Goal: Task Accomplishment & Management: Complete application form

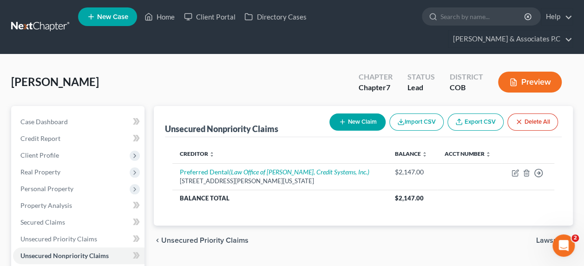
click at [358, 113] on button "New Claim" at bounding box center [358, 121] width 56 height 17
select select "0"
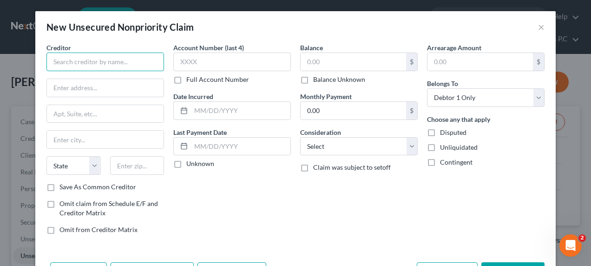
click at [114, 66] on input "text" at bounding box center [105, 62] width 118 height 19
type input "American Credit Acceptance"
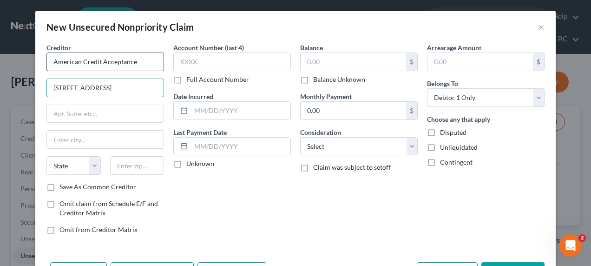
type input "[STREET_ADDRESS]"
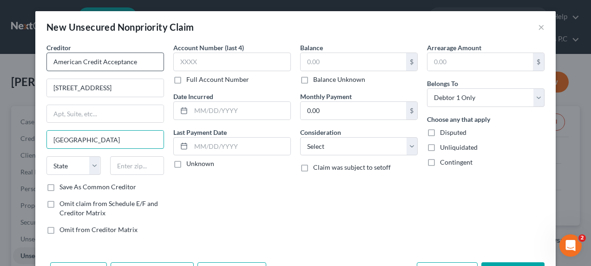
type input "[GEOGRAPHIC_DATA]"
select select "42"
type input "29302"
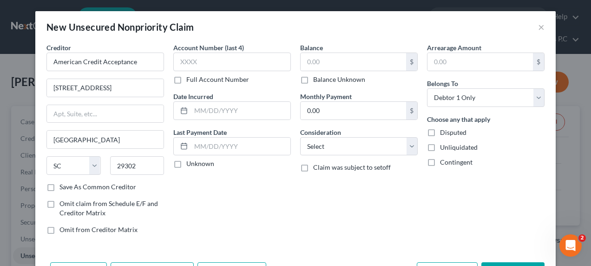
click at [59, 184] on label "Save As Common Creditor" at bounding box center [97, 186] width 77 height 9
click at [63, 184] on input "Save As Common Creditor" at bounding box center [66, 185] width 6 height 6
checkbox input "true"
click at [204, 59] on input "text" at bounding box center [232, 62] width 118 height 19
type input "1944"
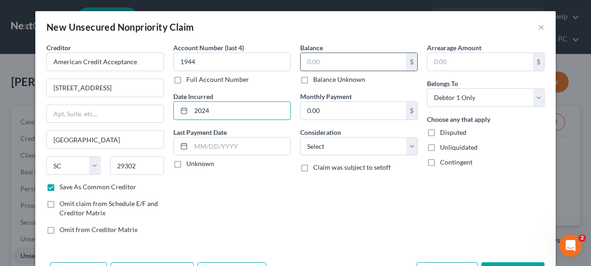
type input "2024"
click at [315, 61] on input "text" at bounding box center [354, 62] width 106 height 18
type input "14,281"
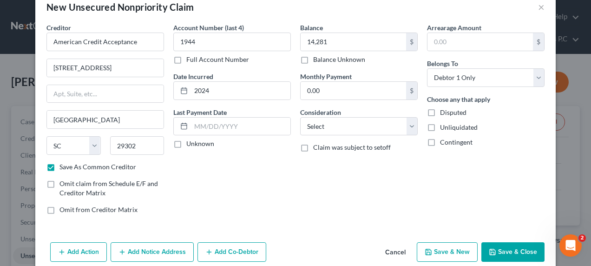
scroll to position [22, 0]
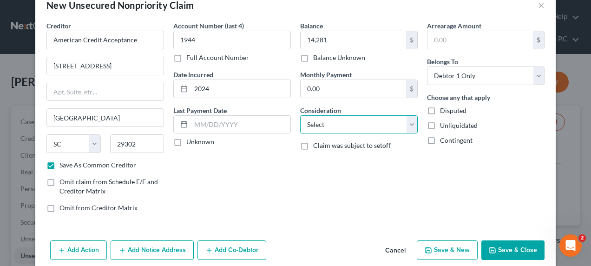
click at [409, 124] on select "Select Cable / Satellite Services Collection Agency Credit Card Debt Debt Couns…" at bounding box center [359, 124] width 118 height 19
click at [336, 120] on select "Select Cable / Satellite Services Collection Agency Credit Card Debt Debt Couns…" at bounding box center [359, 124] width 118 height 19
select select "4"
click at [300, 115] on select "Select Cable / Satellite Services Collection Agency Credit Card Debt Debt Couns…" at bounding box center [359, 124] width 118 height 19
click at [153, 247] on button "Add Notice Address" at bounding box center [152, 250] width 83 height 20
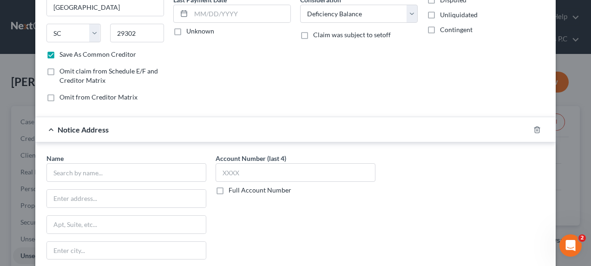
scroll to position [168, 0]
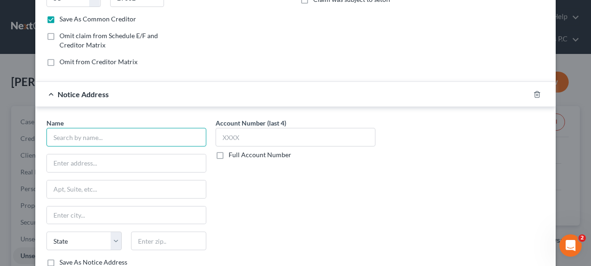
click at [84, 132] on input "text" at bounding box center [126, 137] width 160 height 19
type input "z"
type input "Plaza Services LLC"
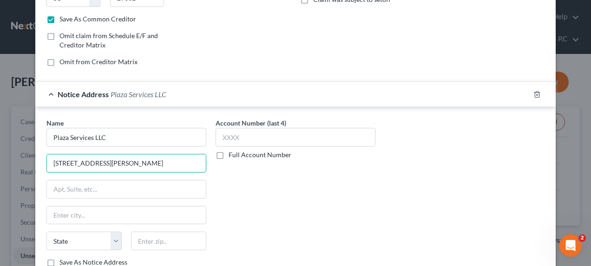
type input "[STREET_ADDRESS][PERSON_NAME]"
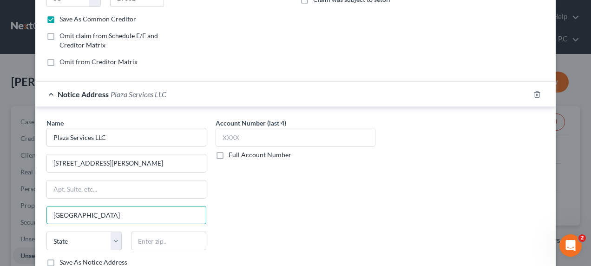
type input "[GEOGRAPHIC_DATA]"
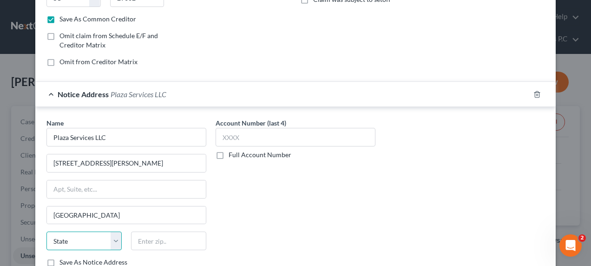
select select "10"
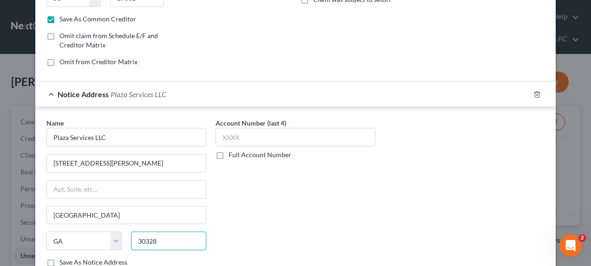
type input "30328"
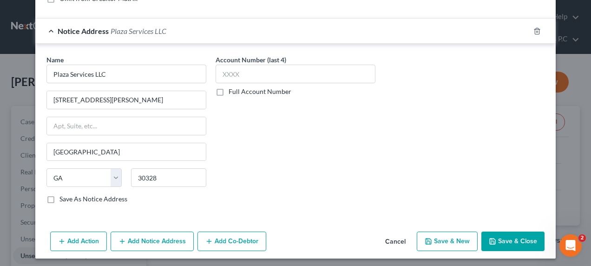
click at [462, 241] on button "Save & New" at bounding box center [447, 241] width 61 height 20
checkbox input "false"
select select "0"
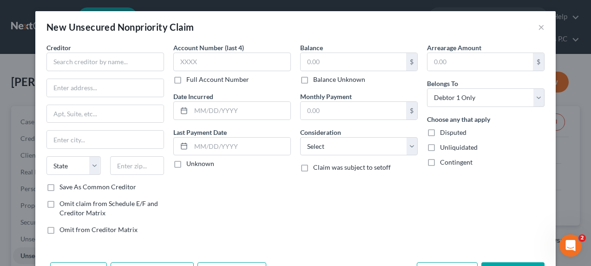
type input "14,281.00"
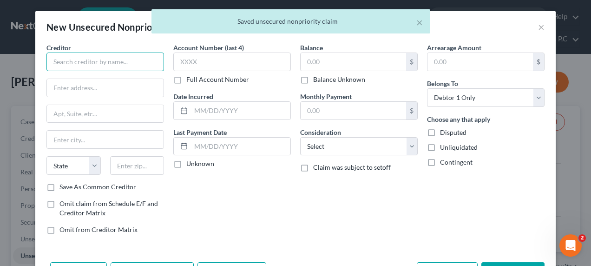
click at [105, 64] on input "text" at bounding box center [105, 62] width 118 height 19
type input "Capital One"
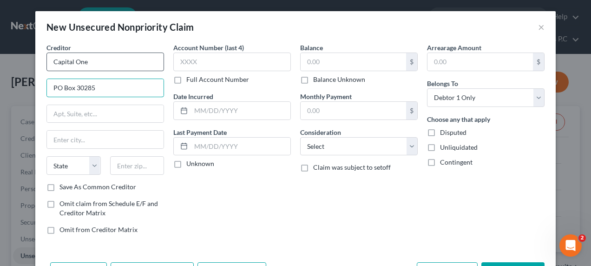
type input "PO Box 30285"
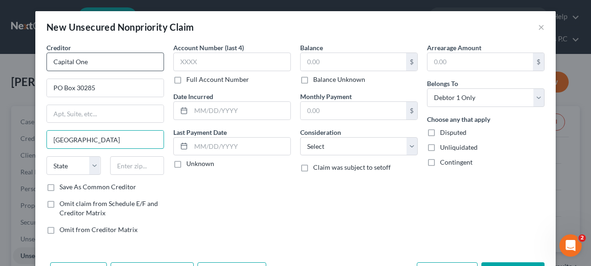
type input "[GEOGRAPHIC_DATA]"
select select "46"
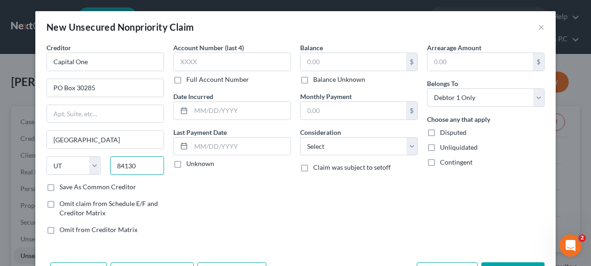
type input "84130"
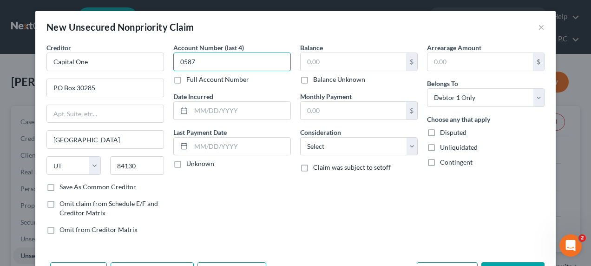
type input "0587"
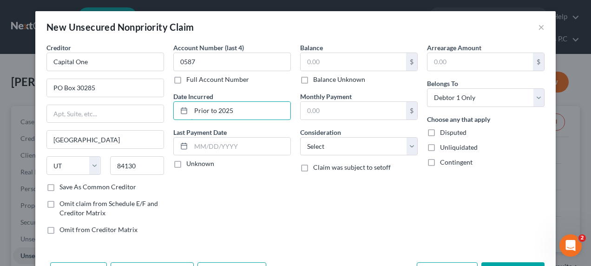
type input "Prior to 2025"
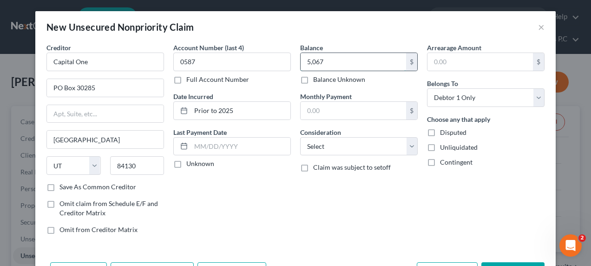
click at [340, 63] on input "5,067" at bounding box center [354, 62] width 106 height 18
type input "5,067.00"
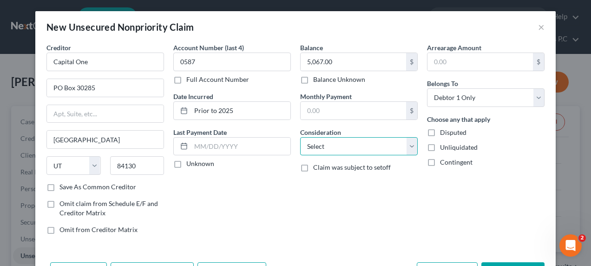
click at [407, 143] on select "Select Cable / Satellite Services Collection Agency Credit Card Debt Debt Couns…" at bounding box center [359, 146] width 118 height 19
select select "2"
click at [300, 137] on select "Select Cable / Satellite Services Collection Agency Credit Card Debt Debt Couns…" at bounding box center [359, 146] width 118 height 19
click at [59, 189] on label "Save As Common Creditor" at bounding box center [97, 186] width 77 height 9
click at [63, 188] on input "Save As Common Creditor" at bounding box center [66, 185] width 6 height 6
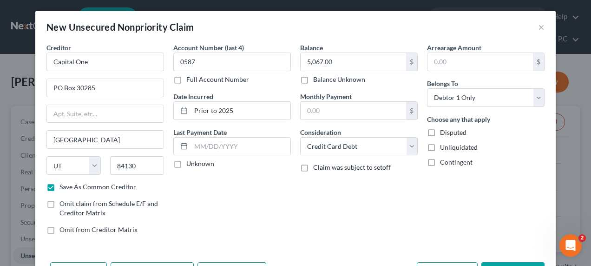
checkbox input "false"
select select "0"
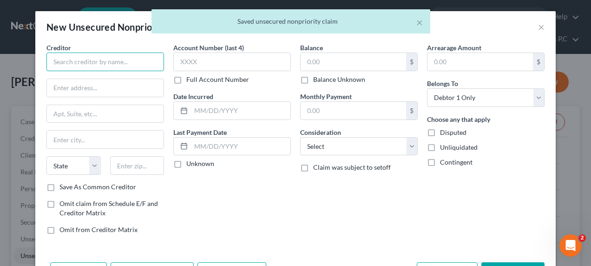
click at [92, 64] on input "text" at bounding box center [105, 62] width 118 height 19
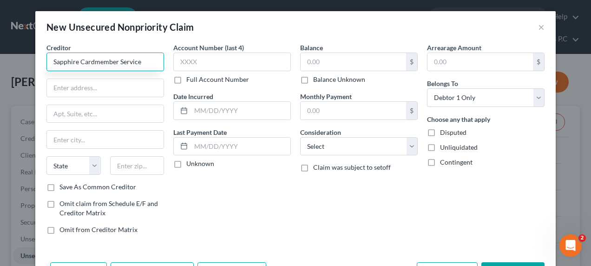
type input "Sapphire Cardmember Service"
type input "PO Box 6294"
click at [67, 138] on input "text" at bounding box center [105, 140] width 117 height 18
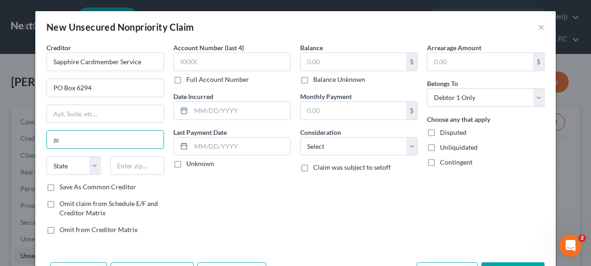
type input "z"
type input "[PERSON_NAME] Stream"
select select "14"
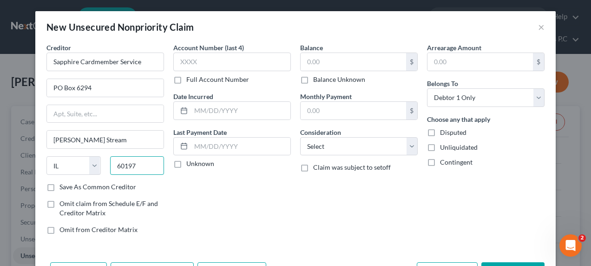
type input "60197"
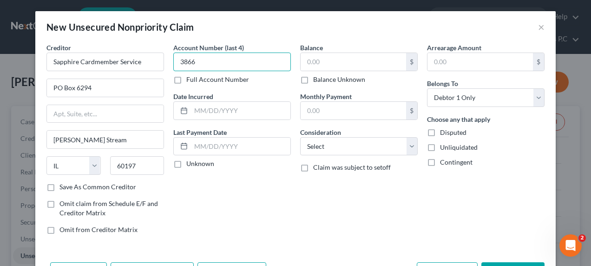
type input "3866"
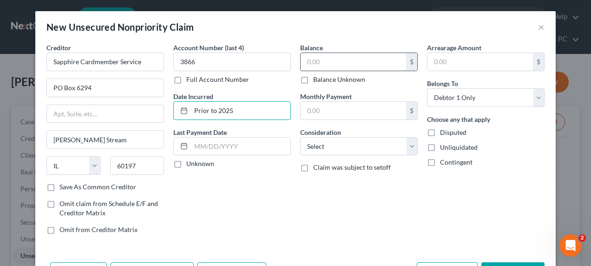
type input "Prior to 2025"
click at [307, 61] on input "text" at bounding box center [354, 62] width 106 height 18
type input "5,098.00"
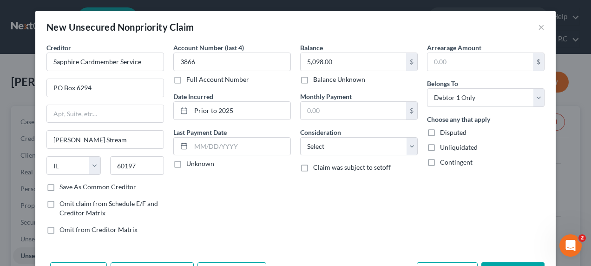
click at [59, 184] on label "Save As Common Creditor" at bounding box center [97, 186] width 77 height 9
click at [63, 184] on input "Save As Common Creditor" at bounding box center [66, 185] width 6 height 6
checkbox input "true"
click at [410, 146] on select "Select Cable / Satellite Services Collection Agency Credit Card Debt Debt Couns…" at bounding box center [359, 146] width 118 height 19
select select "2"
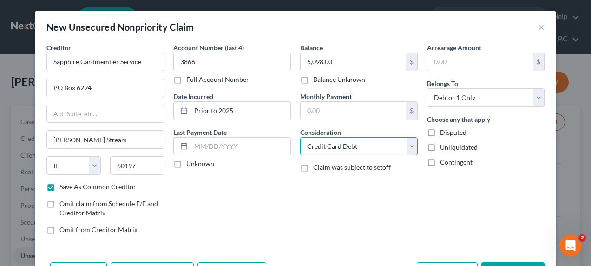
click at [300, 137] on select "Select Cable / Satellite Services Collection Agency Credit Card Debt Debt Couns…" at bounding box center [359, 146] width 118 height 19
checkbox input "false"
select select "0"
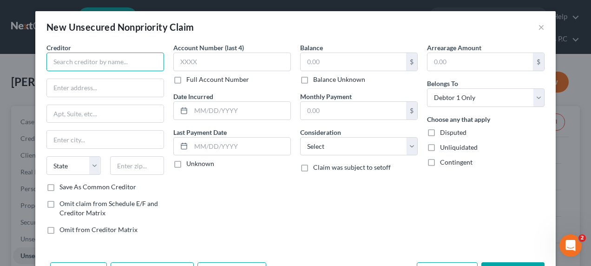
click at [78, 64] on input "text" at bounding box center [105, 62] width 118 height 19
type input "Big O Tires"
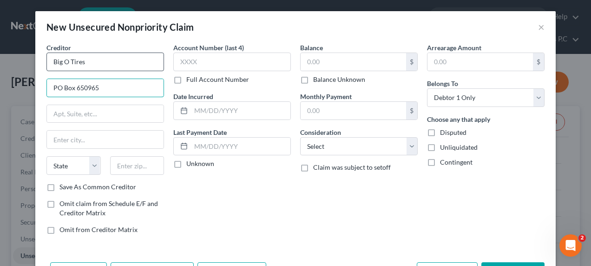
type input "PO Box 650965"
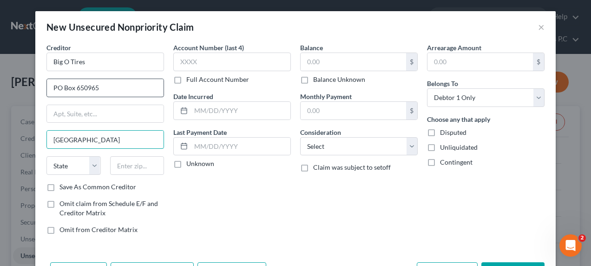
type input "[GEOGRAPHIC_DATA]"
select select "45"
type input "75285"
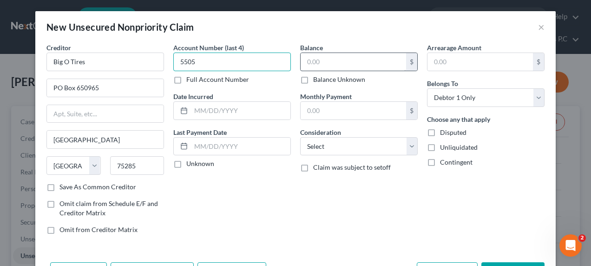
type input "5505"
click at [325, 63] on input "text" at bounding box center [354, 62] width 106 height 18
type input "1,014"
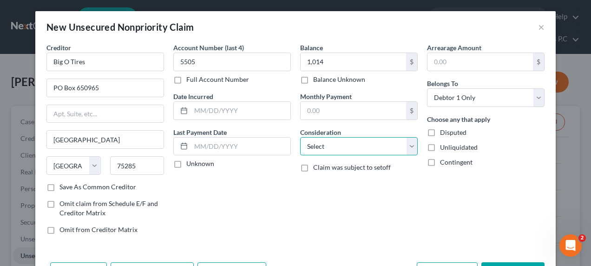
click at [338, 142] on select "Select Cable / Satellite Services Collection Agency Credit Card Debt Debt Couns…" at bounding box center [359, 146] width 118 height 19
select select "2"
click at [300, 137] on select "Select Cable / Satellite Services Collection Agency Credit Card Debt Debt Couns…" at bounding box center [359, 146] width 118 height 19
select select "0"
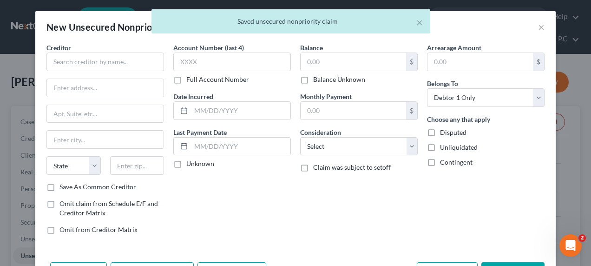
type input "1,014.00"
type input "0.00"
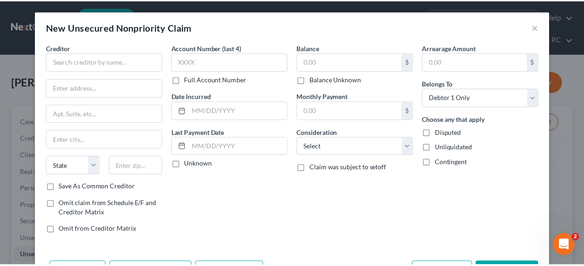
scroll to position [33, 0]
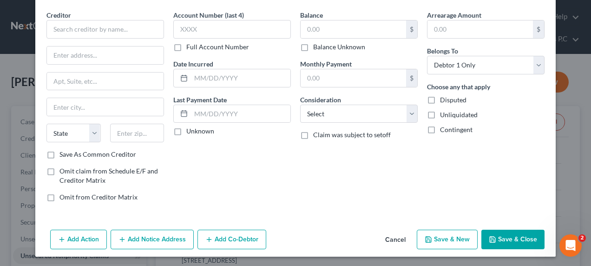
click at [397, 237] on button "Cancel" at bounding box center [395, 240] width 35 height 19
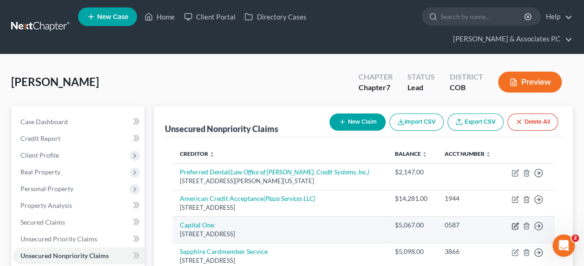
click at [515, 222] on icon "button" at bounding box center [515, 225] width 7 height 7
select select "46"
select select "2"
select select "0"
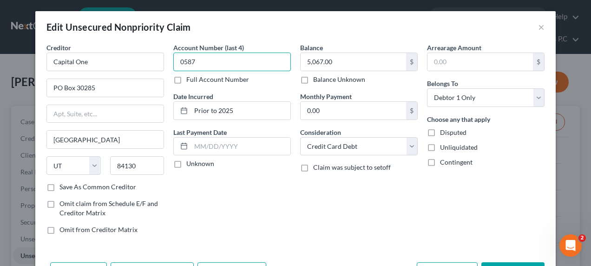
click at [182, 60] on input "0587" at bounding box center [232, 62] width 118 height 19
click at [179, 61] on input "0587" at bounding box center [232, 62] width 118 height 19
click at [179, 61] on input "587" at bounding box center [232, 62] width 118 height 19
type input "9587"
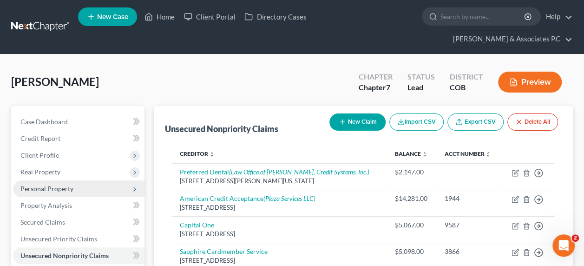
click at [78, 180] on span "Personal Property" at bounding box center [79, 188] width 132 height 17
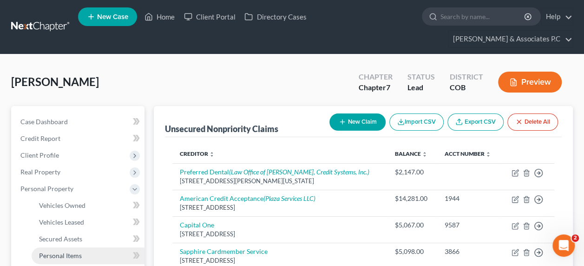
click at [108, 247] on link "Personal Items" at bounding box center [88, 255] width 113 height 17
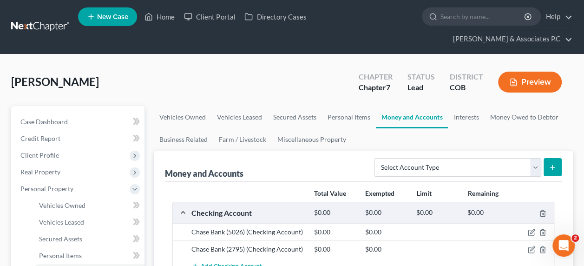
click at [551, 158] on button "submit" at bounding box center [553, 167] width 18 height 18
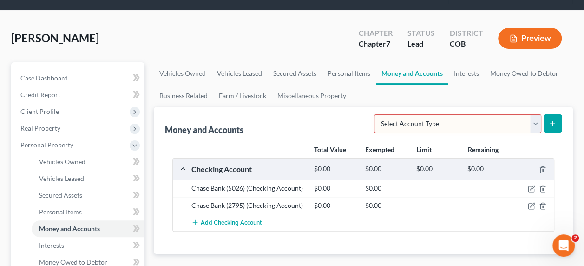
scroll to position [44, 0]
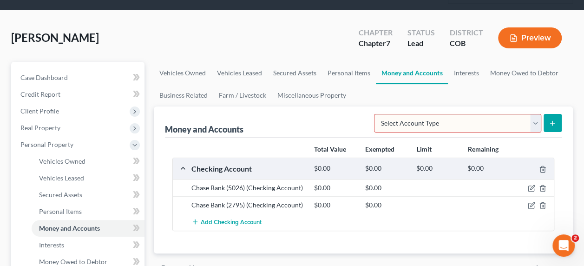
click at [447, 114] on select "Select Account Type Brokerage Cash on Hand Certificates of Deposit Checking Acc…" at bounding box center [457, 123] width 167 height 19
select select "checking"
click at [377, 114] on select "Select Account Type Brokerage Cash on Hand Certificates of Deposit Checking Acc…" at bounding box center [457, 123] width 167 height 19
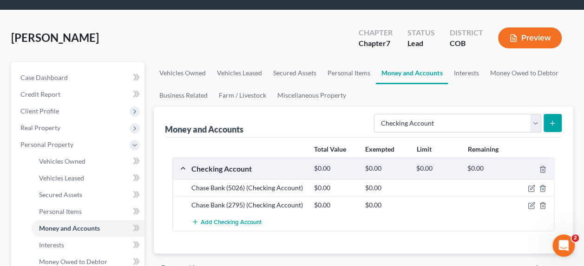
click at [553, 121] on line "submit" at bounding box center [553, 123] width 0 height 4
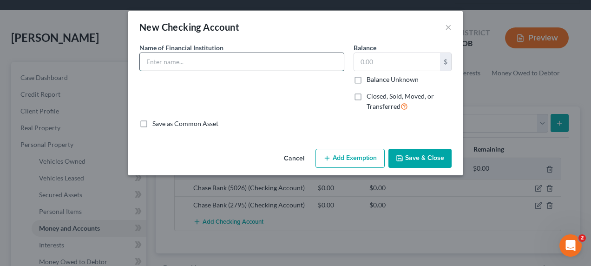
click at [222, 64] on input "text" at bounding box center [242, 62] width 204 height 18
type input "US Bank (5704)"
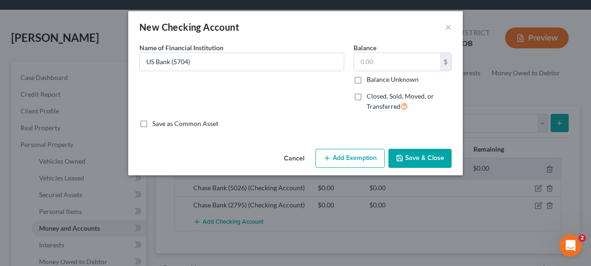
click at [429, 156] on button "Save & Close" at bounding box center [420, 159] width 63 height 20
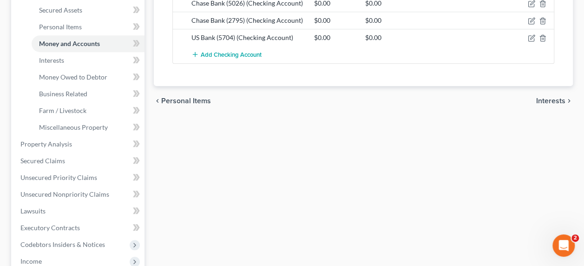
scroll to position [230, 0]
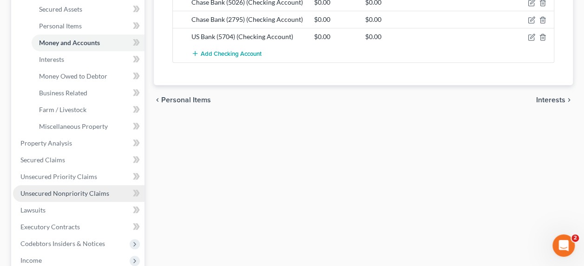
click at [74, 189] on span "Unsecured Nonpriority Claims" at bounding box center [64, 193] width 89 height 8
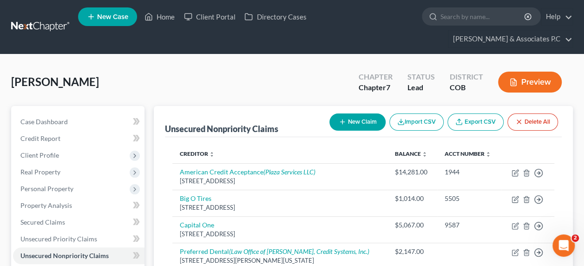
drag, startPoint x: 588, startPoint y: 79, endPoint x: 316, endPoint y: 70, distance: 272.1
click at [316, 70] on div "[PERSON_NAME] Upgraded Chapter Chapter 7 Status Lead District COB Preview" at bounding box center [292, 86] width 562 height 40
drag, startPoint x: 527, startPoint y: 126, endPoint x: 560, endPoint y: 125, distance: 33.0
click at [559, 137] on div "Creditor expand_more expand_less unfold_more Balance expand_more expand_less un…" at bounding box center [363, 234] width 397 height 194
click at [560, 137] on div "Creditor expand_more expand_less unfold_more Balance expand_more expand_less un…" at bounding box center [363, 234] width 397 height 194
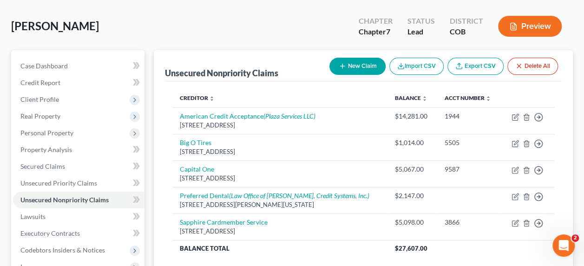
scroll to position [74, 0]
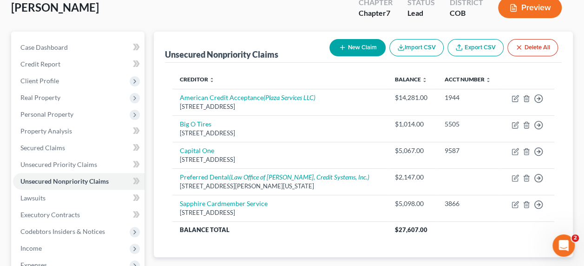
click at [351, 39] on button "New Claim" at bounding box center [358, 47] width 56 height 17
select select "0"
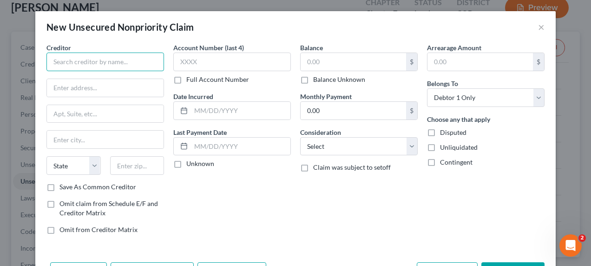
click at [99, 66] on input "text" at bounding box center [105, 62] width 118 height 19
type input "Synchrony Alleegro Credit"
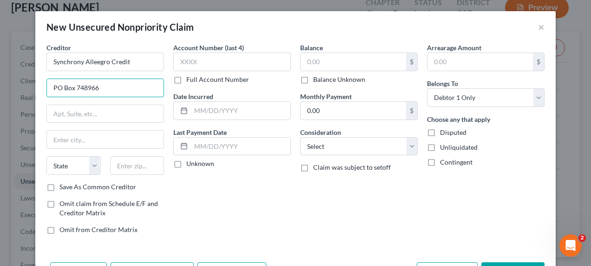
type input "PO Box 748966"
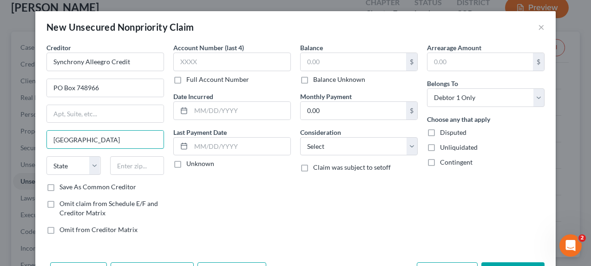
type input "[GEOGRAPHIC_DATA]"
select select "4"
type input "90074"
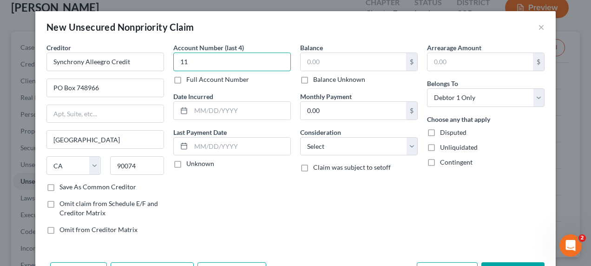
type input "1"
type input "4122"
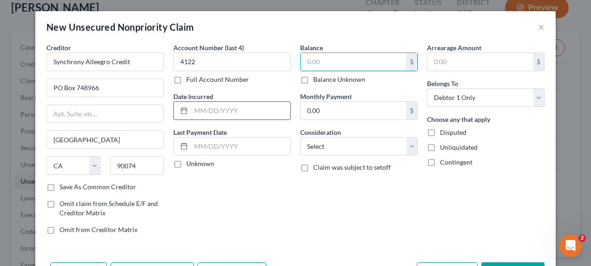
drag, startPoint x: 324, startPoint y: 58, endPoint x: 204, endPoint y: 102, distance: 128.1
click at [204, 102] on div "Creditor * Synchrony Alleegro Credit PO Box 748966 [GEOGRAPHIC_DATA] [US_STATE]…" at bounding box center [296, 142] width 508 height 199
type input "1,138"
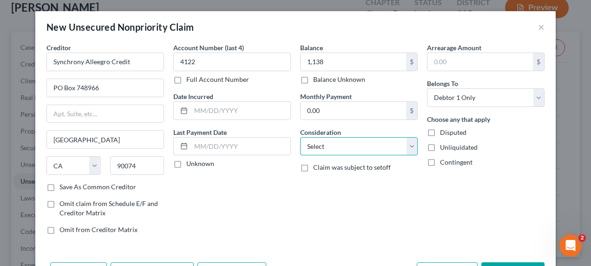
click at [409, 144] on select "Select Cable / Satellite Services Collection Agency Credit Card Debt Debt Couns…" at bounding box center [359, 146] width 118 height 19
select select "2"
click at [300, 137] on select "Select Cable / Satellite Services Collection Agency Credit Card Debt Debt Couns…" at bounding box center [359, 146] width 118 height 19
click at [59, 185] on label "Save As Common Creditor" at bounding box center [97, 186] width 77 height 9
click at [63, 185] on input "Save As Common Creditor" at bounding box center [66, 185] width 6 height 6
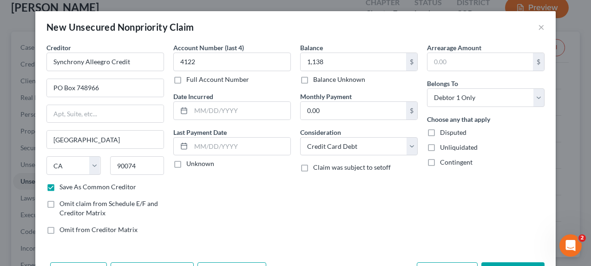
checkbox input "false"
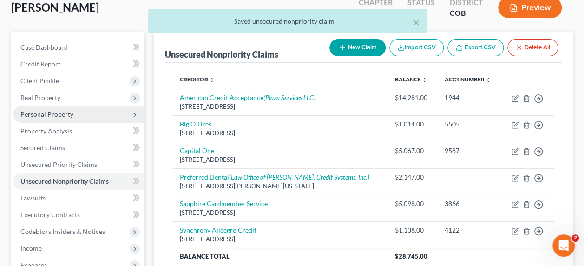
click at [69, 110] on span "Personal Property" at bounding box center [46, 114] width 53 height 8
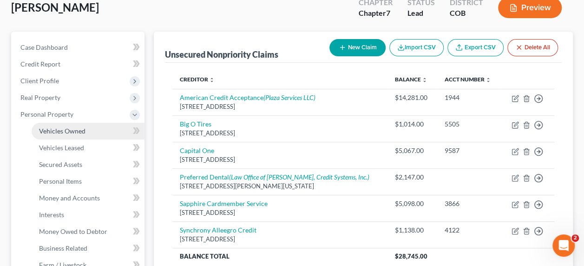
click at [73, 127] on span "Vehicles Owned" at bounding box center [62, 131] width 46 height 8
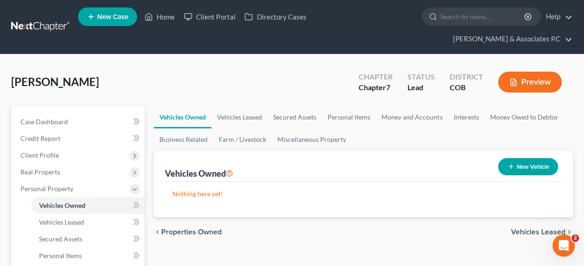
click at [522, 158] on button "New Vehicle" at bounding box center [528, 166] width 60 height 17
select select "0"
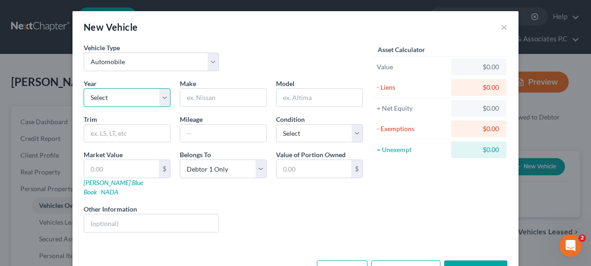
click at [139, 100] on select "Select 2026 2025 2024 2023 2022 2021 2020 2019 2018 2017 2016 2015 2014 2013 20…" at bounding box center [127, 97] width 87 height 19
select select "1"
click at [84, 88] on select "Select 2026 2025 2024 2023 2022 2021 2020 2019 2018 2017 2016 2015 2014 2013 20…" at bounding box center [127, 97] width 87 height 19
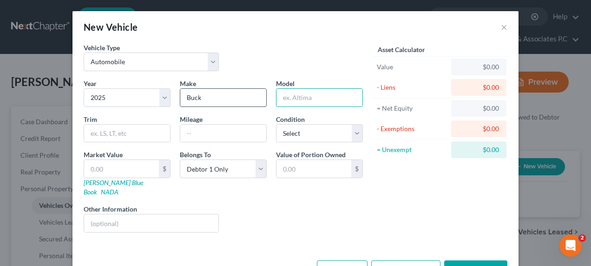
click at [210, 93] on input "Buck" at bounding box center [223, 98] width 86 height 18
type input "Buick"
type input "Encore"
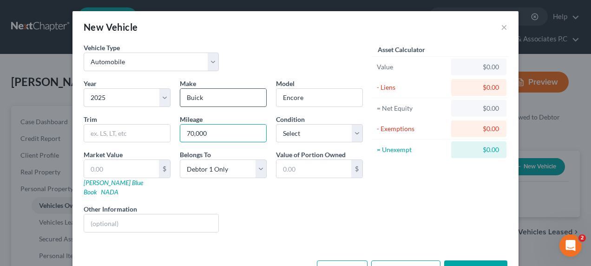
type input "70,000"
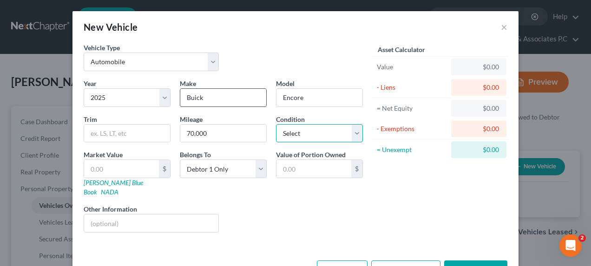
select select "2"
click at [462, 260] on button "Save & Close" at bounding box center [475, 270] width 63 height 20
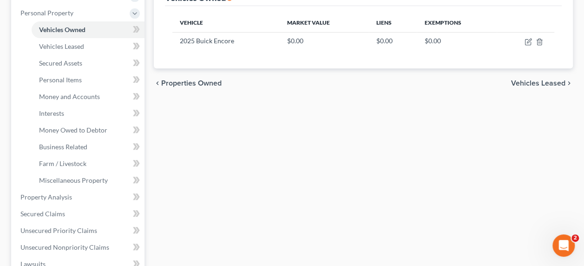
scroll to position [181, 0]
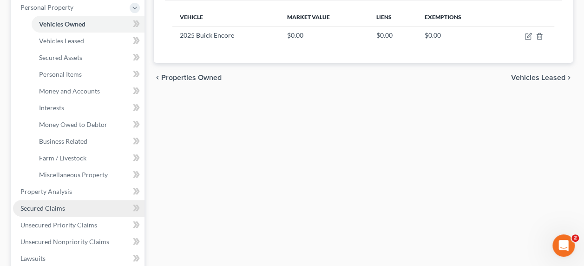
click at [61, 204] on span "Secured Claims" at bounding box center [42, 208] width 45 height 8
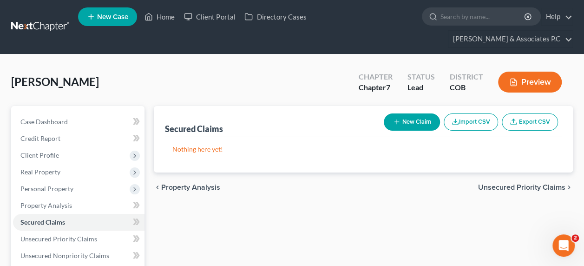
click at [402, 113] on button "New Claim" at bounding box center [412, 121] width 56 height 17
select select "0"
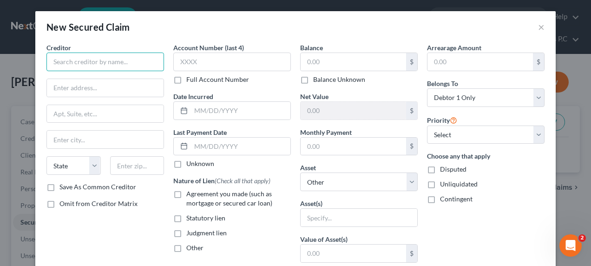
click at [125, 63] on input "text" at bounding box center [105, 62] width 118 height 19
type input "Santander Consumer [GEOGRAPHIC_DATA]"
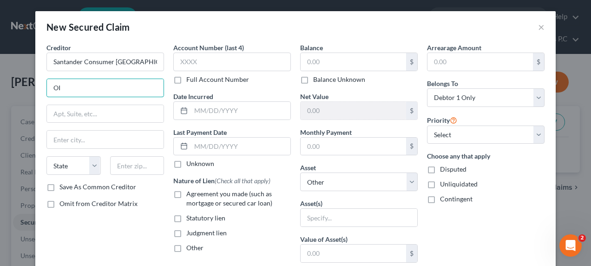
type input "O"
type input "PO Box 660833"
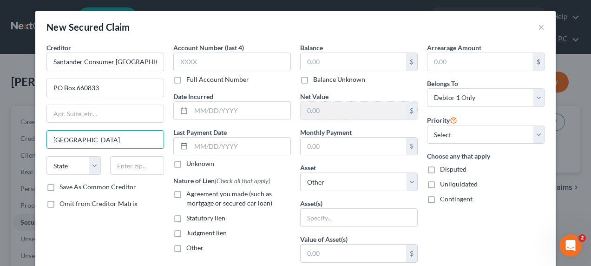
type input "[GEOGRAPHIC_DATA]"
select select "45"
type input "75266"
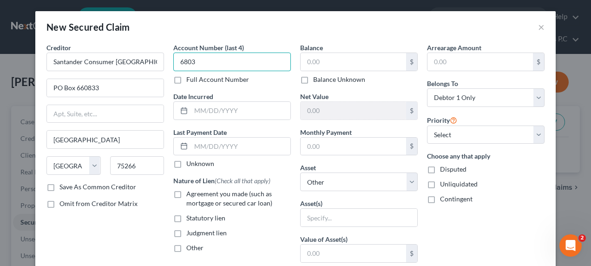
type input "6803"
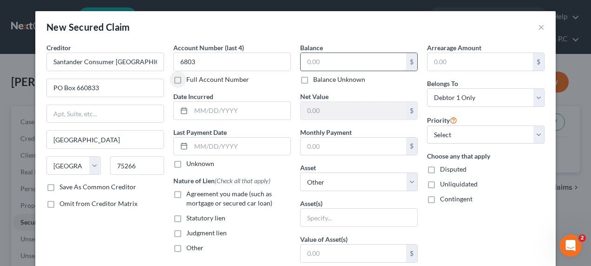
click at [307, 62] on input "text" at bounding box center [354, 62] width 106 height 18
type input "27,187.00"
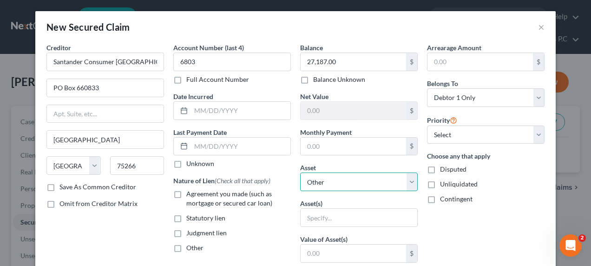
click at [317, 183] on select "Select Other Multiple Assets Chase Bank (5026) (Checking Account) - $0.0 Chase …" at bounding box center [359, 181] width 118 height 19
select select "4"
click at [300, 172] on select "Select Other Multiple Assets Chase Bank (5026) (Checking Account) - $0.0 Chase …" at bounding box center [359, 181] width 118 height 19
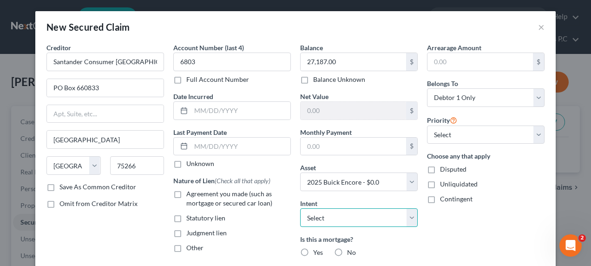
click at [408, 214] on select "Select Surrender Redeem Reaffirm Avoid Other" at bounding box center [359, 217] width 118 height 19
select select "4"
click at [300, 208] on select "Select Surrender Redeem Reaffirm Avoid Other" at bounding box center [359, 217] width 118 height 19
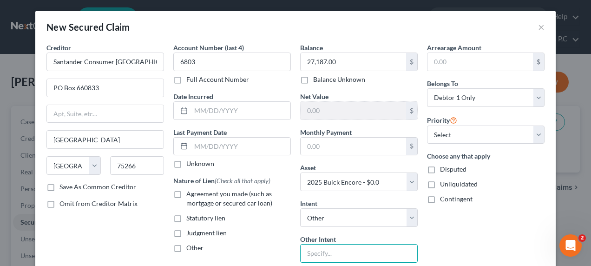
click at [333, 247] on input "text" at bounding box center [359, 253] width 118 height 19
type input "Retain and pay pursuant to contract"
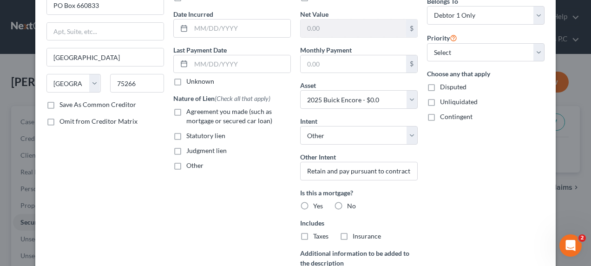
scroll to position [86, 0]
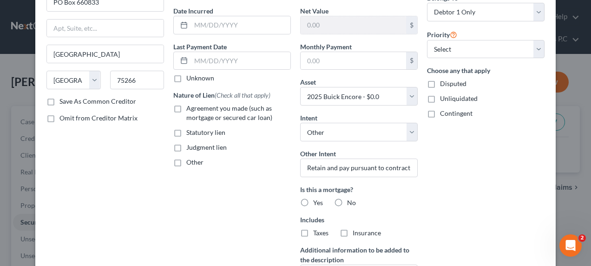
click at [186, 109] on label "Agreement you made (such as mortgage or secured car loan)" at bounding box center [238, 113] width 105 height 19
click at [190, 109] on input "Agreement you made (such as mortgage or secured car loan)" at bounding box center [193, 107] width 6 height 6
checkbox input "true"
click at [347, 200] on label "No" at bounding box center [351, 202] width 9 height 9
click at [351, 200] on input "No" at bounding box center [354, 201] width 6 height 6
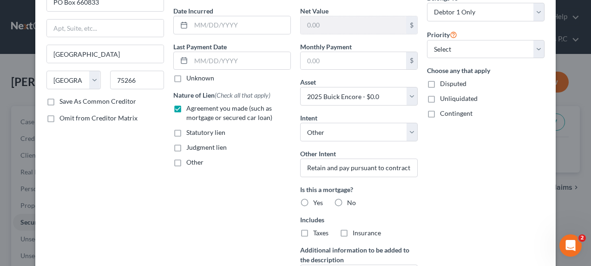
radio input "true"
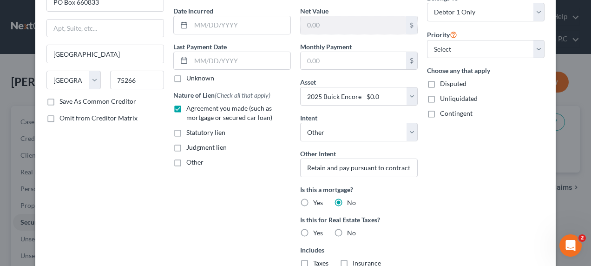
click at [347, 232] on label "No" at bounding box center [351, 232] width 9 height 9
click at [351, 232] on input "No" at bounding box center [354, 231] width 6 height 6
radio input "true"
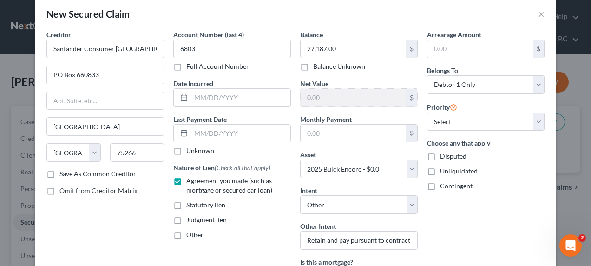
scroll to position [11, 0]
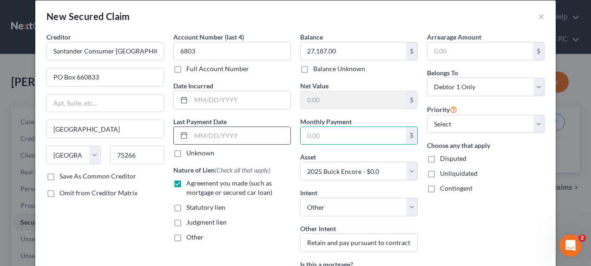
drag, startPoint x: 331, startPoint y: 132, endPoint x: 250, endPoint y: 138, distance: 81.6
click at [250, 138] on div "Creditor * [GEOGRAPHIC_DATA] Consumer [GEOGRAPHIC_DATA] [GEOGRAPHIC_DATA] [GEOG…" at bounding box center [296, 221] width 508 height 379
type input "8"
type input "685.00"
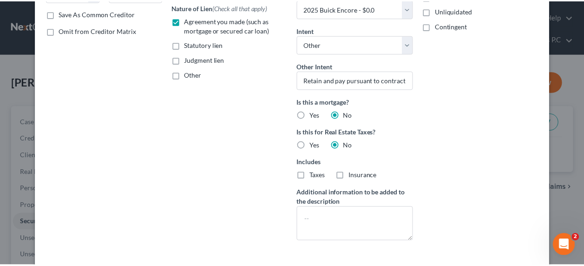
scroll to position [212, 0]
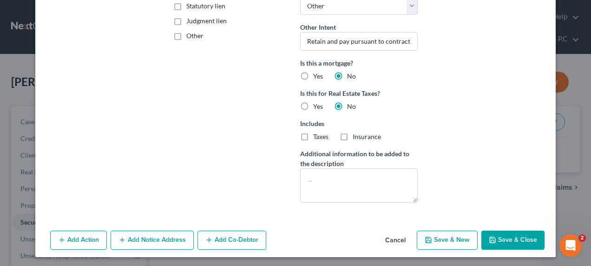
click at [512, 238] on button "Save & Close" at bounding box center [513, 241] width 63 height 20
select select
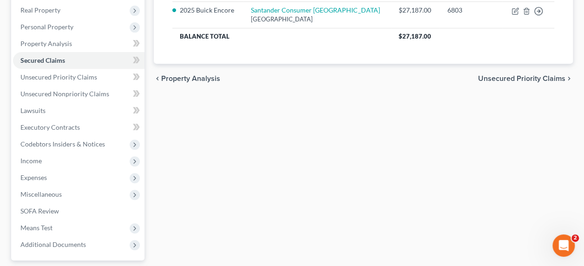
scroll to position [167, 0]
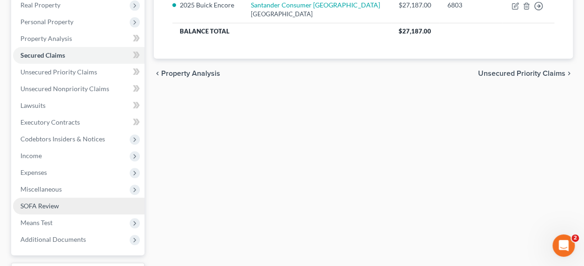
click at [57, 198] on link "SOFA Review" at bounding box center [79, 206] width 132 height 17
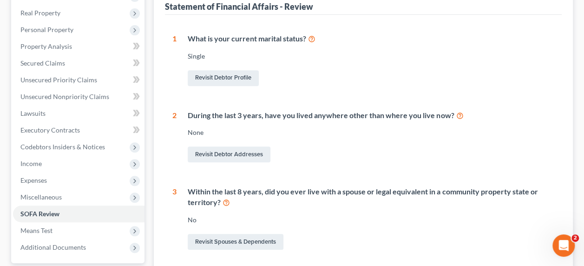
scroll to position [158, 0]
click at [211, 147] on link "Revisit Debtor Addresses" at bounding box center [229, 155] width 83 height 16
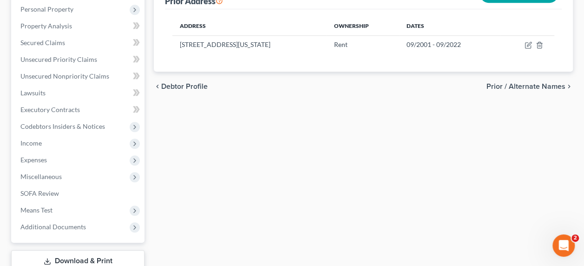
scroll to position [283, 0]
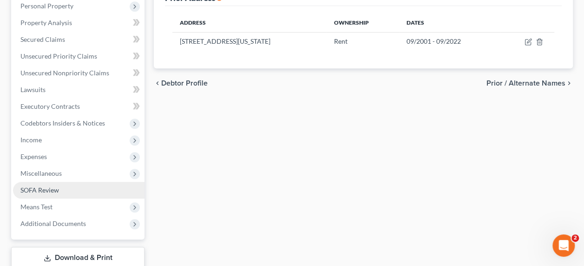
click at [63, 182] on link "SOFA Review" at bounding box center [79, 190] width 132 height 17
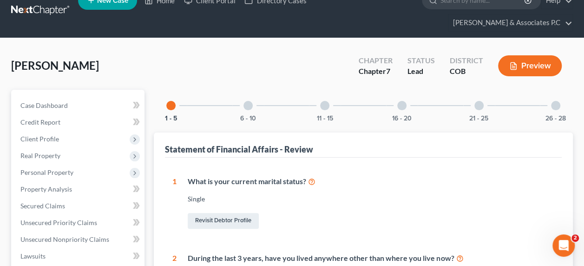
scroll to position [14, 0]
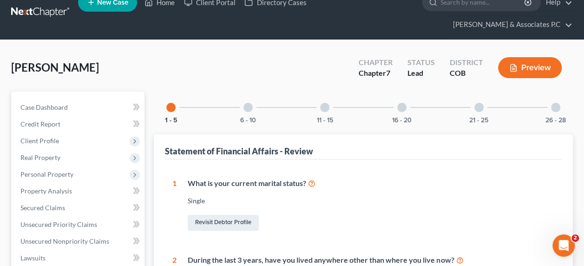
click at [252, 103] on div at bounding box center [248, 107] width 9 height 9
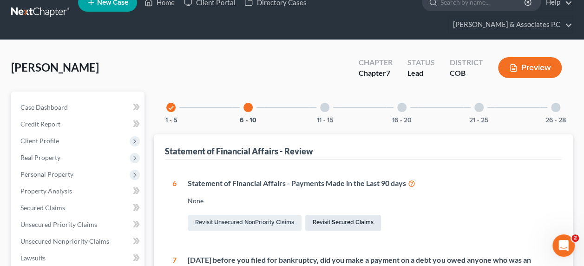
click at [345, 215] on link "Revisit Secured Claims" at bounding box center [343, 223] width 76 height 16
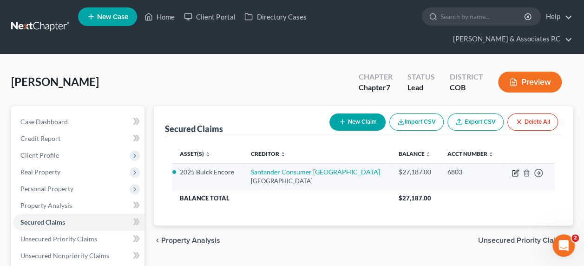
click at [514, 169] on icon "button" at bounding box center [515, 172] width 7 height 7
select select "45"
select select "4"
select select "0"
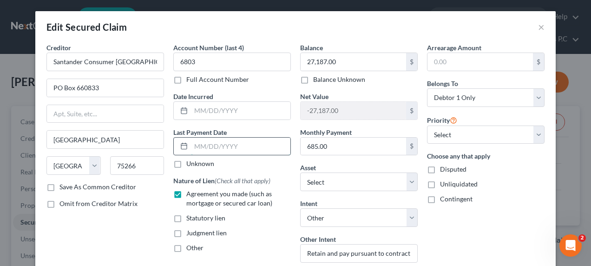
click at [201, 147] on input "text" at bounding box center [240, 147] width 99 height 18
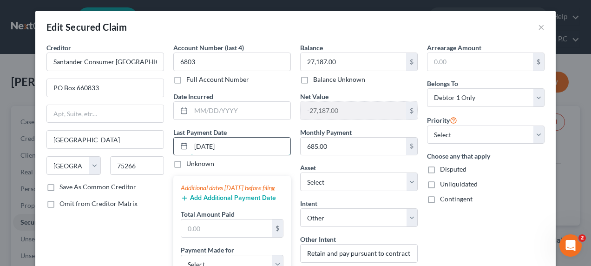
type input "[DATE]"
click at [215, 235] on input "text" at bounding box center [226, 228] width 91 height 18
type input "685"
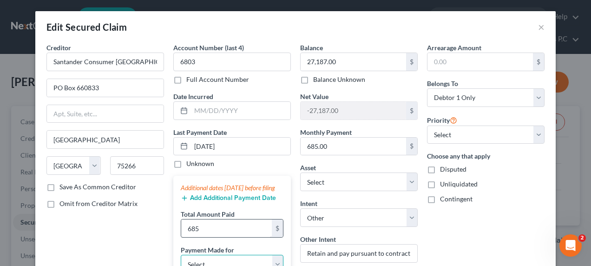
scroll to position [15, 0]
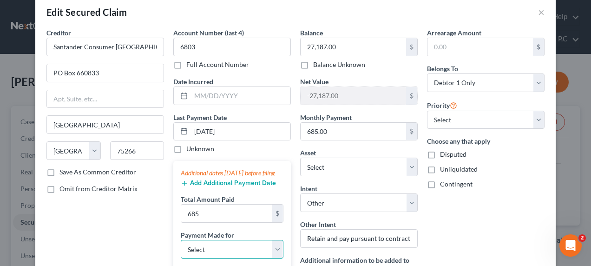
click at [273, 253] on select "Select Car Credit Card Loan Repayment Mortgage Other Suppliers Or Vendors" at bounding box center [232, 249] width 103 height 19
select select "0"
click at [181, 247] on select "Select Car Credit Card Loan Repayment Mortgage Other Suppliers Or Vendors" at bounding box center [232, 249] width 103 height 19
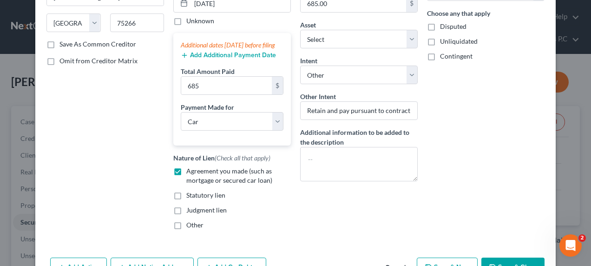
scroll to position [145, 0]
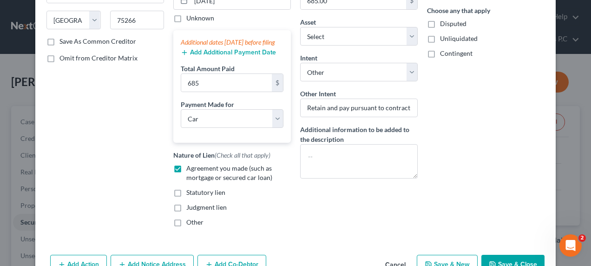
click at [223, 56] on button "Add Additional Payment Date" at bounding box center [228, 52] width 95 height 7
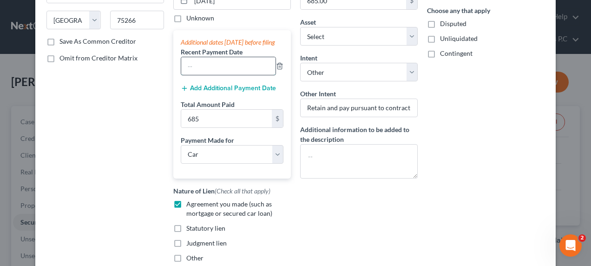
click at [222, 75] on input "text" at bounding box center [228, 66] width 94 height 18
type input "[DATE]"
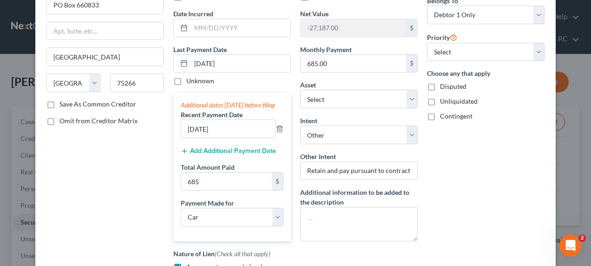
scroll to position [84, 0]
click at [199, 154] on button "Add Additional Payment Date" at bounding box center [228, 149] width 95 height 7
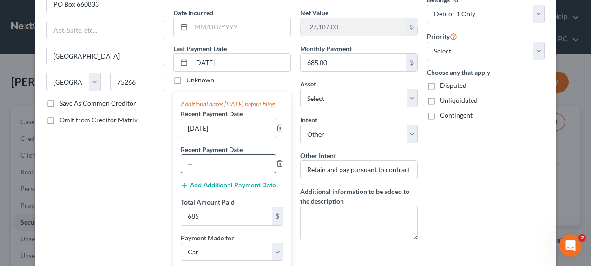
click at [188, 171] on input "text" at bounding box center [228, 164] width 94 height 18
type input "[DATE]"
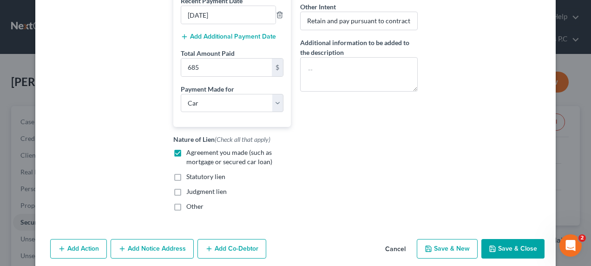
scroll to position [258, 0]
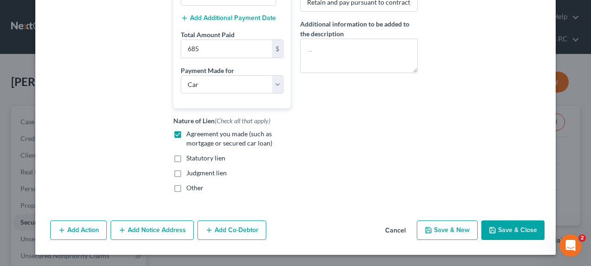
click at [508, 234] on button "Save & Close" at bounding box center [513, 230] width 63 height 20
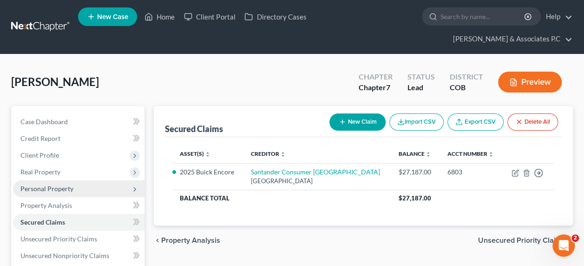
click at [119, 180] on span "Personal Property" at bounding box center [79, 188] width 132 height 17
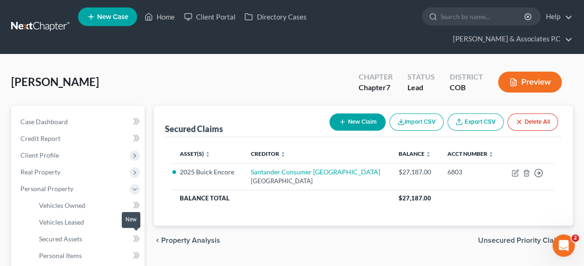
click at [131, 250] on span at bounding box center [136, 257] width 16 height 14
click at [133, 250] on icon at bounding box center [136, 256] width 7 height 12
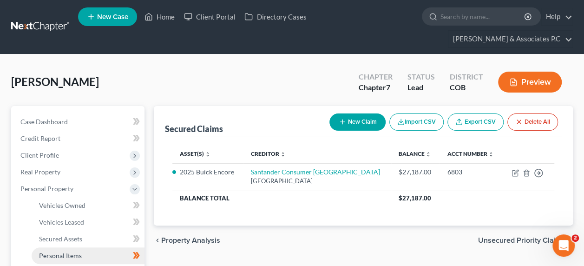
click at [73, 247] on link "Personal Items" at bounding box center [88, 255] width 113 height 17
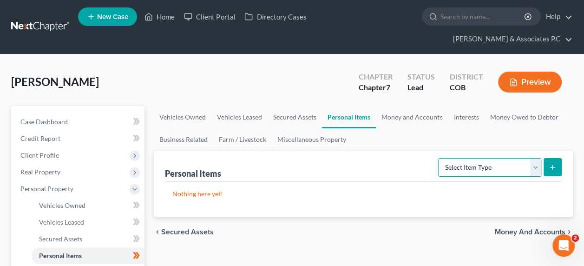
click at [459, 158] on select "Select Item Type Clothing Collectibles Of Value Electronics Firearms Household …" at bounding box center [489, 167] width 103 height 19
select select "clothing"
click at [440, 158] on select "Select Item Type Clothing Collectibles Of Value Electronics Firearms Household …" at bounding box center [489, 167] width 103 height 19
click at [553, 164] on icon "submit" at bounding box center [552, 167] width 7 height 7
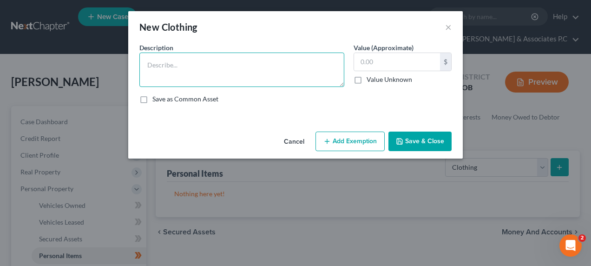
click at [203, 62] on textarea at bounding box center [241, 70] width 205 height 34
type textarea "Clothing, accessories and shoes"
type input "200"
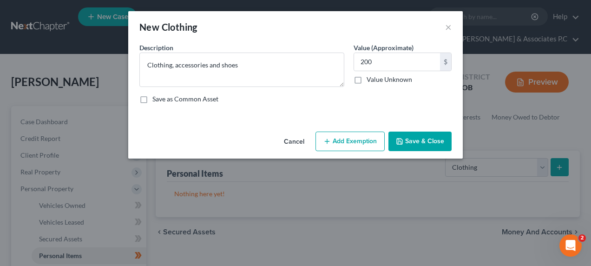
click at [332, 145] on button "Add Exemption" at bounding box center [350, 142] width 69 height 20
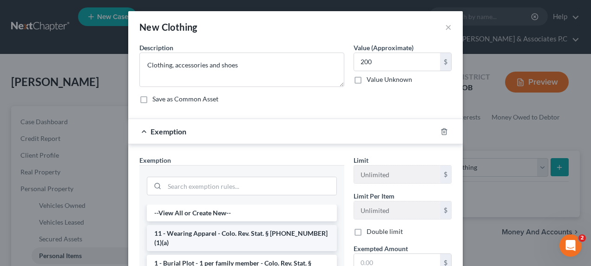
click at [248, 235] on li "11 - Wearing Apparel - Colo. Rev. Stat. § [PHONE_NUMBER] (1)(a)" at bounding box center [242, 238] width 190 height 26
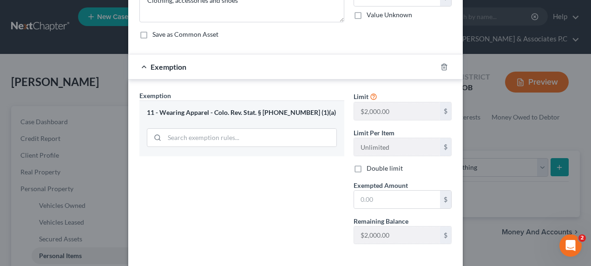
scroll to position [68, 0]
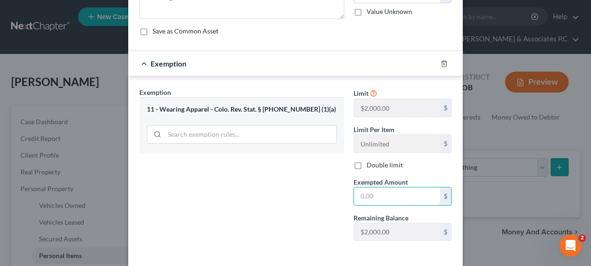
drag, startPoint x: 388, startPoint y: 189, endPoint x: 297, endPoint y: 195, distance: 91.3
click at [297, 195] on div "Exemption Set must be selected for CA. Exemption * 11 - Wearing Apparel - Colo.…" at bounding box center [296, 167] width 322 height 161
type input "200.00"
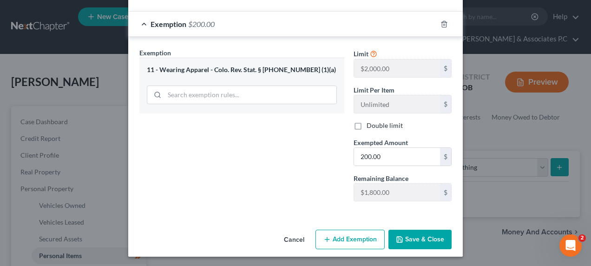
click at [416, 243] on button "Save & Close" at bounding box center [420, 240] width 63 height 20
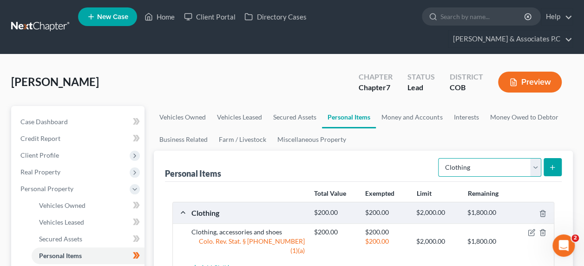
click at [535, 158] on select "Select Item Type Clothing Collectibles Of Value Electronics Firearms Household …" at bounding box center [489, 167] width 103 height 19
select select "household_goods"
click at [440, 158] on select "Select Item Type Clothing Collectibles Of Value Electronics Firearms Household …" at bounding box center [489, 167] width 103 height 19
click at [556, 158] on button "submit" at bounding box center [553, 167] width 18 height 18
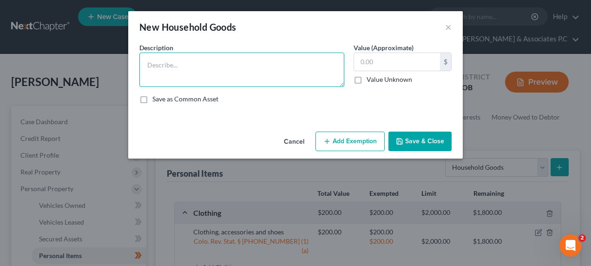
click at [175, 68] on textarea at bounding box center [241, 70] width 205 height 34
type textarea "Bed, dresser, linens, miscellaneous small household items,"
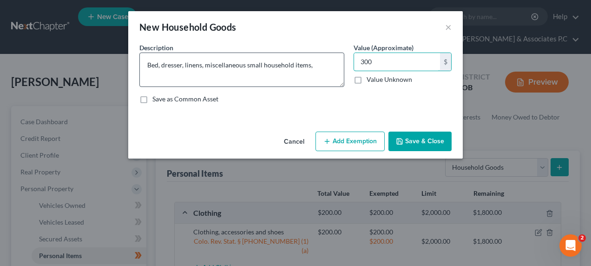
type input "300"
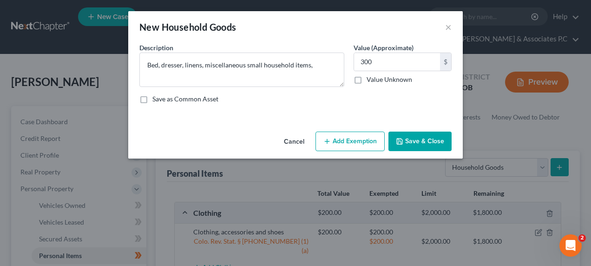
click at [364, 138] on button "Add Exemption" at bounding box center [350, 142] width 69 height 20
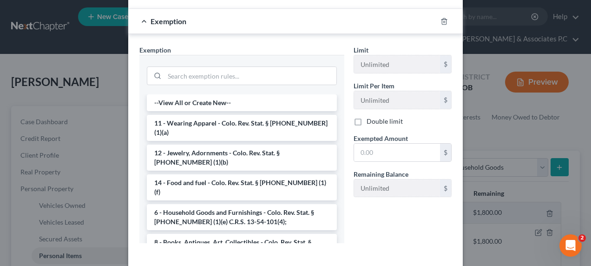
scroll to position [110, 0]
click at [236, 205] on li "6 - Household Goods and Furnishings - Colo. Rev. Stat. § [PHONE_NUMBER] (1)(e) …" at bounding box center [242, 218] width 190 height 26
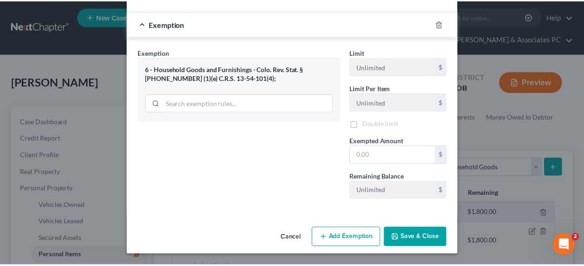
scroll to position [107, 0]
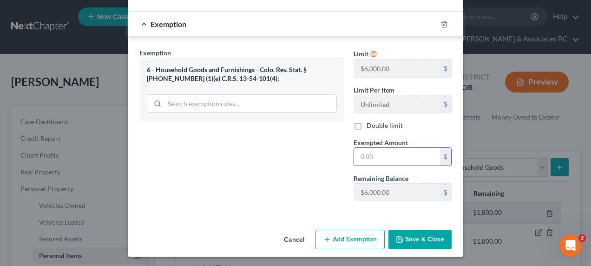
click at [391, 155] on input "text" at bounding box center [397, 157] width 86 height 18
type input "300.00"
click at [414, 237] on button "Save & Close" at bounding box center [420, 240] width 63 height 20
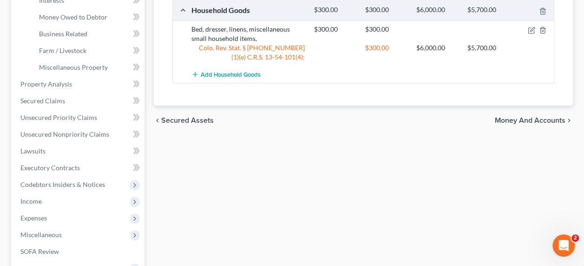
scroll to position [297, 0]
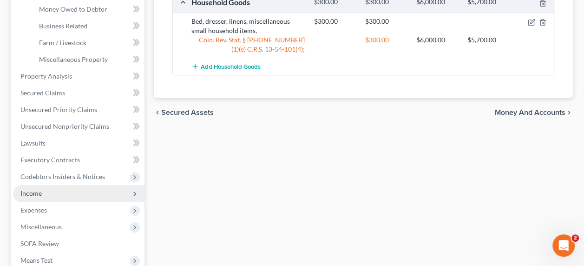
click at [138, 190] on icon at bounding box center [134, 193] width 7 height 7
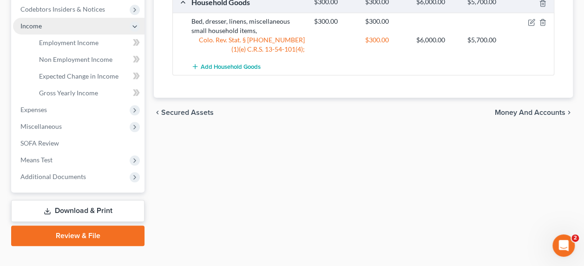
scroll to position [294, 0]
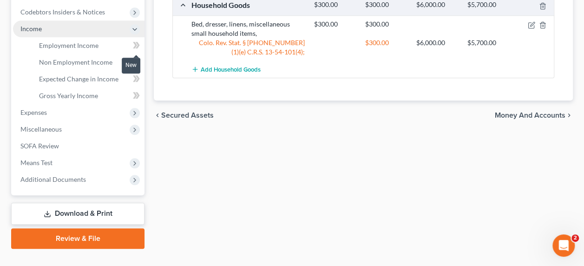
click at [133, 56] on icon at bounding box center [136, 62] width 7 height 12
click at [89, 58] on span "Non Employment Income" at bounding box center [75, 62] width 73 height 8
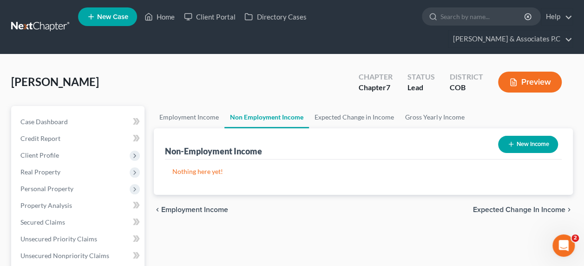
click at [524, 136] on button "New Income" at bounding box center [528, 144] width 60 height 17
select select "0"
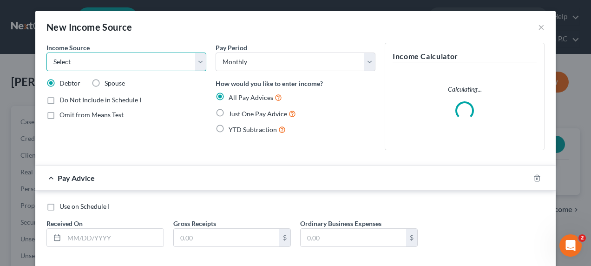
click at [135, 68] on select "Select Unemployment Disability (from employer) Pension Retirement Social Securi…" at bounding box center [126, 62] width 160 height 19
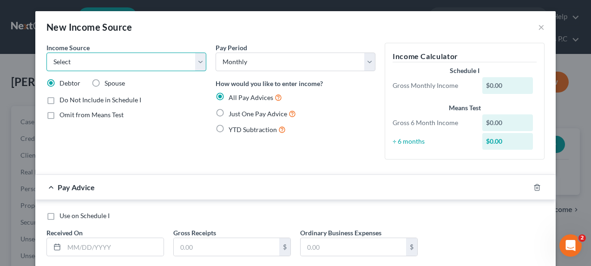
select select "12"
click at [46, 53] on select "Select Unemployment Disability (from employer) Pension Retirement Social Securi…" at bounding box center [126, 62] width 160 height 19
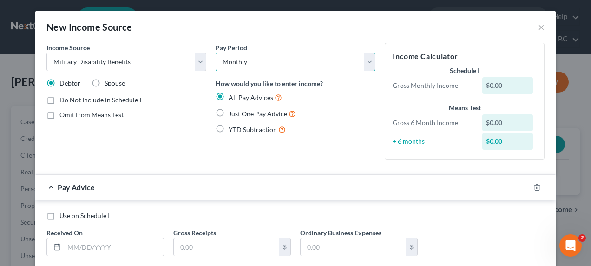
click at [261, 61] on select "Select Monthly Twice Monthly Every Other Week Weekly" at bounding box center [296, 62] width 160 height 19
click at [216, 53] on select "Select Monthly Twice Monthly Every Other Week Weekly" at bounding box center [296, 62] width 160 height 19
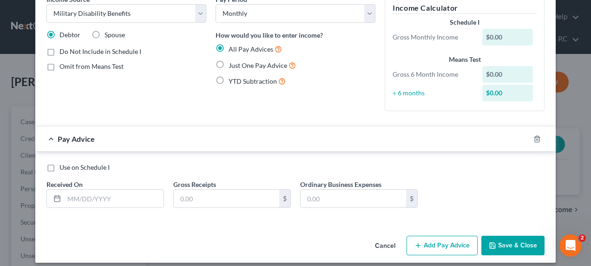
scroll to position [55, 0]
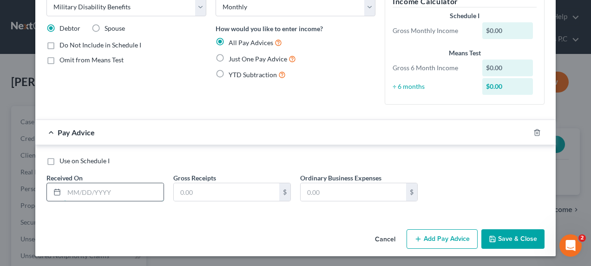
click at [99, 193] on input "text" at bounding box center [113, 192] width 99 height 18
click at [59, 161] on label "Use on Schedule I" at bounding box center [84, 160] width 50 height 9
click at [63, 161] on input "Use on Schedule I" at bounding box center [66, 159] width 6 height 6
checkbox input "true"
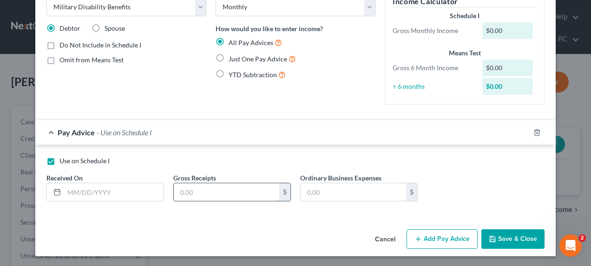
click at [195, 189] on input "text" at bounding box center [227, 192] width 106 height 18
type input "165.00"
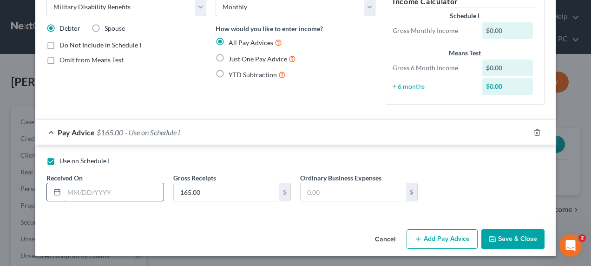
click at [89, 193] on input "text" at bounding box center [113, 192] width 99 height 18
type input "0"
type input "[DATE]"
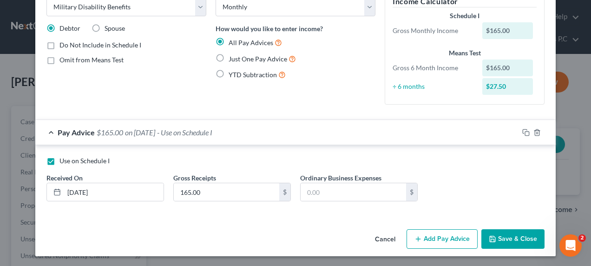
click at [229, 58] on label "Just One Pay Advice" at bounding box center [262, 58] width 67 height 11
click at [232, 58] on input "Just One Pay Advice" at bounding box center [235, 56] width 6 height 6
radio input "true"
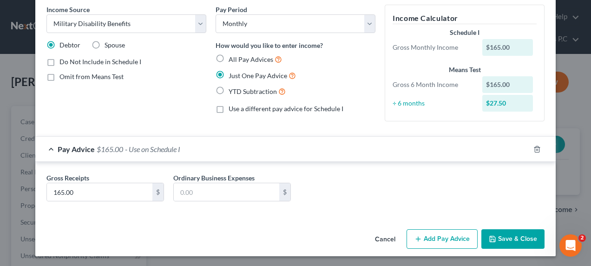
scroll to position [31, 0]
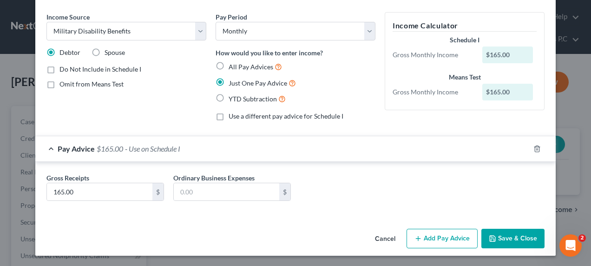
click at [229, 63] on label "All Pay Advices" at bounding box center [255, 66] width 53 height 11
click at [232, 63] on input "All Pay Advices" at bounding box center [235, 64] width 6 height 6
radio input "true"
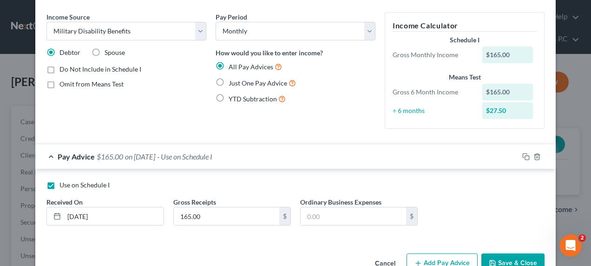
click at [458, 258] on button "Add Pay Advice" at bounding box center [442, 263] width 71 height 20
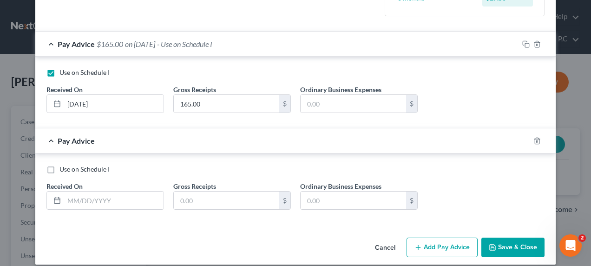
scroll to position [151, 0]
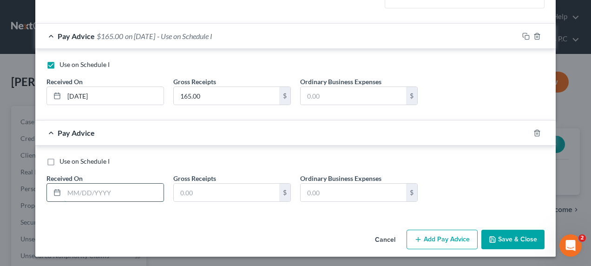
click at [108, 191] on input "text" at bounding box center [113, 193] width 99 height 18
type input "[DATE]"
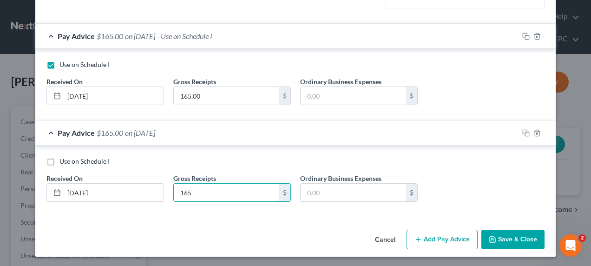
type input "165"
click at [524, 36] on icon "button" at bounding box center [525, 36] width 7 height 7
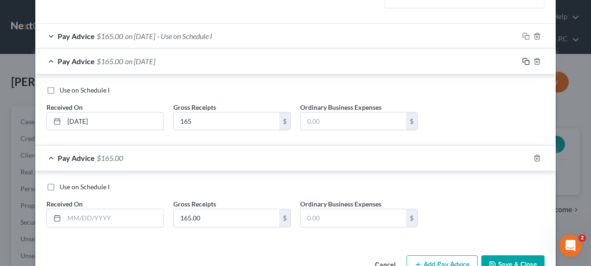
click at [523, 60] on icon "button" at bounding box center [525, 61] width 7 height 7
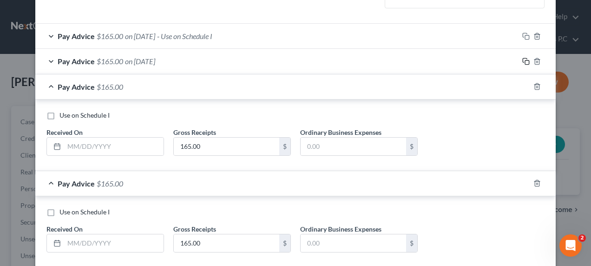
click at [522, 61] on icon "button" at bounding box center [525, 61] width 7 height 7
click at [525, 60] on rect "button" at bounding box center [527, 62] width 4 height 4
click at [524, 58] on icon "button" at bounding box center [525, 61] width 7 height 7
click at [522, 59] on icon "button" at bounding box center [525, 61] width 7 height 7
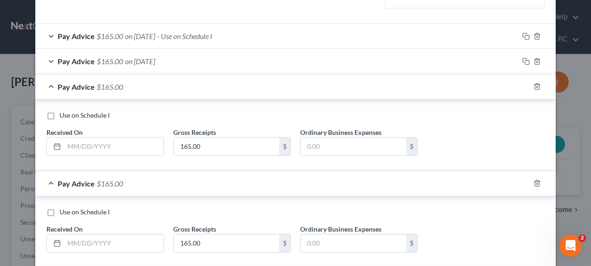
click at [51, 84] on div "Pay Advice $165.00" at bounding box center [282, 86] width 495 height 25
click at [91, 145] on input "text" at bounding box center [113, 147] width 99 height 18
type input "[DATE]"
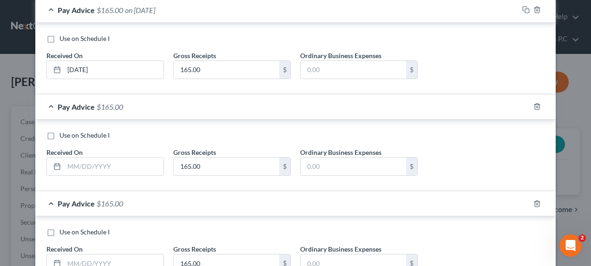
scroll to position [226, 0]
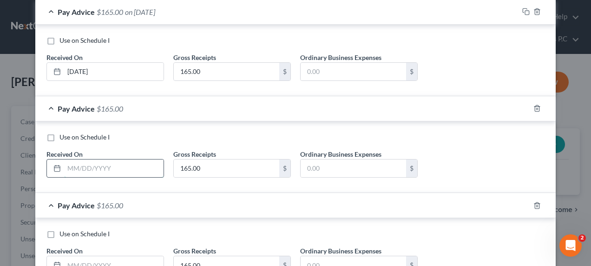
click at [98, 163] on input "text" at bounding box center [113, 168] width 99 height 18
type input "[DATE]"
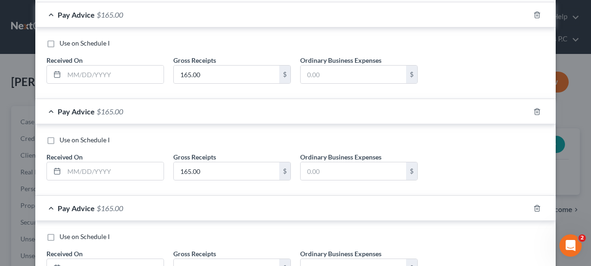
scroll to position [414, 0]
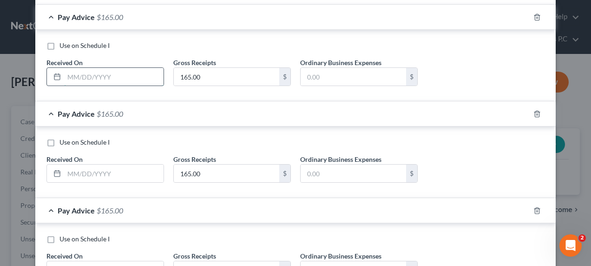
click at [88, 69] on input "text" at bounding box center [113, 77] width 99 height 18
type input "[DATE]"
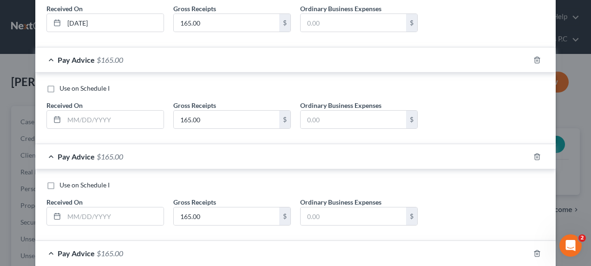
scroll to position [492, 0]
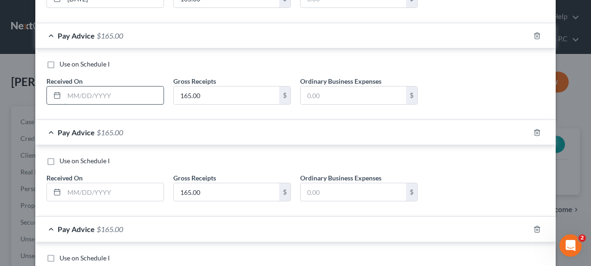
click at [71, 94] on input "text" at bounding box center [113, 95] width 99 height 18
type input "[DATE]"
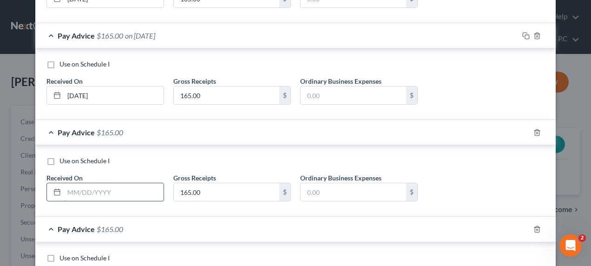
click at [84, 190] on input "text" at bounding box center [113, 192] width 99 height 18
type input "[DATE]"
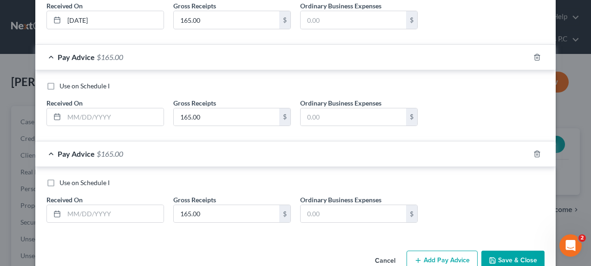
scroll to position [667, 0]
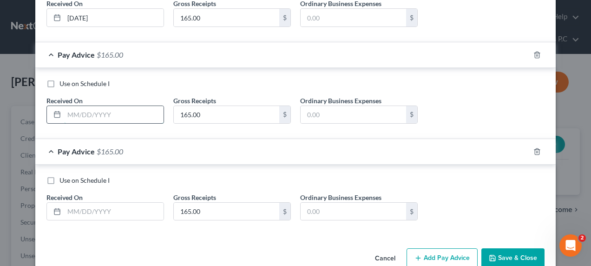
click at [64, 110] on input "text" at bounding box center [113, 115] width 99 height 18
click at [535, 148] on icon "button" at bounding box center [537, 151] width 4 height 6
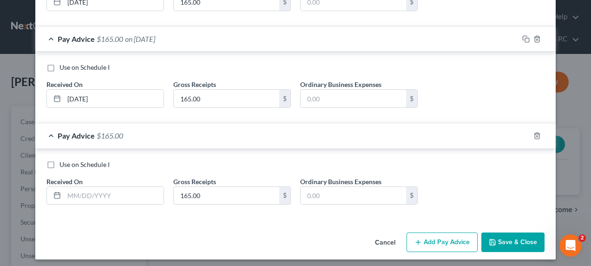
click at [513, 233] on button "Save & Close" at bounding box center [513, 242] width 63 height 20
click at [99, 187] on input "text" at bounding box center [113, 196] width 99 height 18
type input "[DATE]"
click at [516, 236] on button "Save & Close" at bounding box center [513, 242] width 63 height 20
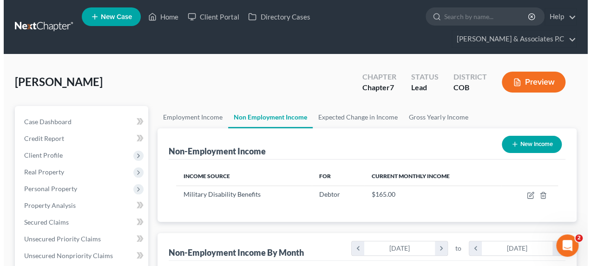
scroll to position [464671, 464603]
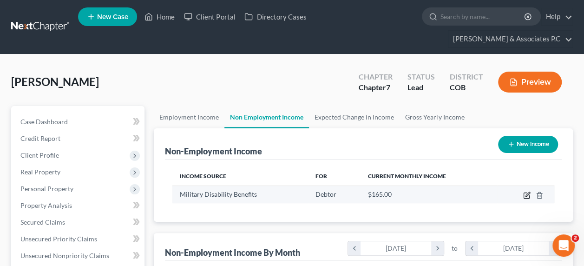
click at [527, 192] on icon "button" at bounding box center [528, 194] width 4 height 4
select select "12"
select select "0"
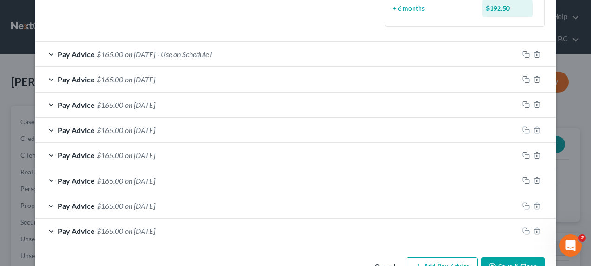
scroll to position [148, 0]
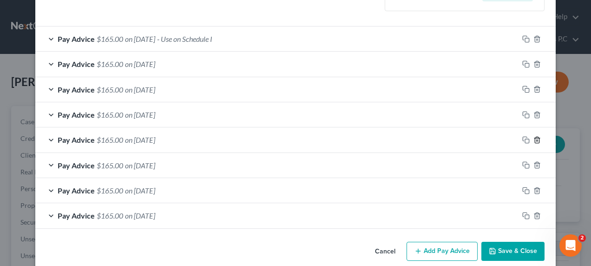
click at [534, 136] on icon "button" at bounding box center [537, 139] width 7 height 7
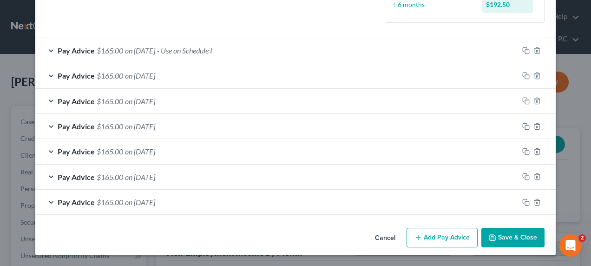
scroll to position [135, 0]
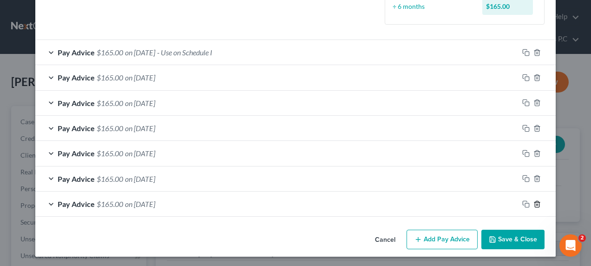
click at [535, 201] on icon "button" at bounding box center [537, 203] width 7 height 7
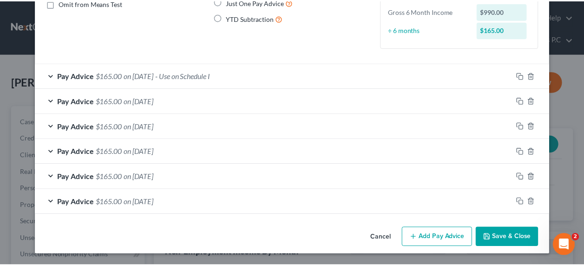
scroll to position [110, 0]
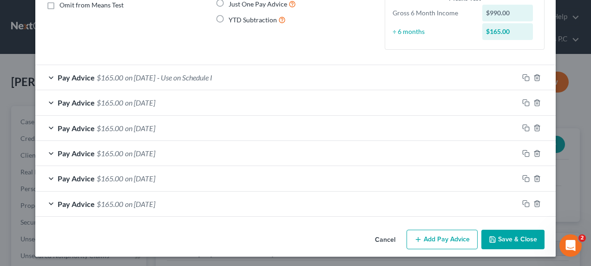
click at [512, 236] on button "Save & Close" at bounding box center [513, 240] width 63 height 20
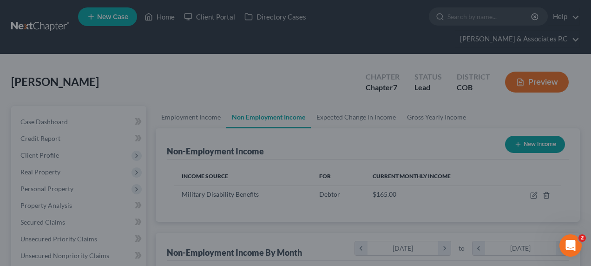
scroll to position [464671, 464603]
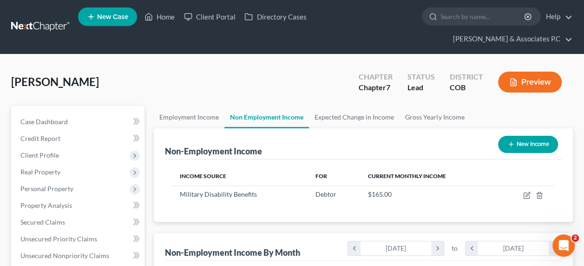
click at [516, 136] on button "New Income" at bounding box center [528, 144] width 60 height 17
select select "0"
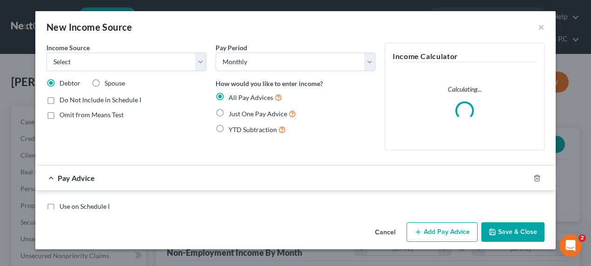
scroll to position [165, 237]
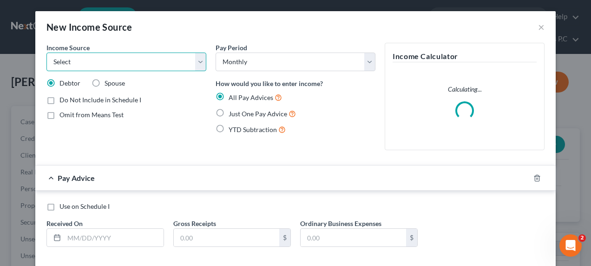
click at [199, 63] on select "Select Unemployment Disability (from employer) Pension Retirement Social Securi…" at bounding box center [126, 62] width 160 height 19
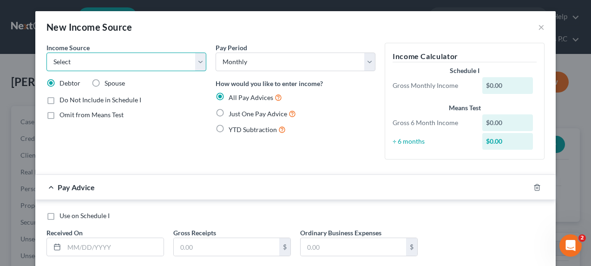
select select "4"
click at [46, 53] on select "Select Unemployment Disability (from employer) Pension Retirement Social Securi…" at bounding box center [126, 62] width 160 height 19
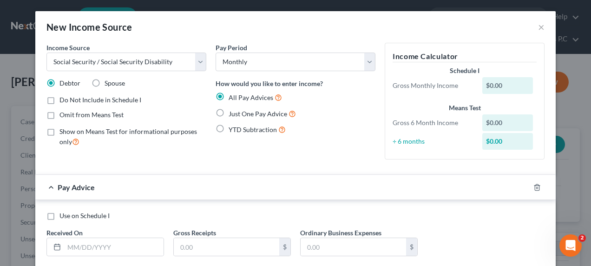
click at [59, 114] on label "Omit from Means Test" at bounding box center [91, 114] width 64 height 9
click at [63, 114] on input "Omit from Means Test" at bounding box center [66, 113] width 6 height 6
checkbox input "true"
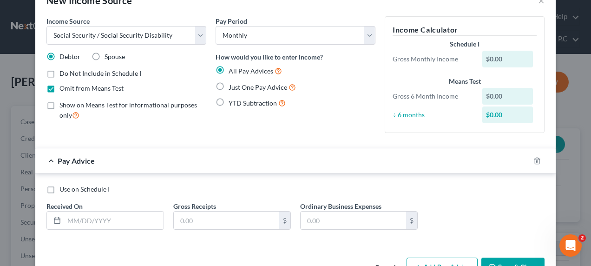
scroll to position [55, 0]
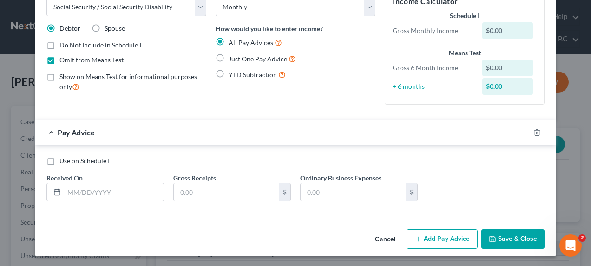
click at [229, 57] on label "Just One Pay Advice" at bounding box center [262, 58] width 67 height 11
click at [232, 57] on input "Just One Pay Advice" at bounding box center [235, 56] width 6 height 6
radio input "true"
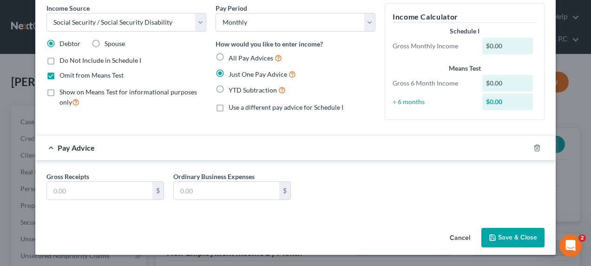
scroll to position [38, 0]
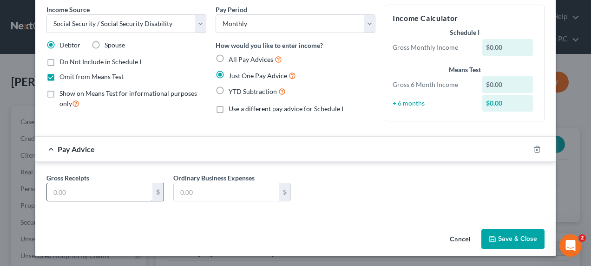
click at [63, 191] on input "text" at bounding box center [100, 192] width 106 height 18
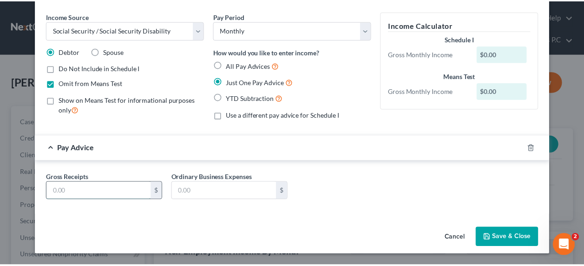
scroll to position [31, 0]
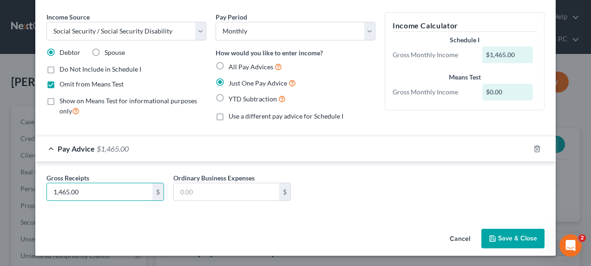
type input "1,465.00"
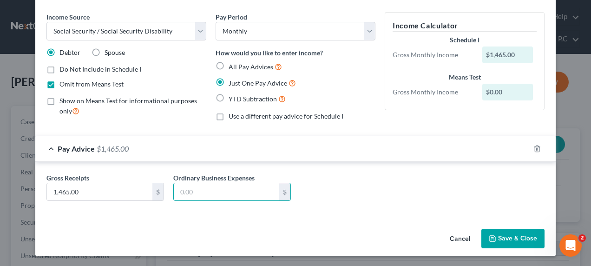
click at [506, 241] on button "Save & Close" at bounding box center [513, 239] width 63 height 20
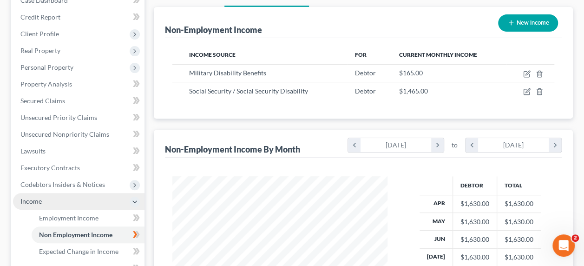
scroll to position [132, 0]
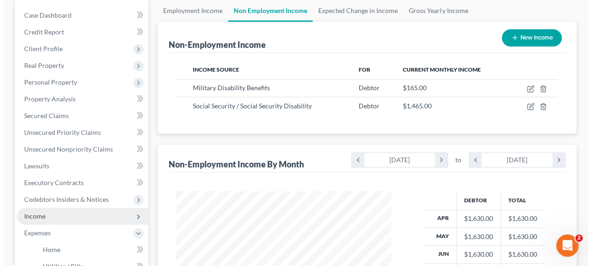
scroll to position [0, 0]
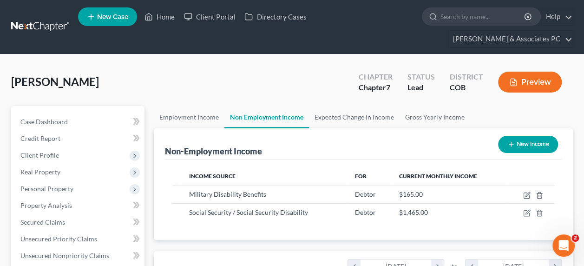
click at [89, 21] on icon at bounding box center [91, 16] width 8 height 11
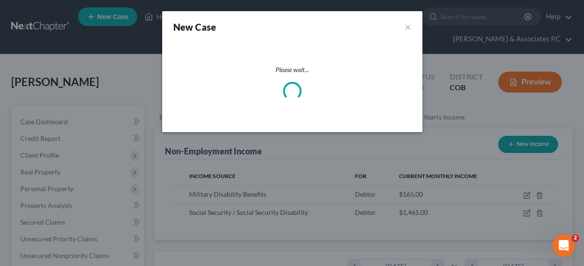
scroll to position [165, 237]
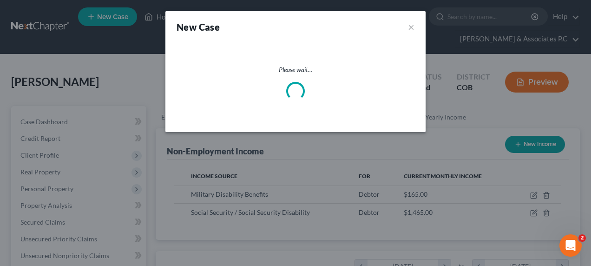
select select "11"
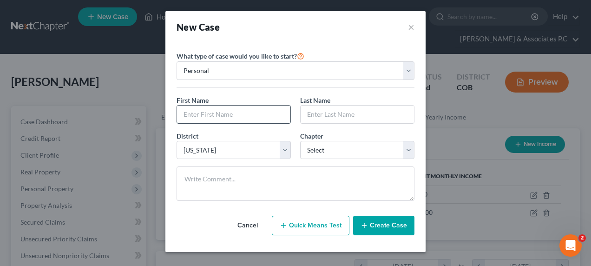
click at [203, 113] on input "text" at bounding box center [233, 115] width 113 height 18
type input "Jahniqua"
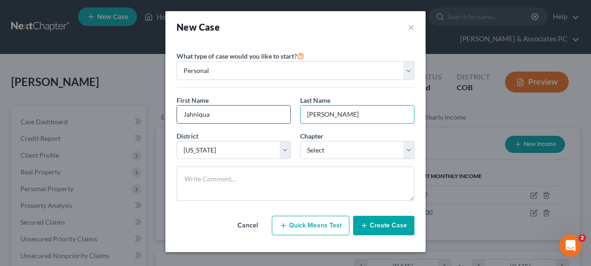
type input "[PERSON_NAME]"
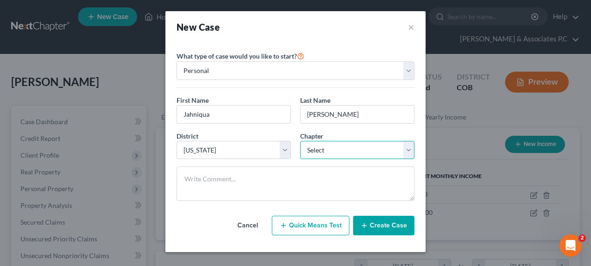
select select "0"
click at [398, 227] on button "Create Case" at bounding box center [383, 226] width 61 height 20
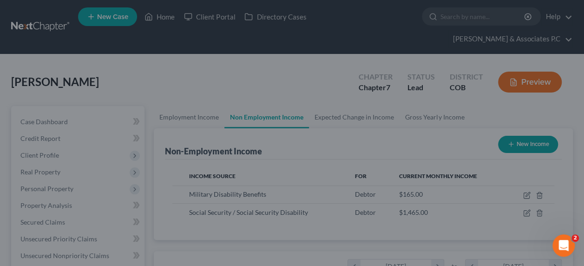
scroll to position [464671, 464603]
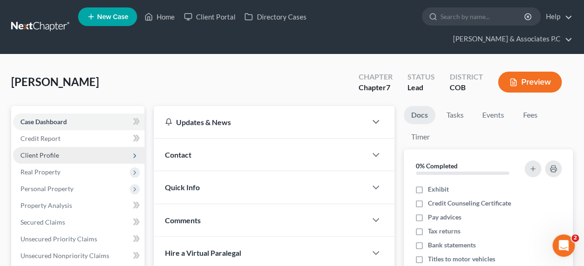
click at [45, 151] on span "Client Profile" at bounding box center [39, 155] width 39 height 8
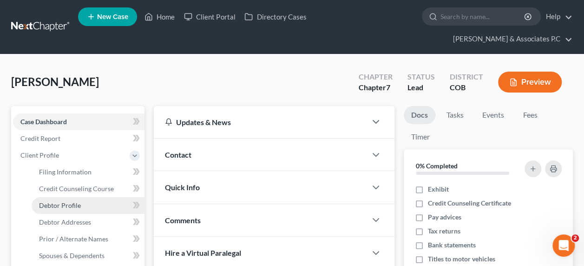
click at [66, 201] on span "Debtor Profile" at bounding box center [60, 205] width 42 height 8
select select "0"
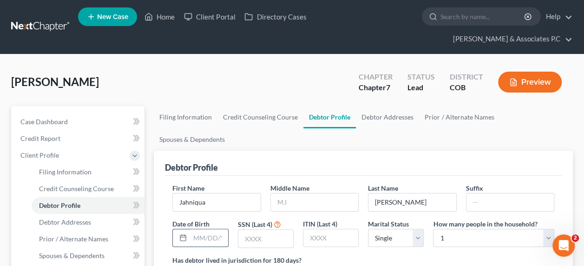
click at [196, 229] on input "text" at bounding box center [209, 238] width 38 height 18
type input "[DATE]"
type input "4963"
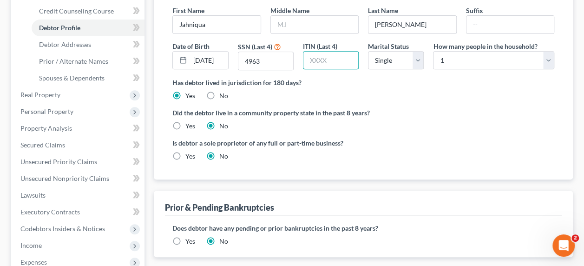
scroll to position [175, 0]
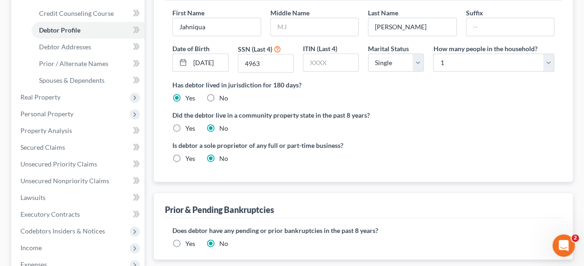
select select "0"
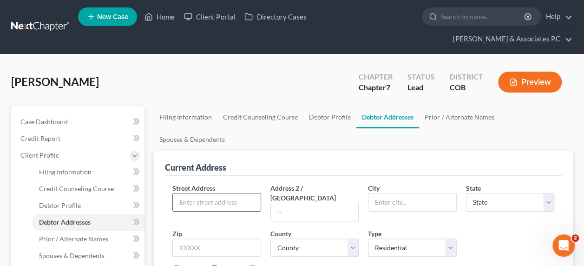
click at [196, 193] on input "text" at bounding box center [216, 202] width 87 height 18
type input "[STREET_ADDRESS][PERSON_NAME]"
type input "o"
type input "[US_STATE][GEOGRAPHIC_DATA]"
select select "5"
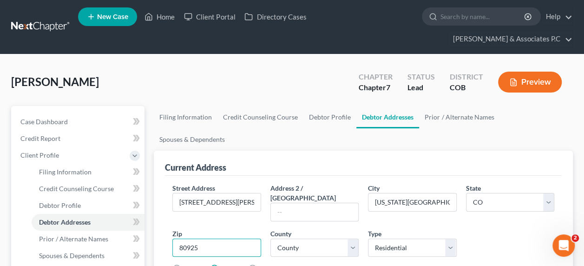
type input "80925"
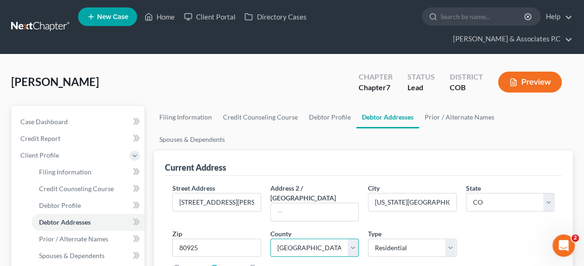
select select "20"
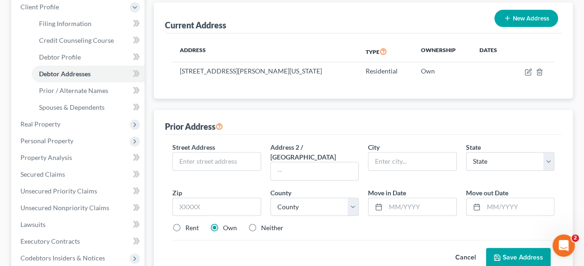
scroll to position [152, 0]
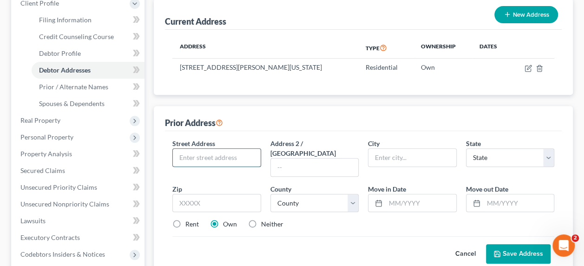
click at [183, 149] on input "text" at bounding box center [216, 158] width 87 height 18
type input "[STREET_ADDRESS]"
type input "Fountain"
select select "5"
type input "80817"
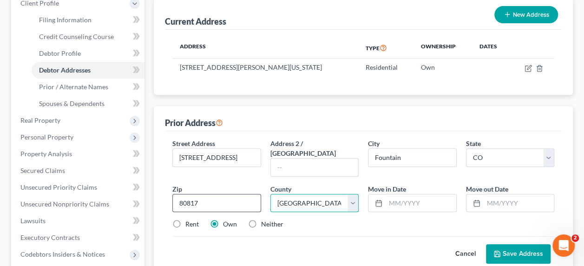
select select "20"
click at [390, 194] on input "text" at bounding box center [421, 203] width 70 height 18
type input "10/2022"
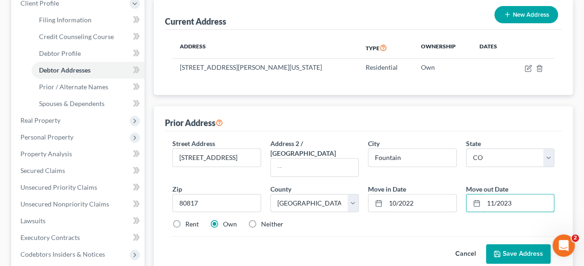
type input "11/2023"
click at [511, 244] on button "Save Address" at bounding box center [518, 254] width 65 height 20
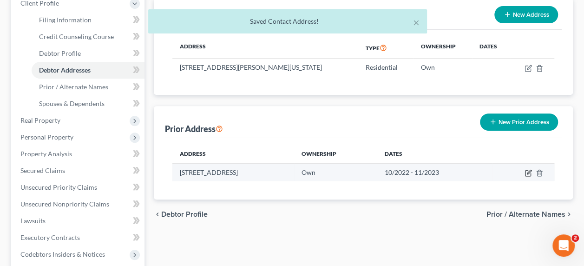
click at [530, 170] on icon "button" at bounding box center [529, 172] width 4 height 4
select select "5"
select select "20"
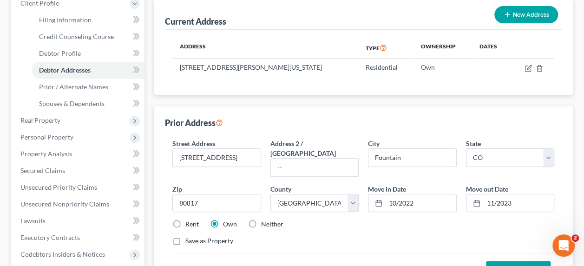
click at [185, 219] on label "Rent" at bounding box center [191, 223] width 13 height 9
click at [189, 219] on input "Rent" at bounding box center [192, 222] width 6 height 6
radio input "true"
click at [503, 261] on button "Save Address" at bounding box center [518, 271] width 65 height 20
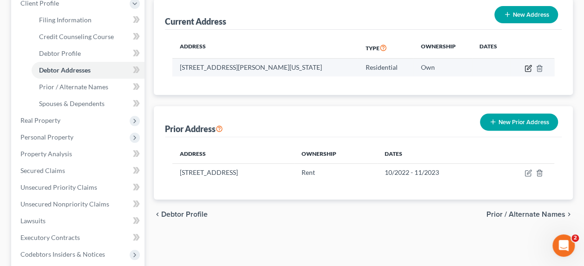
click at [529, 65] on icon "button" at bounding box center [529, 67] width 4 height 4
select select "5"
select select "20"
select select "0"
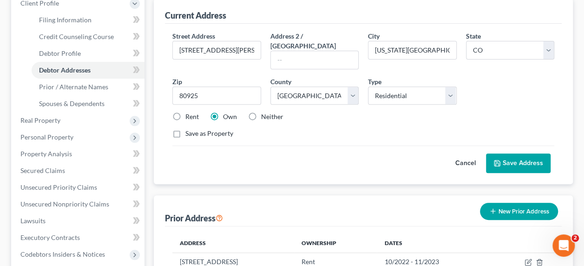
click at [185, 112] on label "Rent" at bounding box center [191, 116] width 13 height 9
click at [189, 112] on input "Rent" at bounding box center [192, 115] width 6 height 6
radio input "true"
click at [503, 153] on button "Save Address" at bounding box center [518, 163] width 65 height 20
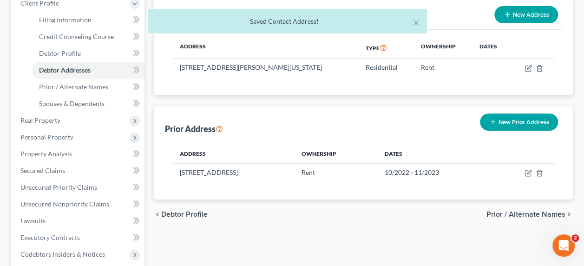
click at [516, 211] on span "Prior / Alternate Names" at bounding box center [526, 214] width 79 height 7
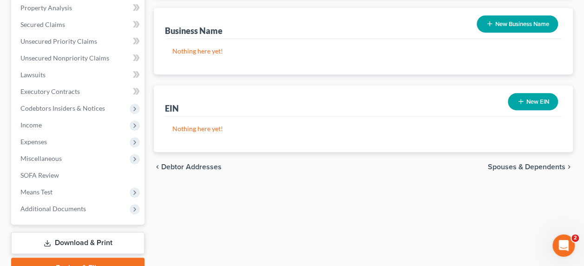
scroll to position [301, 0]
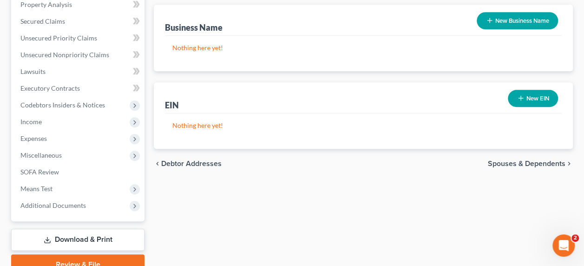
click at [543, 160] on span "Spouses & Dependents" at bounding box center [527, 163] width 78 height 7
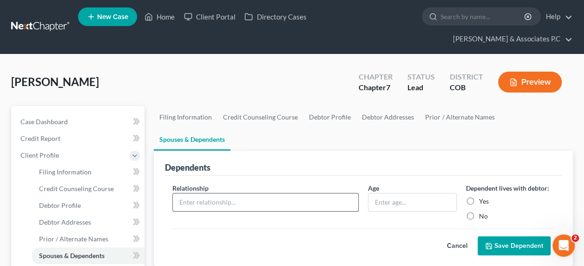
click at [266, 193] on input "text" at bounding box center [265, 202] width 185 height 18
type input "Son"
type input "2"
click at [479, 197] on label "Yes" at bounding box center [484, 201] width 10 height 9
click at [483, 197] on input "Yes" at bounding box center [486, 200] width 6 height 6
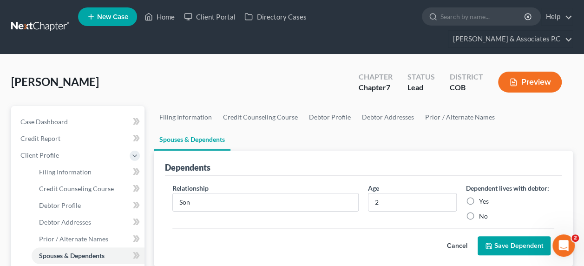
radio input "true"
click at [503, 236] on button "Save Dependent" at bounding box center [514, 246] width 73 height 20
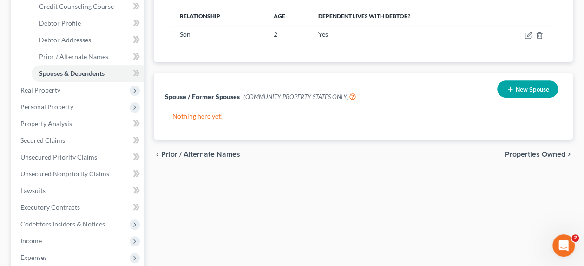
scroll to position [193, 0]
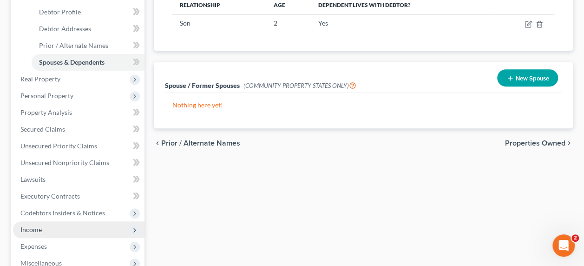
click at [29, 225] on span "Income" at bounding box center [30, 229] width 21 height 8
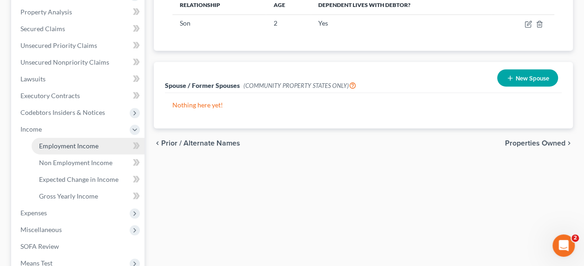
click at [80, 142] on span "Employment Income" at bounding box center [68, 146] width 59 height 8
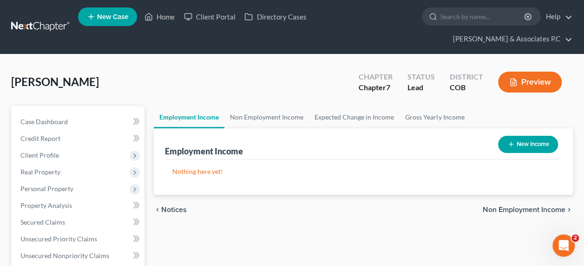
click at [517, 136] on button "New Income" at bounding box center [528, 144] width 60 height 17
select select "0"
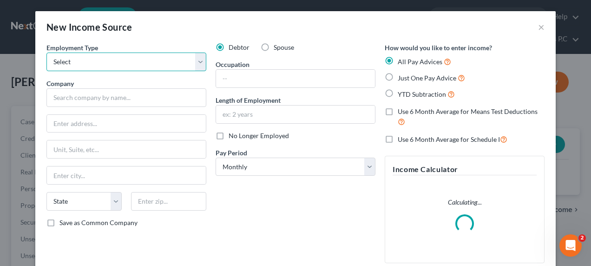
click at [161, 62] on select "Select Full or [DEMOGRAPHIC_DATA] Employment Self Employment" at bounding box center [126, 62] width 160 height 19
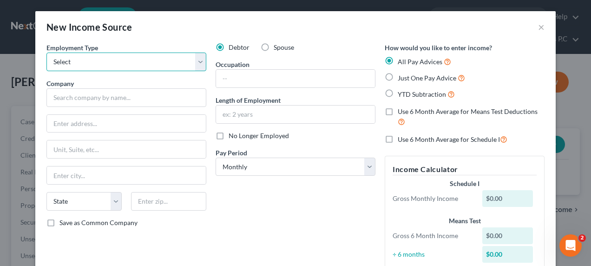
select select "0"
click at [46, 53] on select "Select Full or [DEMOGRAPHIC_DATA] Employment Self Employment" at bounding box center [126, 62] width 160 height 19
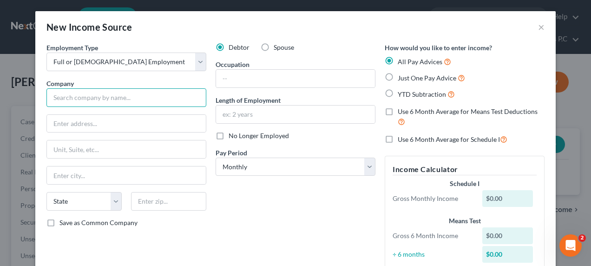
click at [79, 98] on input "text" at bounding box center [126, 97] width 160 height 19
type input "[GEOGRAPHIC_DATA] #3"
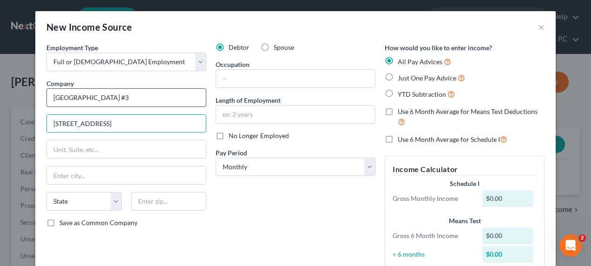
type input "[STREET_ADDRESS]"
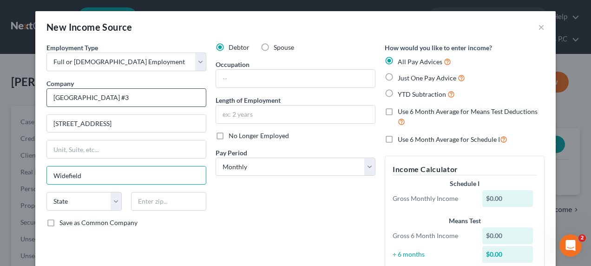
type input "Widefield"
select select "5"
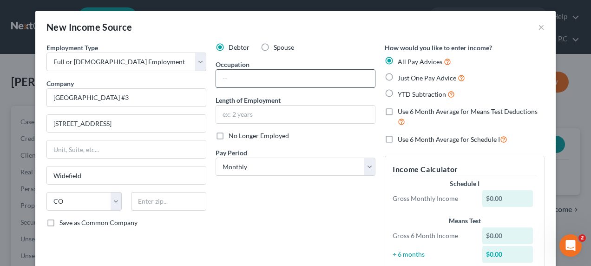
click at [280, 77] on input "text" at bounding box center [295, 79] width 159 height 18
type input "Title I Teacher"
click at [222, 109] on input "text" at bounding box center [295, 115] width 159 height 18
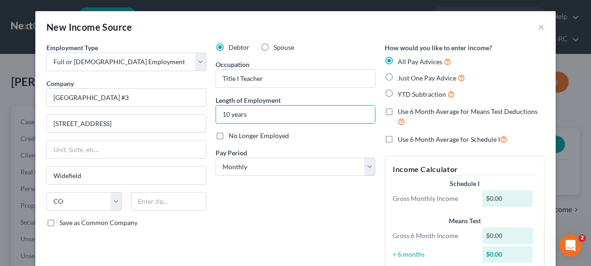
type input "10 years"
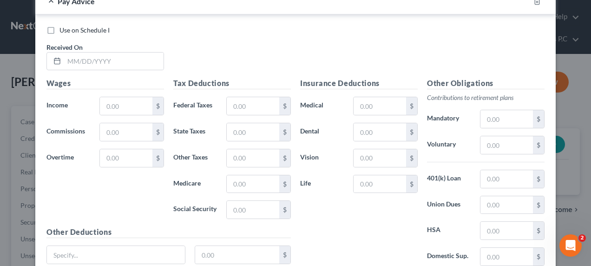
scroll to position [382, 0]
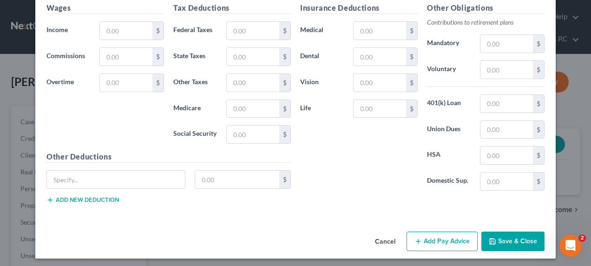
drag, startPoint x: 587, startPoint y: 89, endPoint x: 11, endPoint y: 4, distance: 582.6
click at [505, 241] on button "Save & Close" at bounding box center [513, 241] width 63 height 20
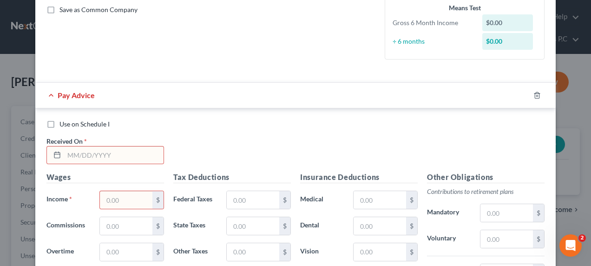
scroll to position [218, 0]
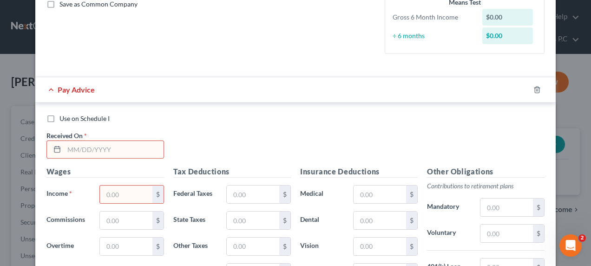
click at [59, 116] on label "Use on Schedule I" at bounding box center [84, 118] width 50 height 9
click at [63, 116] on input "Use on Schedule I" at bounding box center [66, 117] width 6 height 6
checkbox input "true"
click at [73, 145] on input "text" at bounding box center [113, 150] width 99 height 18
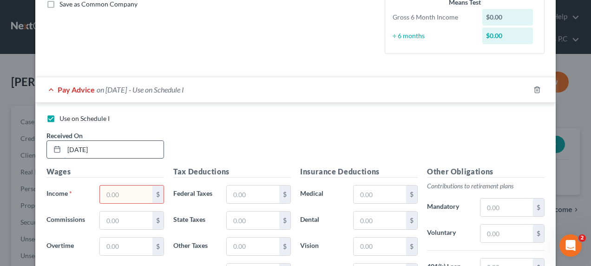
type input "[DATE]"
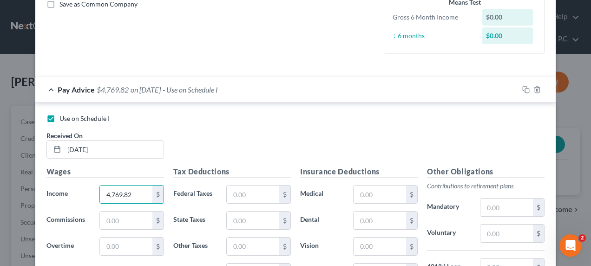
type input "4,769.82"
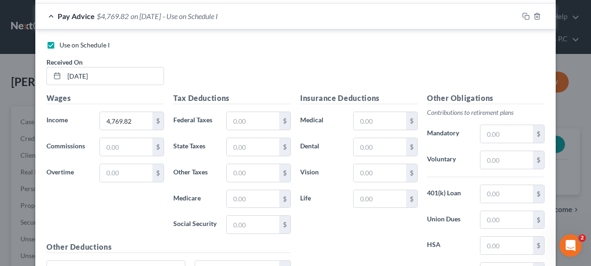
scroll to position [293, 0]
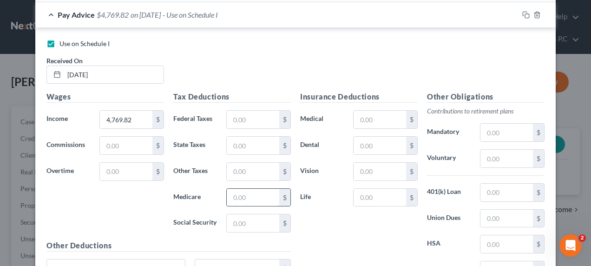
click at [243, 199] on input "text" at bounding box center [253, 198] width 53 height 18
type input "49.42"
click at [247, 119] on input "text" at bounding box center [253, 120] width 53 height 18
type input "152.00"
drag, startPoint x: 376, startPoint y: 117, endPoint x: 290, endPoint y: 124, distance: 86.7
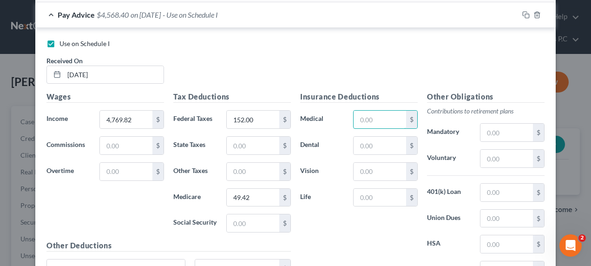
click at [324, 123] on div "Medical $" at bounding box center [359, 119] width 127 height 19
type input "557.00"
type input "103.00"
type input "12.00"
drag, startPoint x: 501, startPoint y: 129, endPoint x: 401, endPoint y: 145, distance: 101.7
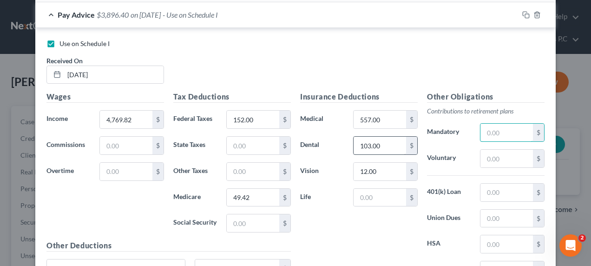
click at [401, 145] on div "Insurance Deductions Medical 557.00 $ Dental 103.00 $ Vision 12.00 $ Life $ Oth…" at bounding box center [423, 189] width 254 height 196
type input "450.44"
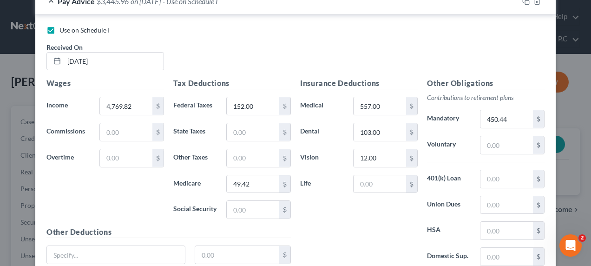
scroll to position [297, 0]
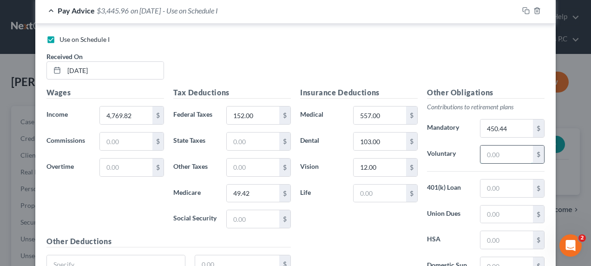
click at [485, 158] on input "text" at bounding box center [507, 154] width 53 height 18
click at [511, 152] on input "190.8" at bounding box center [507, 154] width 53 height 18
type input "190.68"
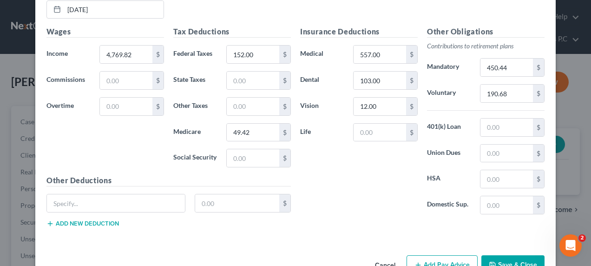
scroll to position [382, 0]
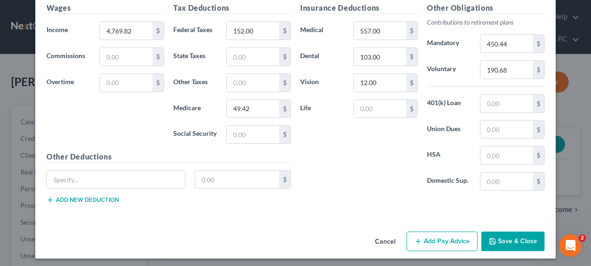
click at [503, 241] on button "Save & Close" at bounding box center [513, 241] width 63 height 20
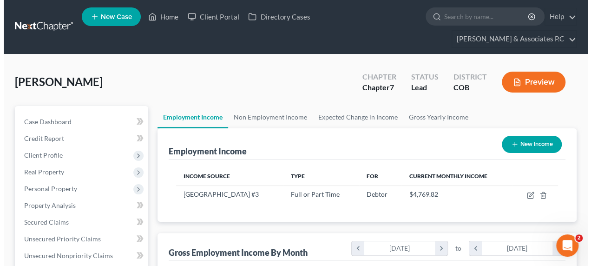
scroll to position [464671, 464603]
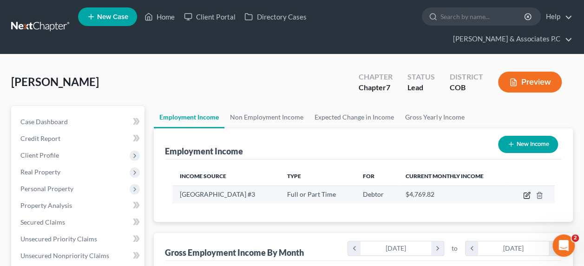
click at [529, 192] on icon "button" at bounding box center [528, 194] width 4 height 4
select select "0"
select select "5"
select select "0"
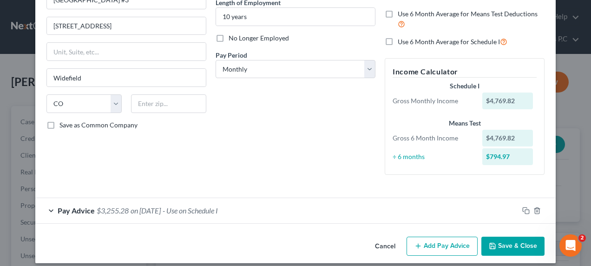
scroll to position [105, 0]
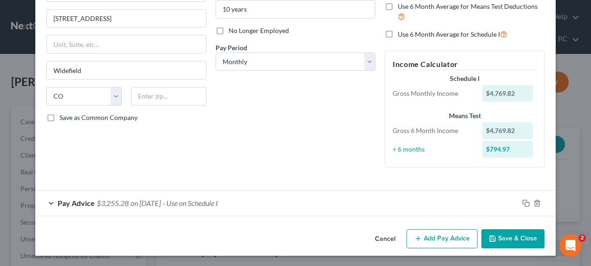
click at [449, 239] on button "Add Pay Advice" at bounding box center [442, 239] width 71 height 20
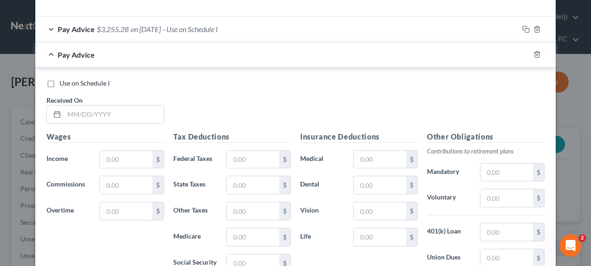
scroll to position [279, 0]
click at [69, 107] on input "text" at bounding box center [113, 114] width 99 height 18
click at [106, 112] on input "[DATE]" at bounding box center [113, 114] width 99 height 18
type input "[DATE]"
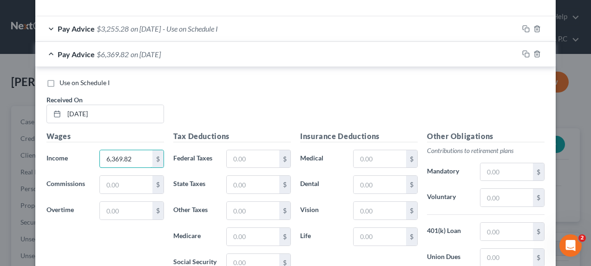
type input "6,369.82"
type input "402.58"
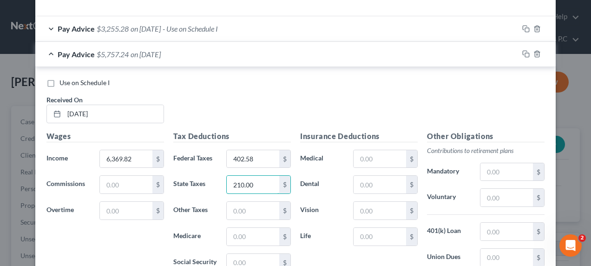
type input "210.00"
type input "81.86"
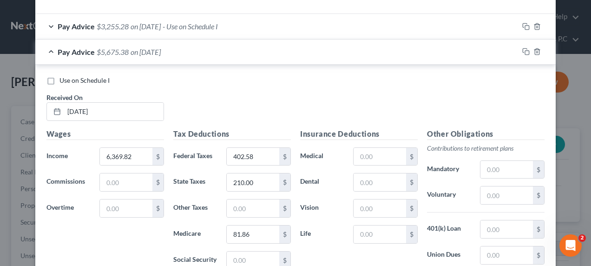
scroll to position [407, 0]
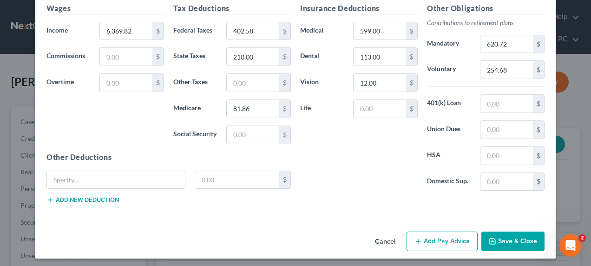
click at [442, 237] on button "Add Pay Advice" at bounding box center [442, 241] width 71 height 20
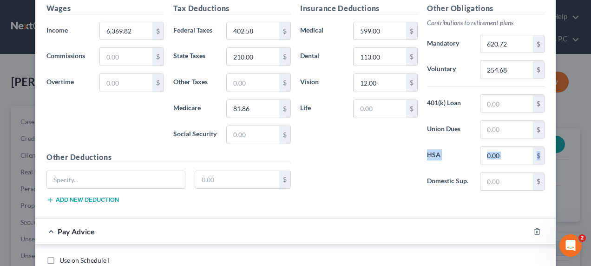
drag, startPoint x: 583, startPoint y: 119, endPoint x: 582, endPoint y: 139, distance: 20.1
click at [582, 139] on div "Edit Income Source × Employment Type * Select Full or [DEMOGRAPHIC_DATA] Employ…" at bounding box center [295, 133] width 591 height 266
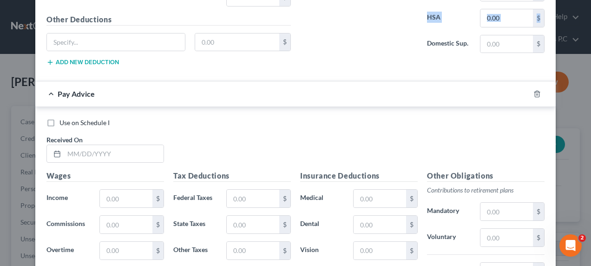
scroll to position [565, 0]
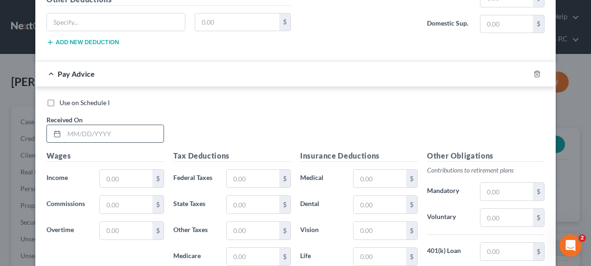
click at [64, 128] on input "text" at bounding box center [113, 134] width 99 height 18
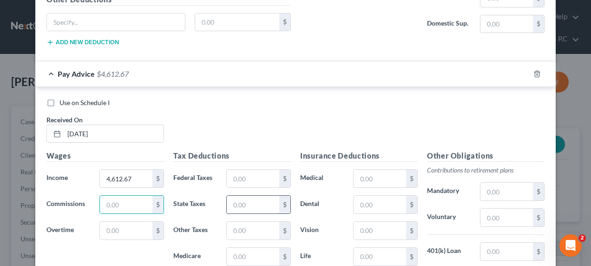
click at [239, 201] on input "text" at bounding box center [253, 205] width 53 height 18
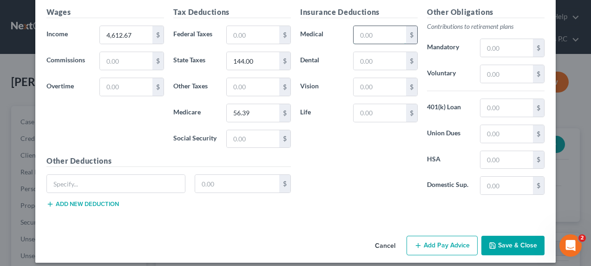
click at [370, 32] on input "text" at bounding box center [380, 35] width 53 height 18
click at [485, 45] on input "text" at bounding box center [507, 48] width 53 height 18
click at [436, 238] on button "Add Pay Advice" at bounding box center [442, 246] width 71 height 20
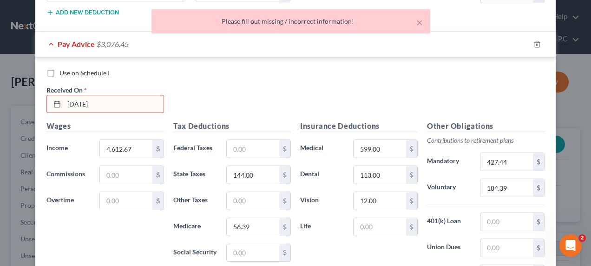
scroll to position [581, 0]
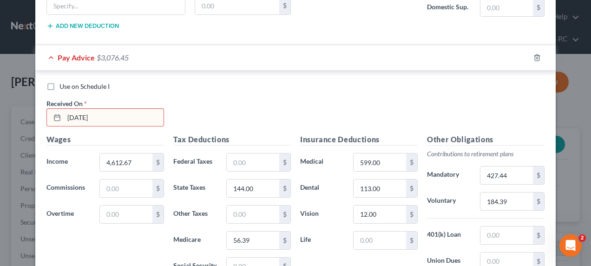
drag, startPoint x: 110, startPoint y: 113, endPoint x: 0, endPoint y: 113, distance: 110.2
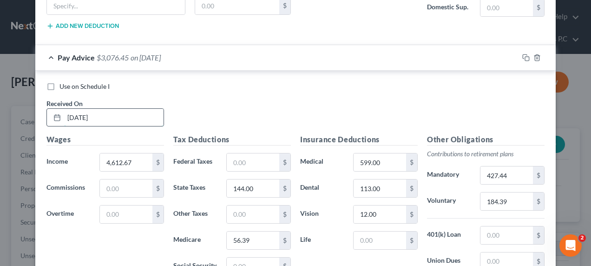
click at [111, 118] on input "[DATE]" at bounding box center [113, 118] width 99 height 18
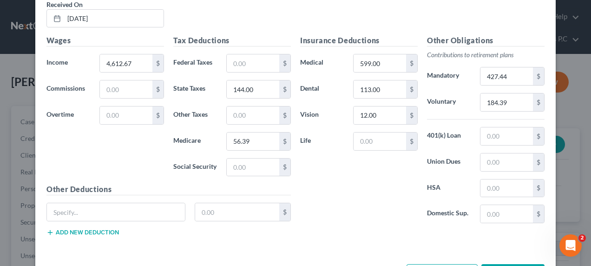
scroll to position [710, 0]
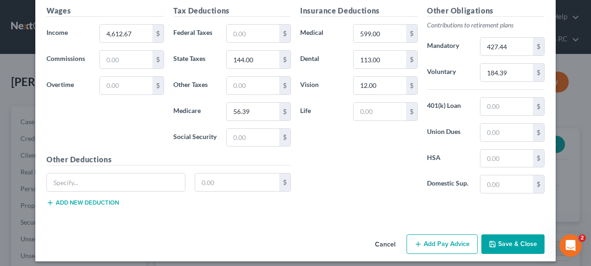
click at [442, 239] on button "Add Pay Advice" at bounding box center [442, 244] width 71 height 20
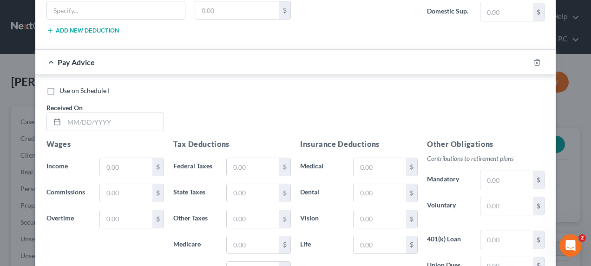
scroll to position [895, 0]
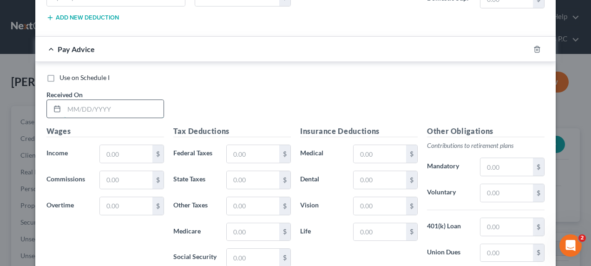
click at [68, 100] on input "text" at bounding box center [113, 109] width 99 height 18
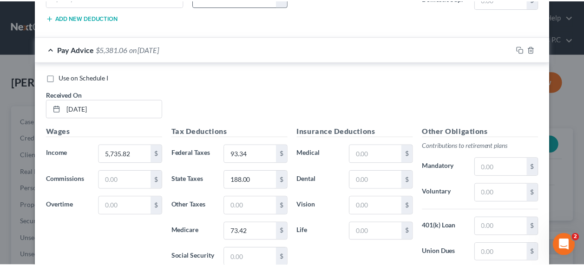
scroll to position [1012, 0]
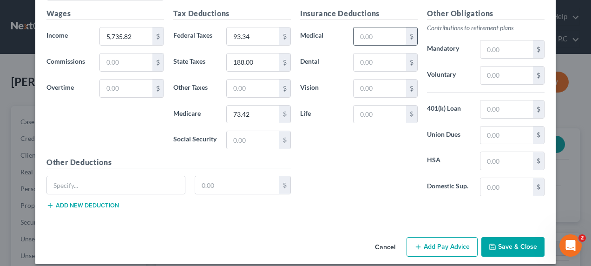
click at [359, 31] on input "text" at bounding box center [380, 36] width 53 height 18
click at [505, 240] on button "Save & Close" at bounding box center [513, 247] width 63 height 20
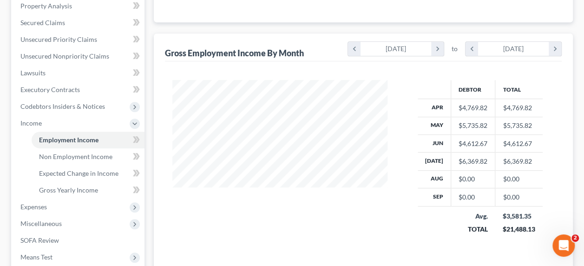
scroll to position [195, 0]
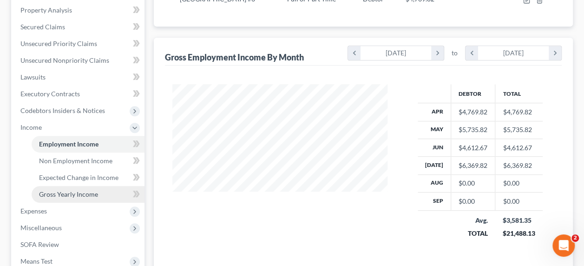
click at [84, 190] on span "Gross Yearly Income" at bounding box center [68, 194] width 59 height 8
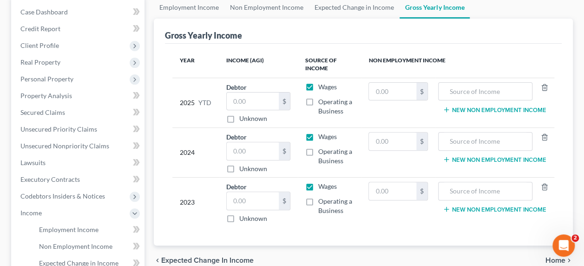
scroll to position [112, 0]
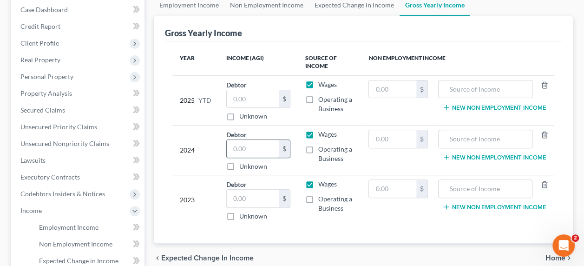
click at [245, 140] on input "text" at bounding box center [253, 149] width 52 height 18
click at [248, 190] on input "text" at bounding box center [253, 199] width 52 height 18
drag, startPoint x: 252, startPoint y: 128, endPoint x: 149, endPoint y: 139, distance: 103.7
drag, startPoint x: 149, startPoint y: 139, endPoint x: 332, endPoint y: 246, distance: 212.5
click at [332, 246] on div "chevron_left Expected Change in Income Home chevron_right" at bounding box center [363, 258] width 419 height 30
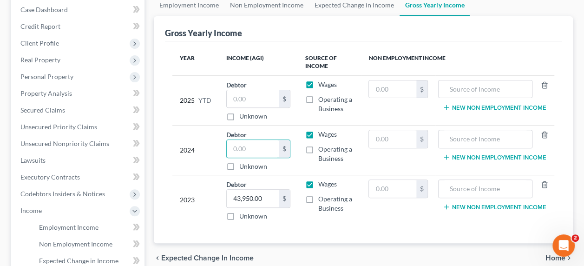
drag, startPoint x: 254, startPoint y: 126, endPoint x: 189, endPoint y: 139, distance: 66.3
click at [189, 139] on tr "2024 Debtor $ Unknown Balance Undetermined $ Unknown Wages Operating a Business…" at bounding box center [363, 151] width 382 height 50
click at [232, 140] on input "4,462.00" at bounding box center [253, 149] width 52 height 18
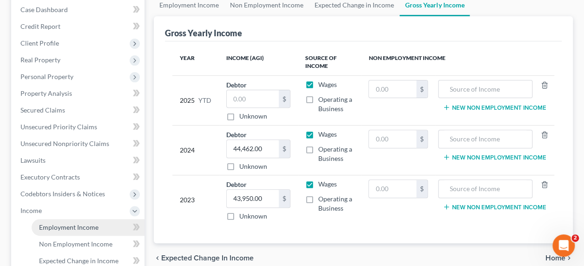
click at [93, 223] on span "Employment Income" at bounding box center [68, 227] width 59 height 8
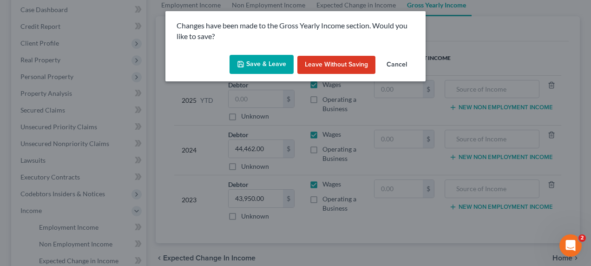
click at [264, 59] on button "Save & Leave" at bounding box center [262, 65] width 64 height 20
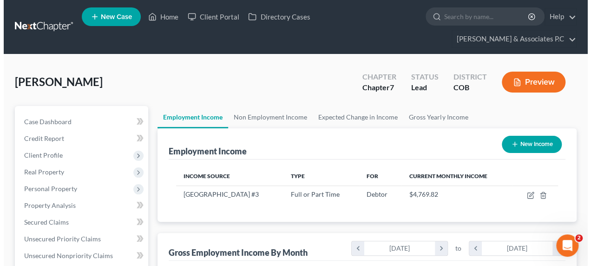
scroll to position [165, 233]
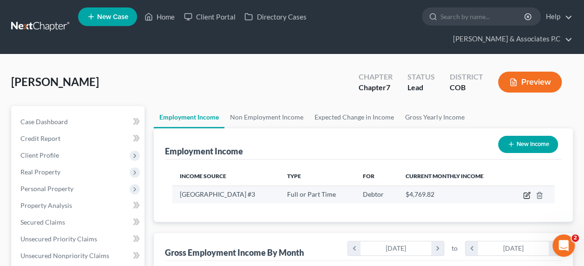
click at [526, 192] on icon "button" at bounding box center [526, 195] width 7 height 7
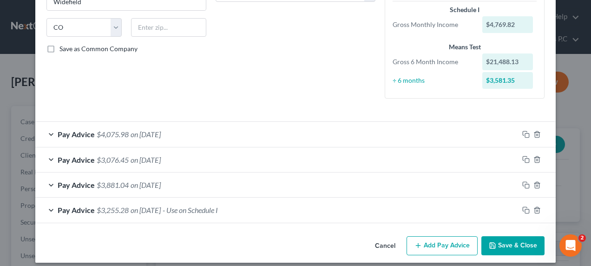
scroll to position [180, 0]
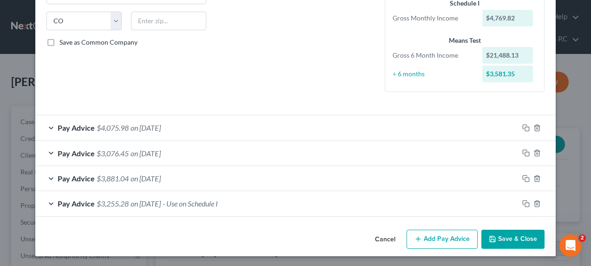
click at [439, 243] on button "Add Pay Advice" at bounding box center [442, 240] width 71 height 20
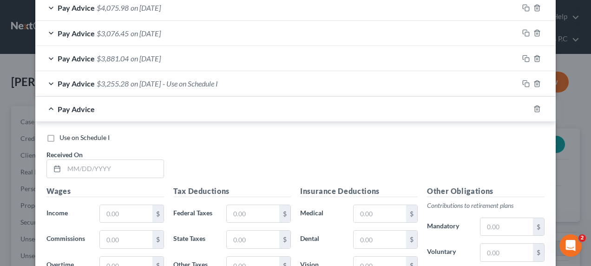
scroll to position [320, 0]
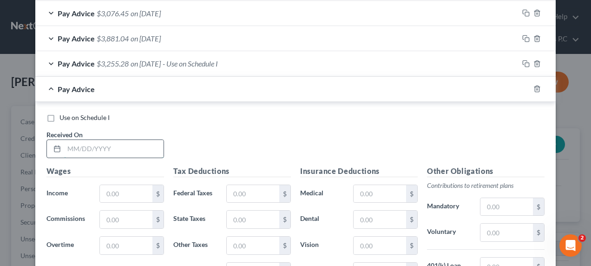
click at [66, 147] on input "text" at bounding box center [113, 149] width 99 height 18
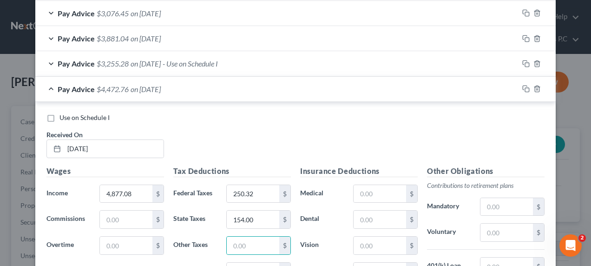
scroll to position [331, 0]
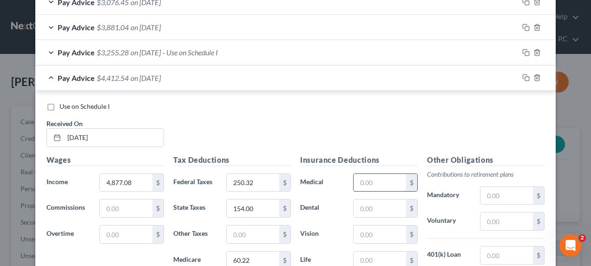
click at [357, 182] on input "text" at bounding box center [380, 183] width 53 height 18
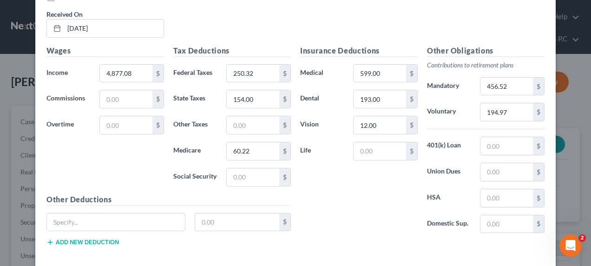
scroll to position [483, 0]
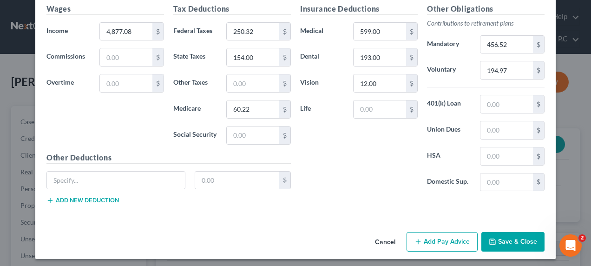
click at [431, 238] on button "Add Pay Advice" at bounding box center [442, 242] width 71 height 20
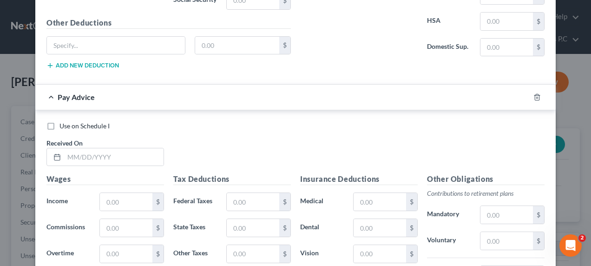
scroll to position [619, 0]
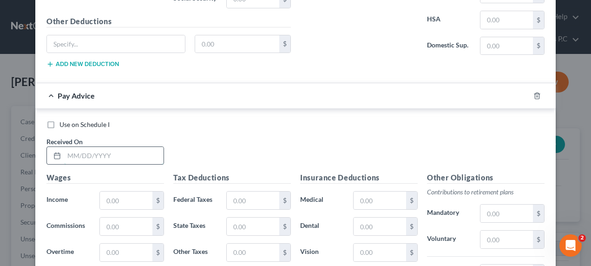
click at [67, 152] on input "text" at bounding box center [113, 156] width 99 height 18
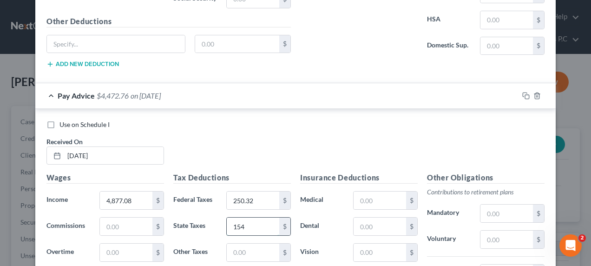
click at [248, 222] on input "154" at bounding box center [253, 227] width 53 height 18
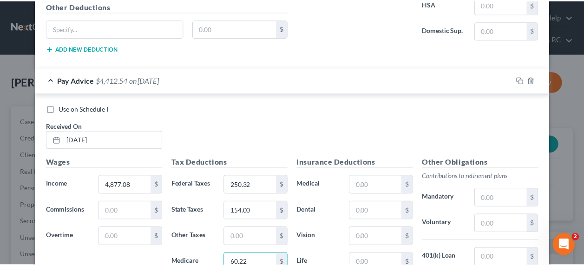
scroll to position [784, 0]
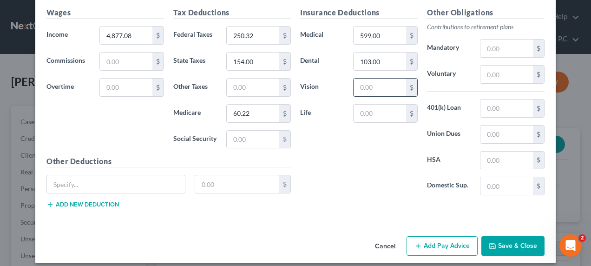
click at [371, 81] on input "text" at bounding box center [380, 88] width 53 height 18
click at [501, 243] on button "Save & Close" at bounding box center [513, 246] width 63 height 20
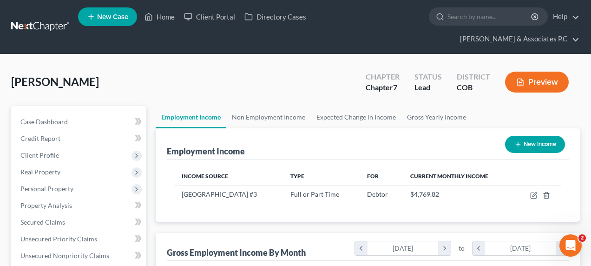
scroll to position [464671, 464603]
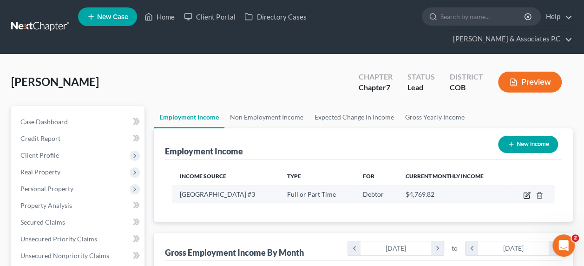
click at [528, 192] on icon "button" at bounding box center [528, 194] width 4 height 4
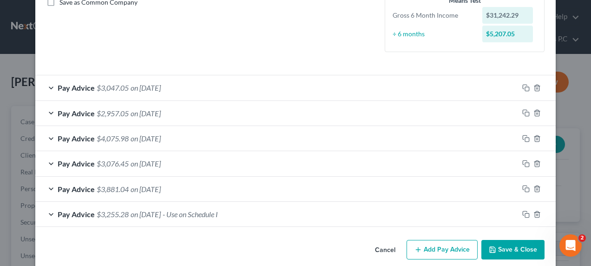
scroll to position [231, 0]
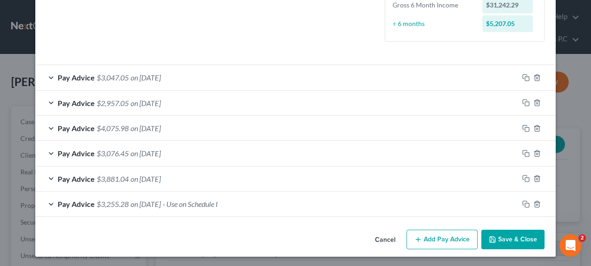
click at [124, 203] on span "$3,255.28" at bounding box center [113, 203] width 32 height 9
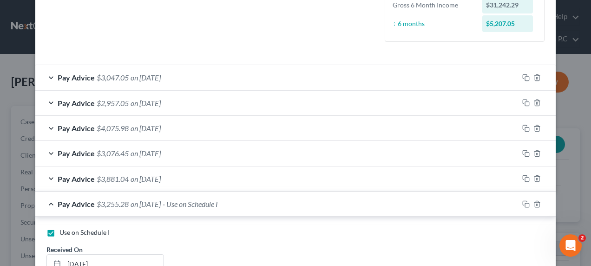
click at [59, 229] on label "Use on Schedule I" at bounding box center [84, 232] width 50 height 9
click at [63, 229] on input "Use on Schedule I" at bounding box center [66, 231] width 6 height 6
click at [143, 76] on span "on [DATE]" at bounding box center [146, 77] width 30 height 9
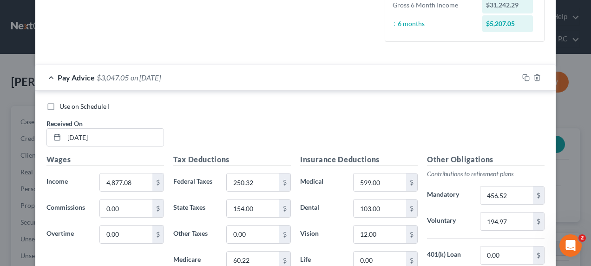
click at [59, 104] on label "Use on Schedule I" at bounding box center [84, 106] width 50 height 9
click at [63, 104] on input "Use on Schedule I" at bounding box center [66, 105] width 6 height 6
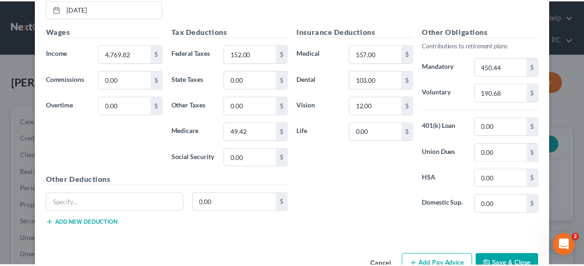
scroll to position [785, 0]
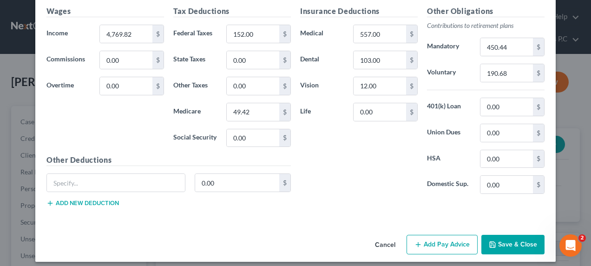
click at [516, 235] on button "Save & Close" at bounding box center [513, 245] width 63 height 20
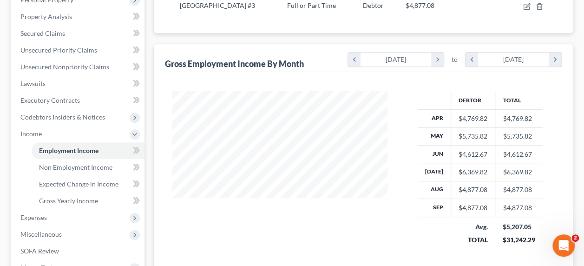
scroll to position [191, 0]
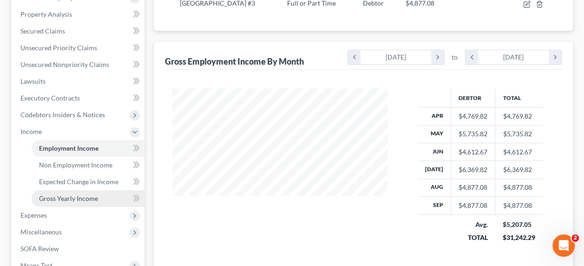
click at [79, 194] on span "Gross Yearly Income" at bounding box center [68, 198] width 59 height 8
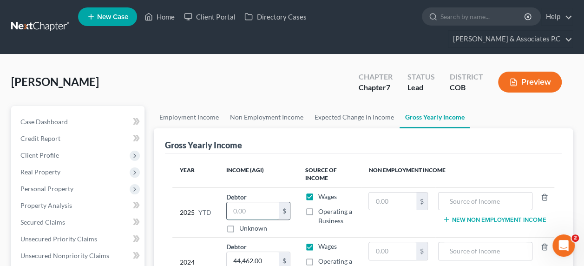
click at [237, 202] on input "text" at bounding box center [253, 211] width 52 height 18
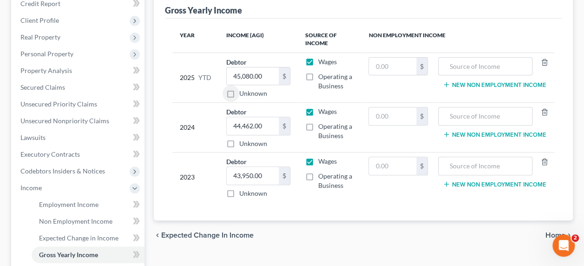
scroll to position [132, 0]
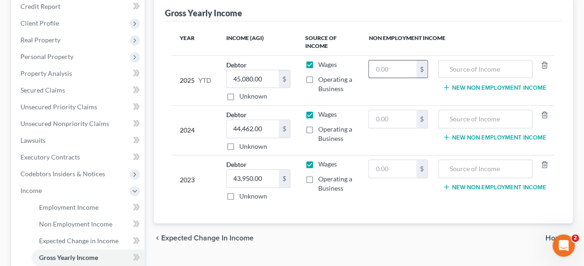
click at [386, 60] on input "text" at bounding box center [392, 69] width 47 height 18
click at [399, 110] on input "text" at bounding box center [392, 119] width 47 height 18
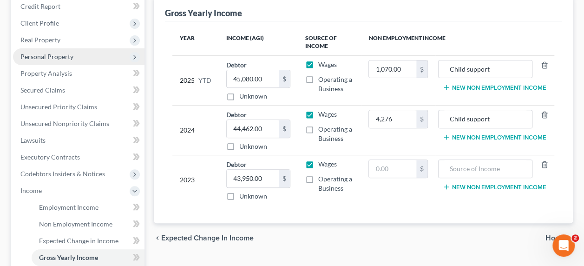
click at [77, 48] on span "Personal Property" at bounding box center [79, 56] width 132 height 17
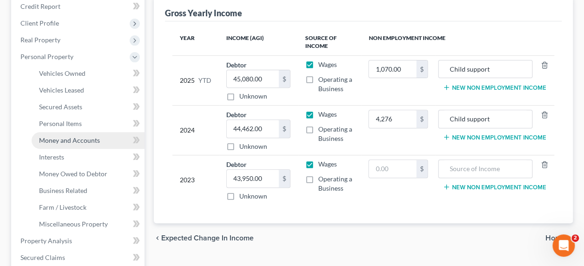
click at [75, 136] on span "Money and Accounts" at bounding box center [69, 140] width 61 height 8
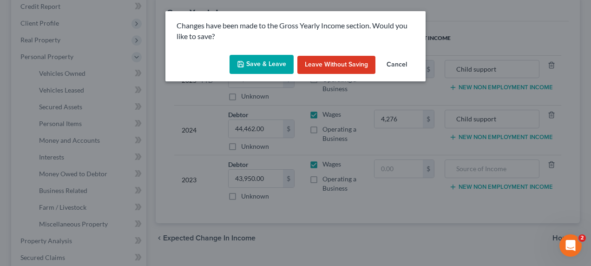
click at [256, 65] on button "Save & Leave" at bounding box center [262, 65] width 64 height 20
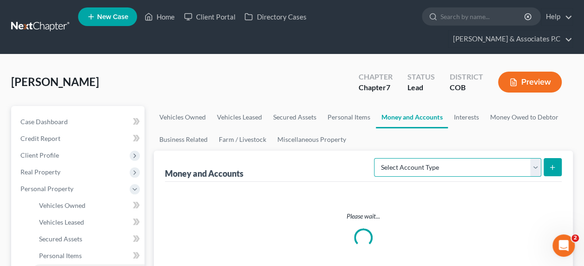
click at [427, 158] on select "Select Account Type Brokerage Cash on Hand Certificates of Deposit Checking Acc…" at bounding box center [457, 167] width 167 height 19
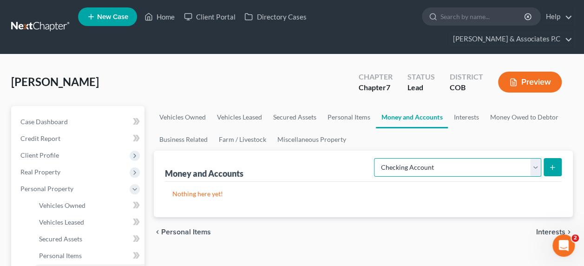
click at [377, 158] on select "Select Account Type Brokerage Cash on Hand Certificates of Deposit Checking Acc…" at bounding box center [457, 167] width 167 height 19
click at [555, 164] on icon "submit" at bounding box center [552, 167] width 7 height 7
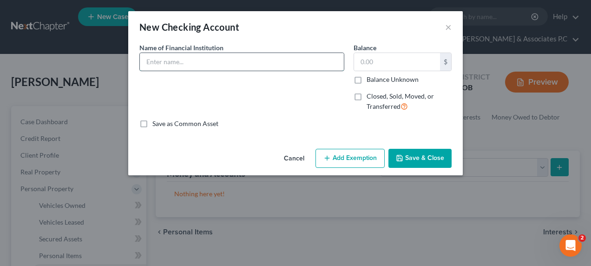
click at [186, 58] on input "text" at bounding box center [242, 62] width 204 height 18
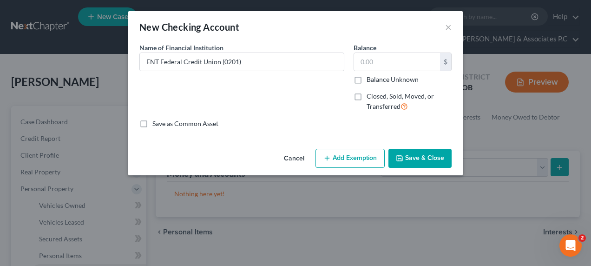
click at [412, 157] on button "Save & Close" at bounding box center [420, 159] width 63 height 20
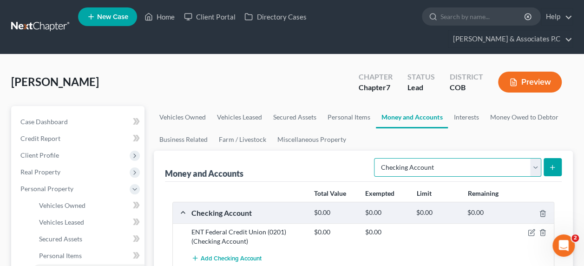
click at [539, 158] on select "Select Account Type Brokerage Cash on Hand Certificates of Deposit Checking Acc…" at bounding box center [457, 167] width 167 height 19
click at [377, 158] on select "Select Account Type Brokerage Cash on Hand Certificates of Deposit Checking Acc…" at bounding box center [457, 167] width 167 height 19
click at [557, 158] on button "submit" at bounding box center [553, 167] width 18 height 18
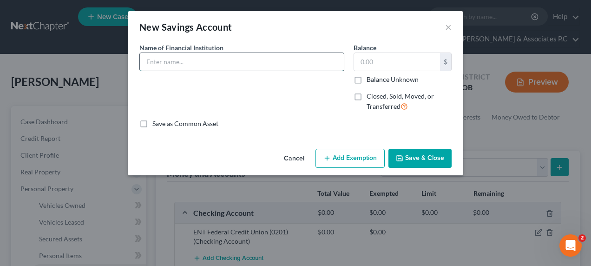
click at [207, 66] on input "text" at bounding box center [242, 62] width 204 height 18
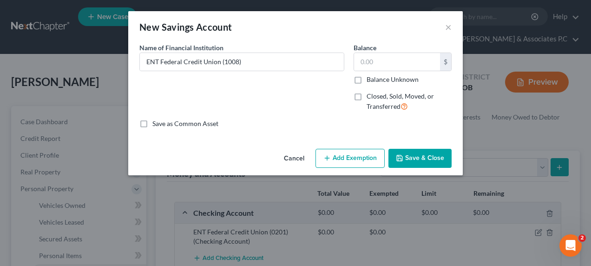
click at [418, 158] on button "Save & Close" at bounding box center [420, 159] width 63 height 20
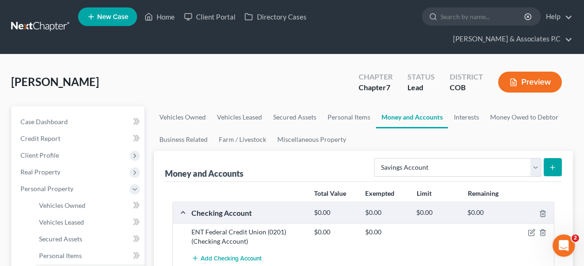
click at [554, 164] on icon "submit" at bounding box center [552, 167] width 7 height 7
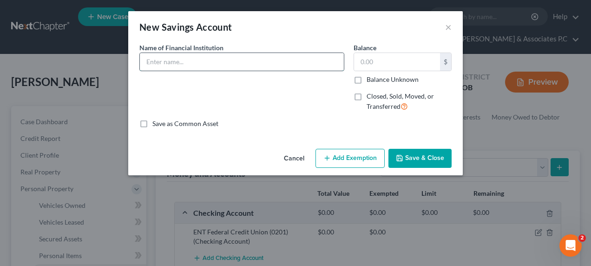
click at [222, 56] on input "text" at bounding box center [242, 62] width 204 height 18
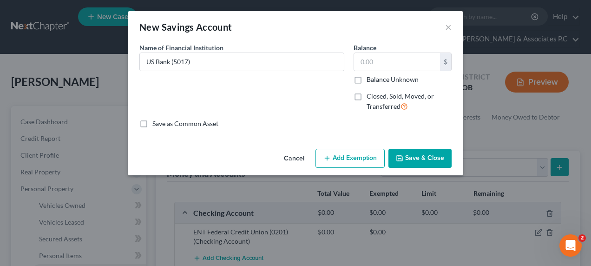
click at [418, 156] on button "Save & Close" at bounding box center [420, 159] width 63 height 20
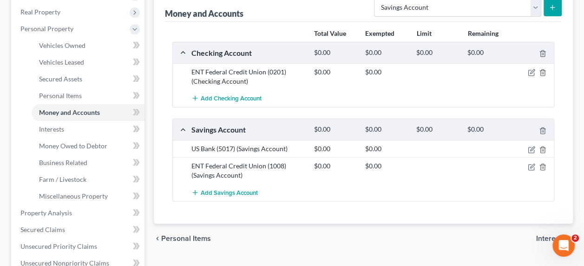
scroll to position [162, 0]
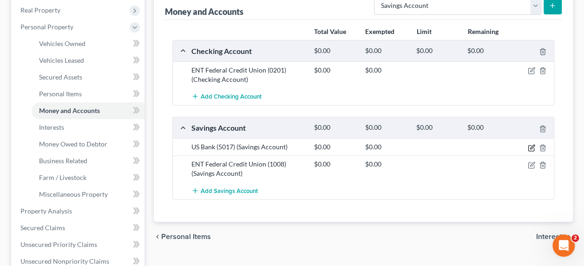
click at [530, 144] on icon "button" at bounding box center [531, 147] width 7 height 7
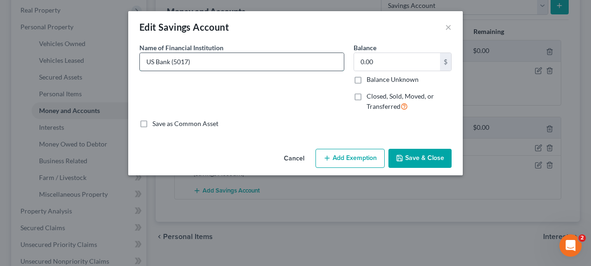
click at [208, 57] on input "US Bank (5017)" at bounding box center [242, 62] width 204 height 18
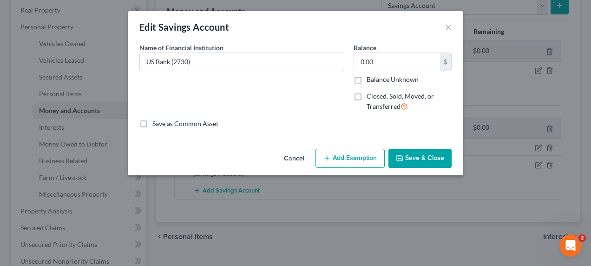
click at [418, 157] on button "Save & Close" at bounding box center [420, 159] width 63 height 20
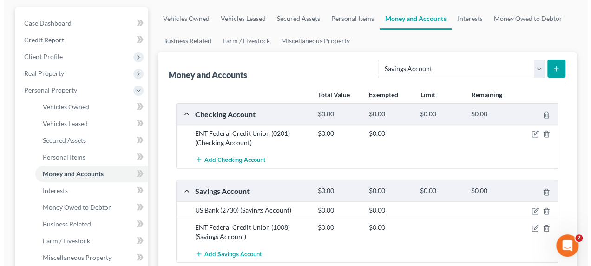
scroll to position [96, 0]
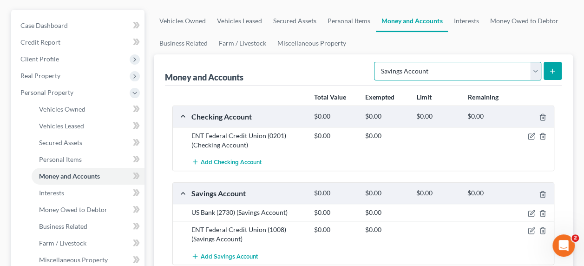
click at [487, 62] on select "Select Account Type Brokerage Cash on Hand Certificates of Deposit Checking Acc…" at bounding box center [457, 71] width 167 height 19
click at [377, 62] on select "Select Account Type Brokerage Cash on Hand Certificates of Deposit Checking Acc…" at bounding box center [457, 71] width 167 height 19
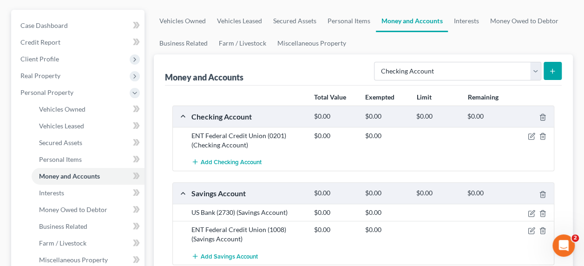
click at [554, 67] on icon "submit" at bounding box center [552, 70] width 7 height 7
click at [214, 159] on span "Add Checking Account" at bounding box center [231, 162] width 61 height 7
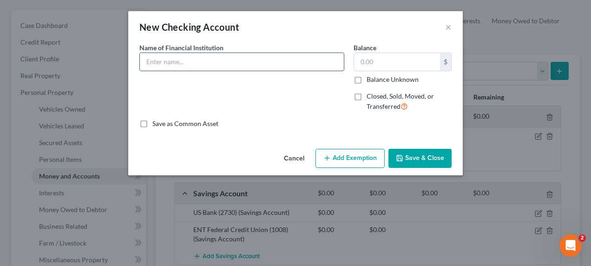
click at [211, 64] on input "text" at bounding box center [242, 62] width 204 height 18
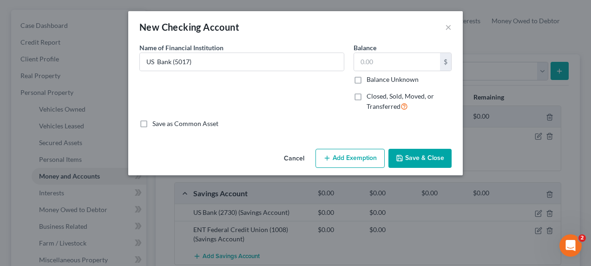
click at [438, 161] on button "Save & Close" at bounding box center [420, 159] width 63 height 20
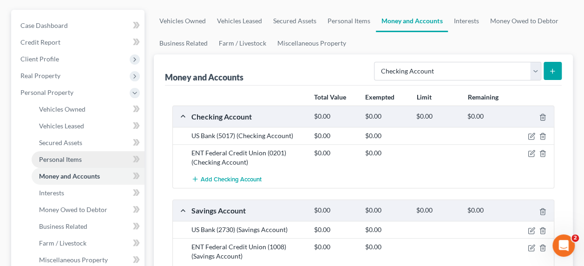
click at [90, 151] on link "Personal Items" at bounding box center [88, 159] width 113 height 17
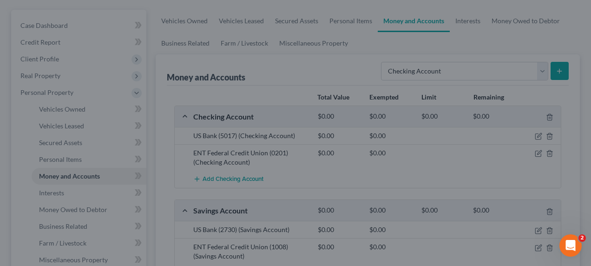
click at [65, 142] on div at bounding box center [295, 133] width 591 height 266
click at [206, 176] on div at bounding box center [295, 133] width 591 height 266
click at [59, 146] on div at bounding box center [295, 133] width 591 height 266
click at [343, 130] on div at bounding box center [295, 133] width 591 height 266
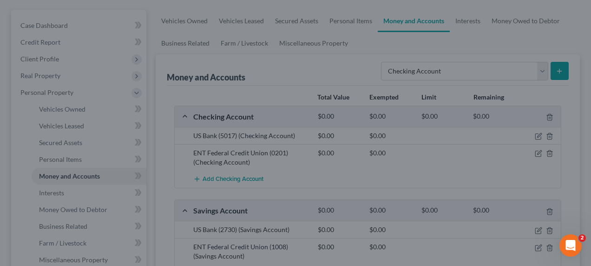
click at [584, 59] on div at bounding box center [295, 133] width 591 height 266
click at [532, 55] on div at bounding box center [295, 133] width 591 height 266
click at [62, 106] on div at bounding box center [295, 133] width 591 height 266
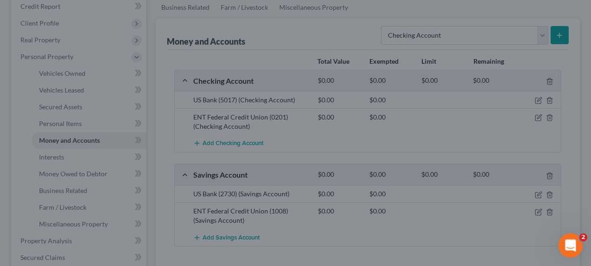
click at [566, 244] on icon "Open Intercom Messenger" at bounding box center [569, 244] width 15 height 15
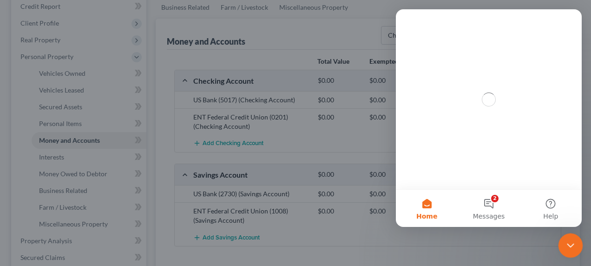
scroll to position [0, 0]
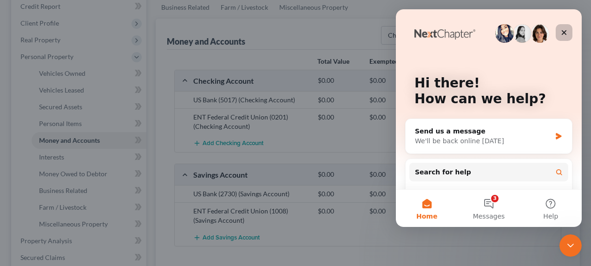
click at [562, 33] on icon "Close" at bounding box center [564, 32] width 7 height 7
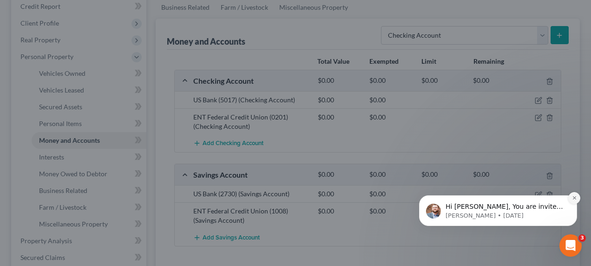
click at [573, 197] on icon "Dismiss notification" at bounding box center [574, 197] width 5 height 5
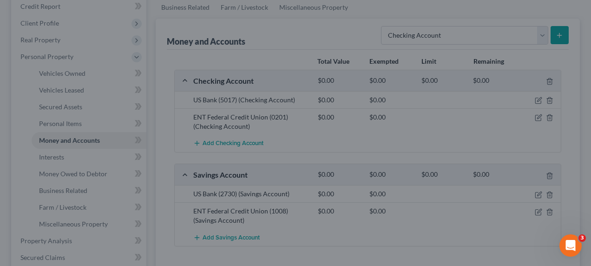
click at [578, 192] on div at bounding box center [295, 133] width 591 height 266
click at [78, 185] on div at bounding box center [295, 133] width 591 height 266
click at [317, 97] on div at bounding box center [295, 133] width 591 height 266
click at [503, 52] on div at bounding box center [295, 133] width 591 height 266
drag, startPoint x: 65, startPoint y: 91, endPoint x: 59, endPoint y: 200, distance: 109.4
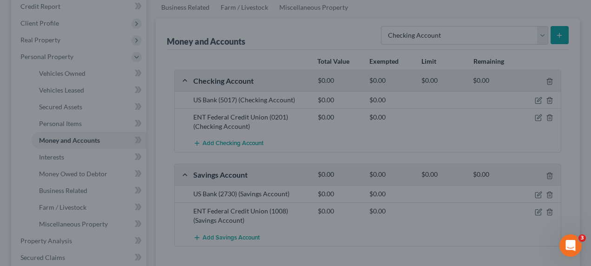
click at [59, 200] on div at bounding box center [295, 133] width 591 height 266
click at [535, 85] on div at bounding box center [295, 133] width 591 height 266
click at [550, 252] on div at bounding box center [295, 133] width 591 height 266
click at [79, 191] on div at bounding box center [295, 133] width 591 height 266
drag, startPoint x: 79, startPoint y: 191, endPoint x: 139, endPoint y: 61, distance: 142.9
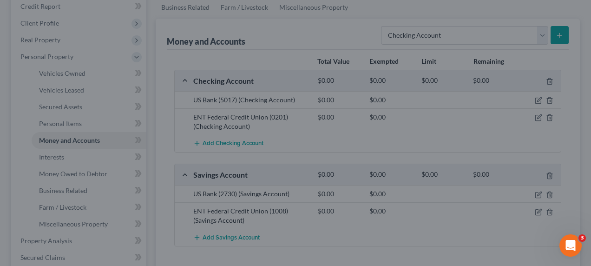
click at [139, 61] on div at bounding box center [295, 133] width 591 height 266
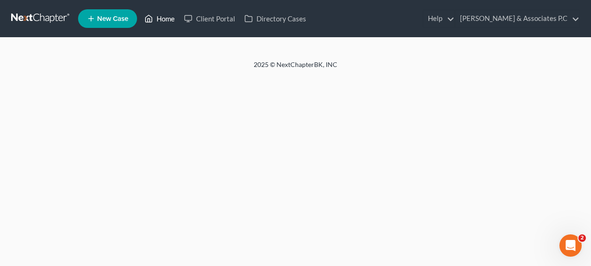
click at [167, 16] on link "Home" at bounding box center [160, 18] width 40 height 17
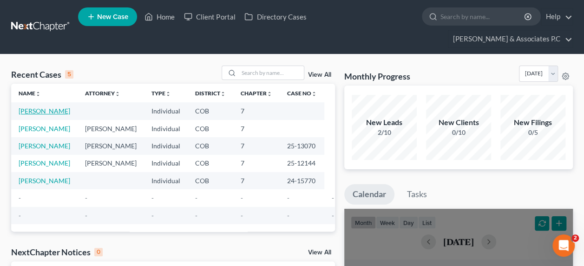
click at [32, 107] on link "[PERSON_NAME]" at bounding box center [45, 111] width 52 height 8
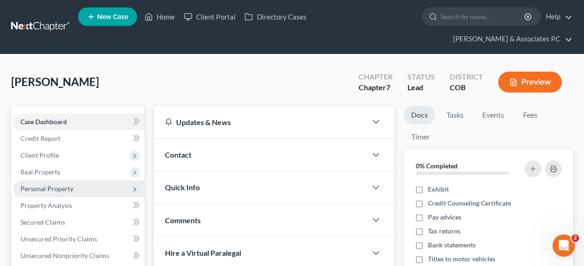
click at [73, 180] on span "Personal Property" at bounding box center [79, 188] width 132 height 17
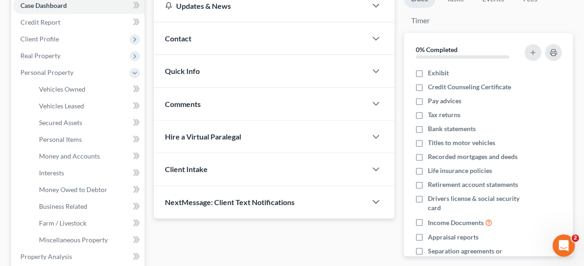
scroll to position [119, 0]
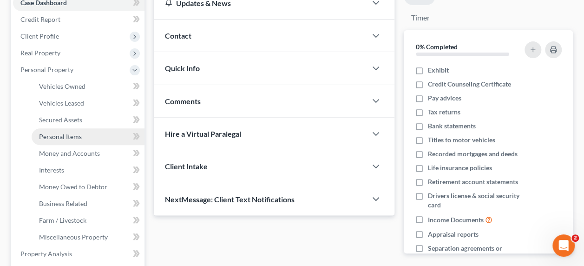
click at [53, 132] on span "Personal Items" at bounding box center [60, 136] width 43 height 8
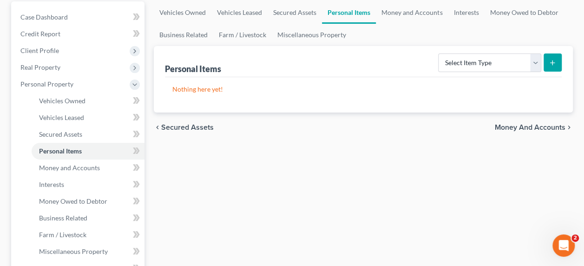
scroll to position [107, 0]
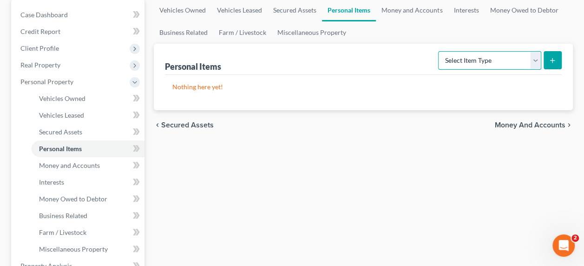
click at [481, 51] on select "Select Item Type Clothing Collectibles Of Value Electronics Firearms Household …" at bounding box center [489, 60] width 103 height 19
select select "pets"
click at [440, 51] on select "Select Item Type Clothing Collectibles Of Value Electronics Firearms Household …" at bounding box center [489, 60] width 103 height 19
click at [557, 51] on button "submit" at bounding box center [553, 60] width 18 height 18
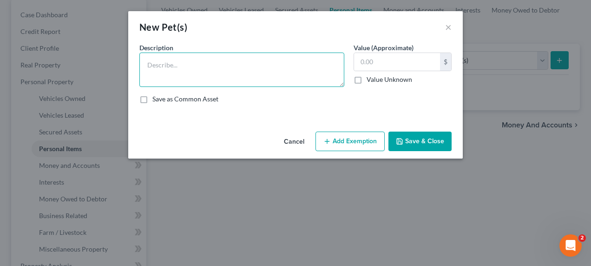
click at [172, 68] on textarea at bounding box center [241, 70] width 205 height 34
type textarea "1 dog"
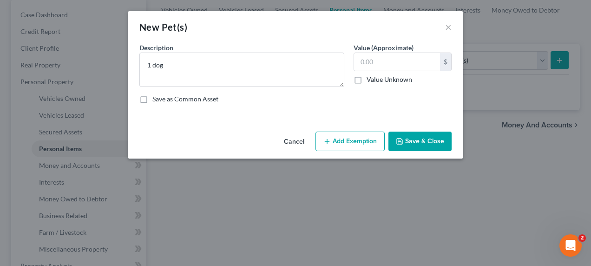
click at [429, 139] on button "Save & Close" at bounding box center [420, 142] width 63 height 20
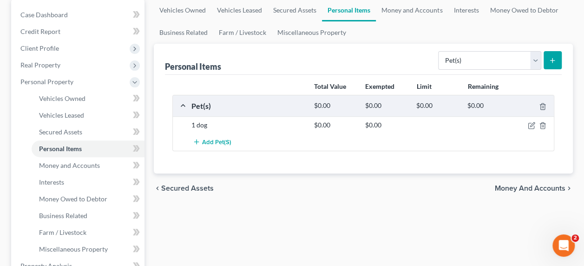
click at [554, 57] on icon "submit" at bounding box center [552, 60] width 7 height 7
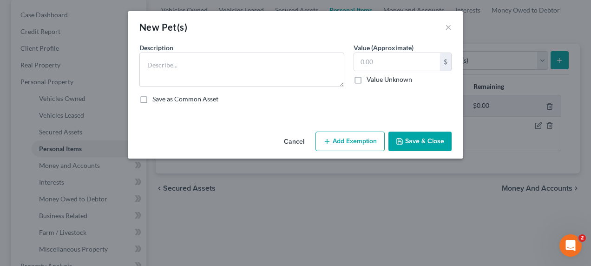
click at [285, 139] on button "Cancel" at bounding box center [294, 141] width 35 height 19
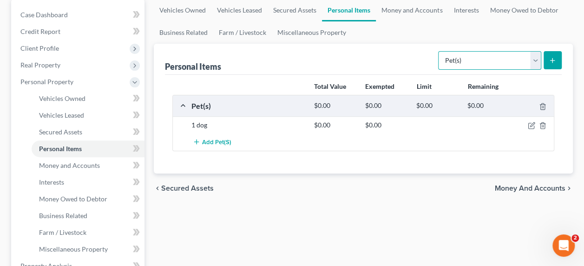
click at [469, 51] on select "Select Item Type Clothing Collectibles Of Value Electronics Firearms Household …" at bounding box center [489, 60] width 103 height 19
select select "clothing"
click at [440, 51] on select "Select Item Type Clothing Collectibles Of Value Electronics Firearms Household …" at bounding box center [489, 60] width 103 height 19
click at [558, 51] on button "submit" at bounding box center [553, 60] width 18 height 18
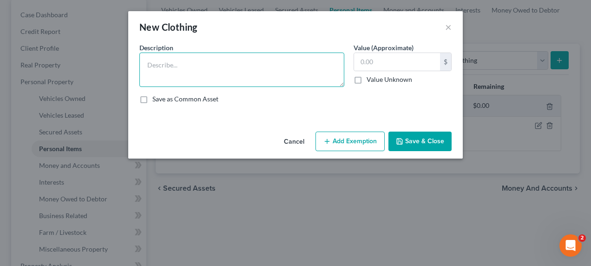
click at [247, 59] on textarea at bounding box center [241, 70] width 205 height 34
type textarea "Clothing, accessories and shoes"
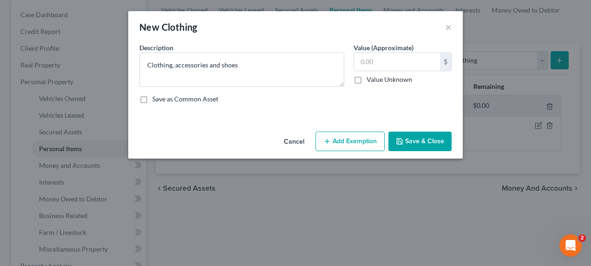
click at [421, 142] on button "Save & Close" at bounding box center [420, 142] width 63 height 20
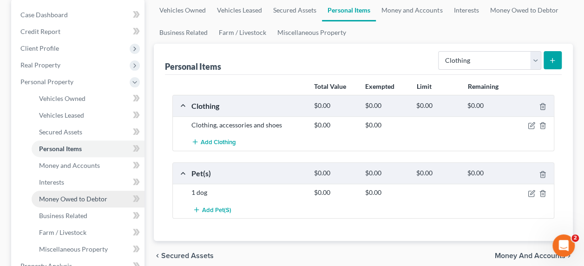
click at [94, 195] on span "Money Owed to Debtor" at bounding box center [73, 199] width 68 height 8
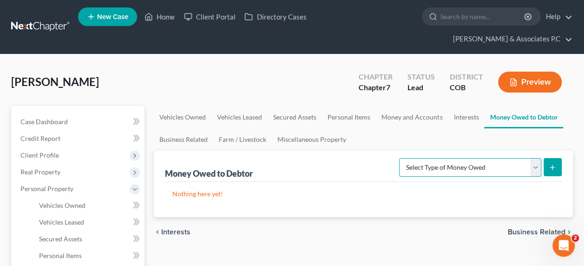
click at [475, 158] on select "Select Type of Money Owed Accounts Receivable Alimony Child Support Claims Agai…" at bounding box center [470, 167] width 142 height 19
select select "child_support"
click at [401, 158] on select "Select Type of Money Owed Accounts Receivable Alimony Child Support Claims Agai…" at bounding box center [470, 167] width 142 height 19
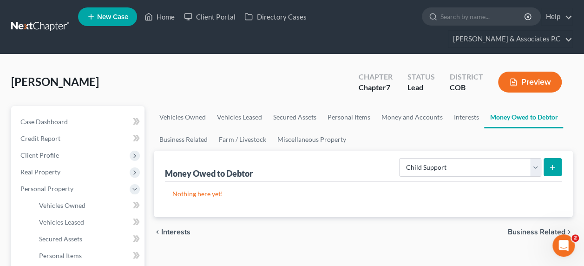
click at [549, 164] on icon "submit" at bounding box center [552, 167] width 7 height 7
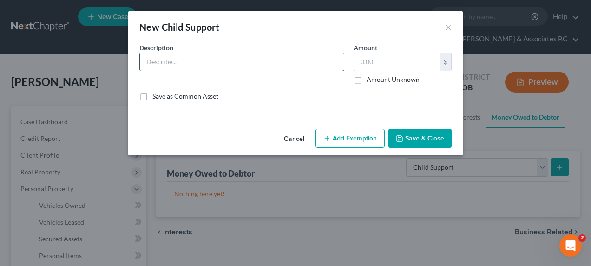
click at [231, 63] on input "text" at bounding box center [242, 62] width 204 height 18
type input "O"
type input "Monthly child support $1,069.98 per month)"
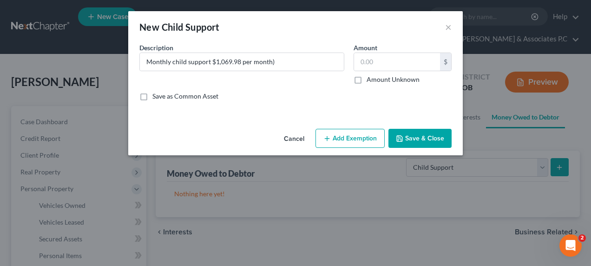
click at [367, 78] on label "Amount Unknown" at bounding box center [393, 79] width 53 height 9
click at [370, 78] on input "Amount Unknown" at bounding box center [373, 78] width 6 height 6
checkbox input "true"
type input "0.00"
click at [356, 136] on button "Add Exemption" at bounding box center [350, 139] width 69 height 20
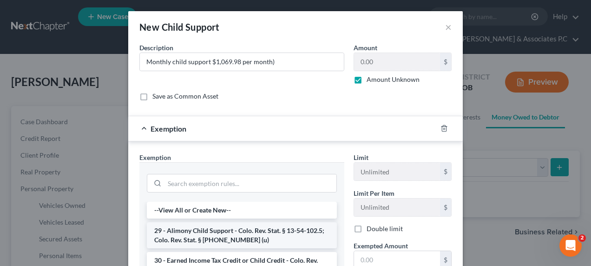
click at [256, 237] on li "29 - Alimony Child Support - Colo. Rev. Stat. § 13-54-102.5; Colo. Rev. Stat. §…" at bounding box center [242, 235] width 190 height 26
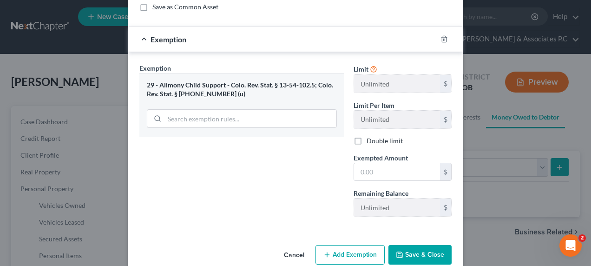
scroll to position [104, 0]
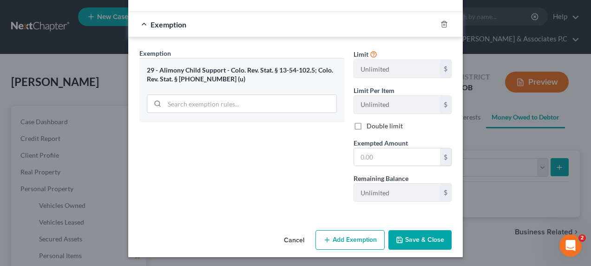
click at [419, 243] on button "Save & Close" at bounding box center [420, 240] width 63 height 20
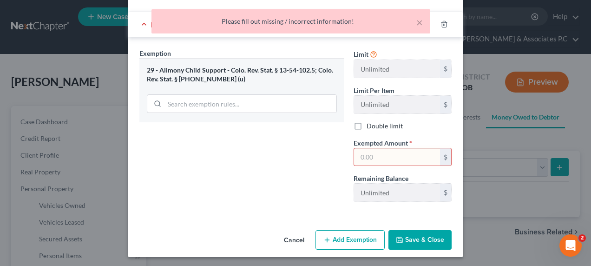
click at [390, 154] on input "text" at bounding box center [397, 157] width 86 height 18
type input "100"
click at [409, 239] on button "Save & Close" at bounding box center [420, 240] width 63 height 20
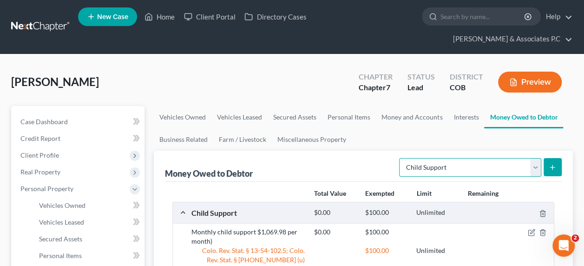
click at [468, 158] on select "Select Type of Money Owed Accounts Receivable Alimony Child Support Claims Agai…" at bounding box center [470, 167] width 142 height 19
select select "unpaid_wages"
click at [401, 158] on select "Select Type of Money Owed Accounts Receivable Alimony Child Support Claims Agai…" at bounding box center [470, 167] width 142 height 19
click at [554, 164] on icon "submit" at bounding box center [552, 167] width 7 height 7
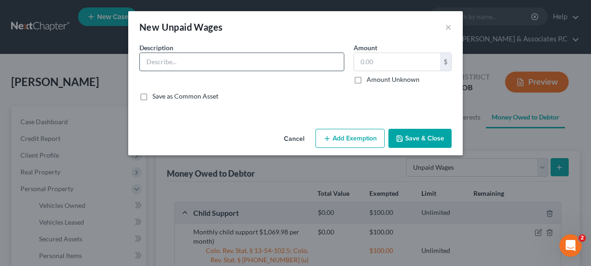
click at [198, 59] on input "text" at bounding box center [242, 62] width 204 height 18
type input "Wages owed on the date of filing"
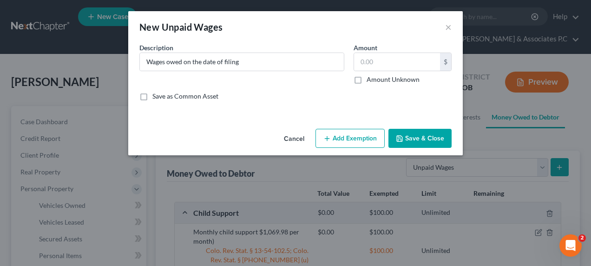
click at [367, 80] on label "Amount Unknown" at bounding box center [393, 79] width 53 height 9
click at [370, 80] on input "Amount Unknown" at bounding box center [373, 78] width 6 height 6
checkbox input "true"
type input "0.00"
click at [353, 141] on button "Add Exemption" at bounding box center [350, 139] width 69 height 20
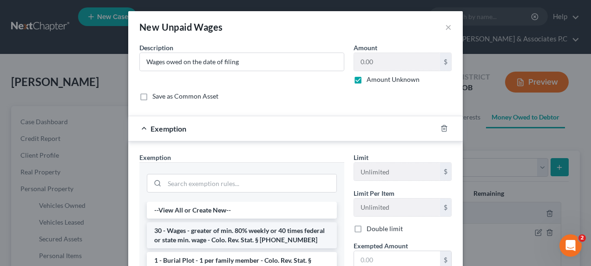
click at [271, 233] on li "30 - Wages - greater of min. 80% weekly or 40 times federal or state min. wage …" at bounding box center [242, 235] width 190 height 26
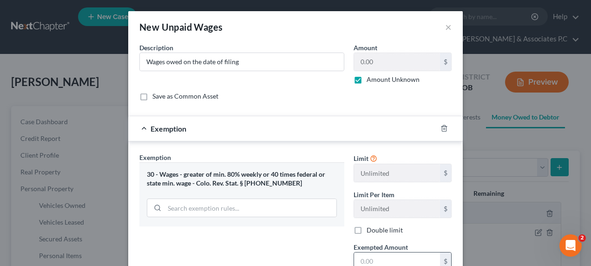
click at [367, 255] on input "text" at bounding box center [397, 261] width 86 height 18
type input "80"
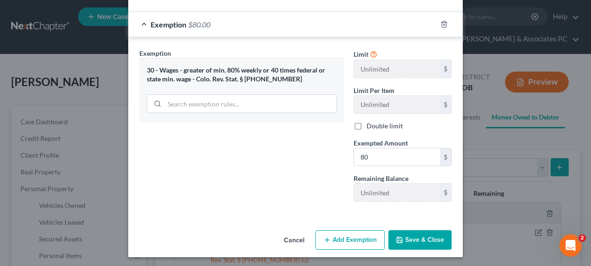
click at [425, 242] on button "Save & Close" at bounding box center [420, 240] width 63 height 20
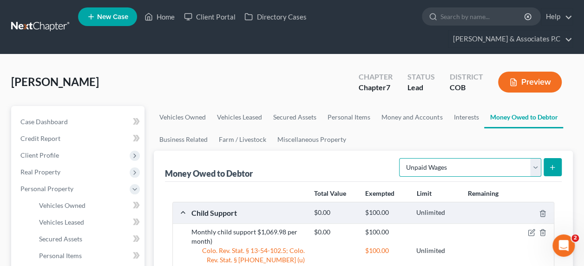
click at [464, 158] on select "Select Type of Money Owed Accounts Receivable Alimony Child Support Claims Agai…" at bounding box center [470, 167] width 142 height 19
select select "child_support"
click at [401, 158] on select "Select Type of Money Owed Accounts Receivable Alimony Child Support Claims Agai…" at bounding box center [470, 167] width 142 height 19
click at [553, 165] on line "submit" at bounding box center [553, 167] width 0 height 4
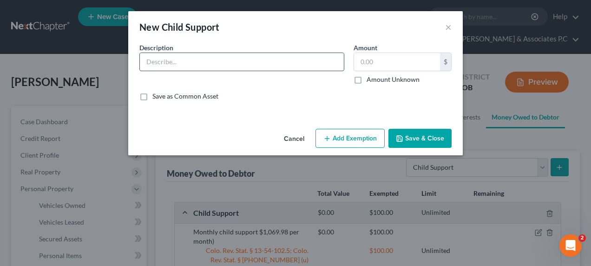
click at [222, 62] on input "text" at bounding box center [242, 62] width 204 height 18
type input "Child support arrears owed to debtor"
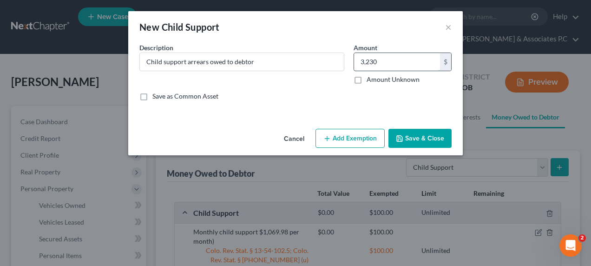
click at [406, 63] on input "3,230" at bounding box center [397, 62] width 86 height 18
type input "3,230.00"
click at [361, 140] on button "Add Exemption" at bounding box center [350, 139] width 69 height 20
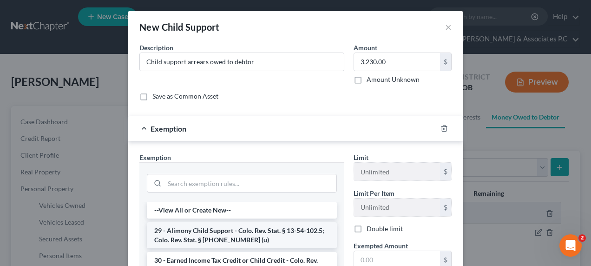
click at [257, 230] on li "29 - Alimony Child Support - Colo. Rev. Stat. § 13-54-102.5; Colo. Rev. Stat. §…" at bounding box center [242, 235] width 190 height 26
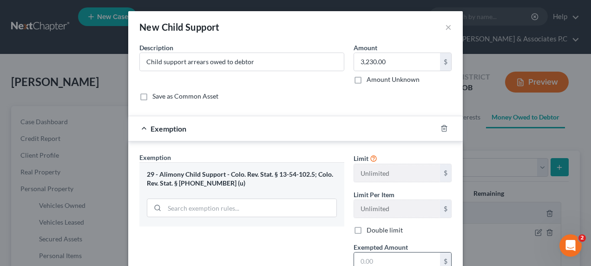
click at [374, 262] on input "text" at bounding box center [397, 261] width 86 height 18
type input "100"
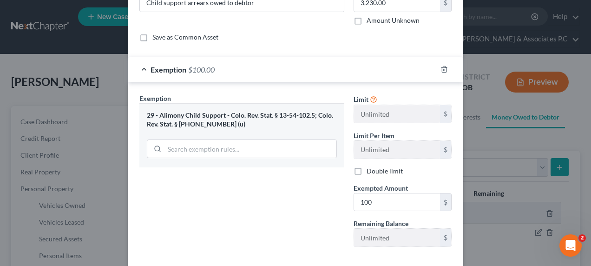
scroll to position [93, 0]
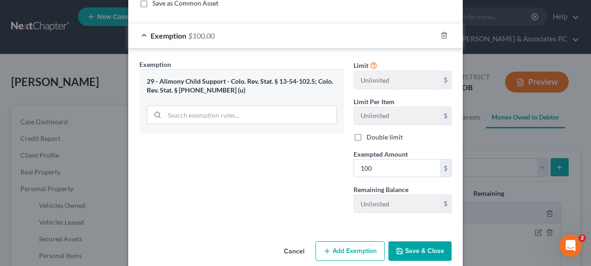
click at [415, 253] on button "Save & Close" at bounding box center [420, 251] width 63 height 20
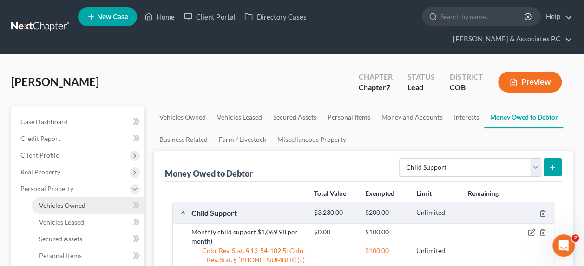
click at [62, 201] on span "Vehicles Owned" at bounding box center [62, 205] width 46 height 8
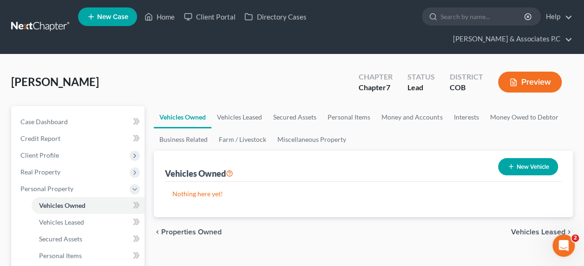
click at [531, 158] on button "New Vehicle" at bounding box center [528, 166] width 60 height 17
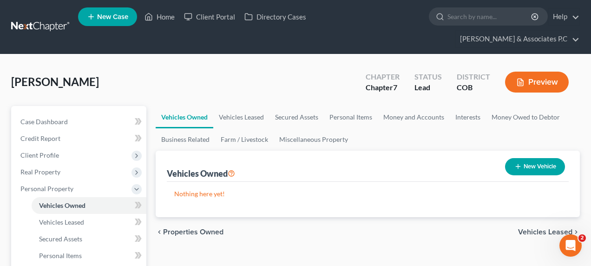
select select "0"
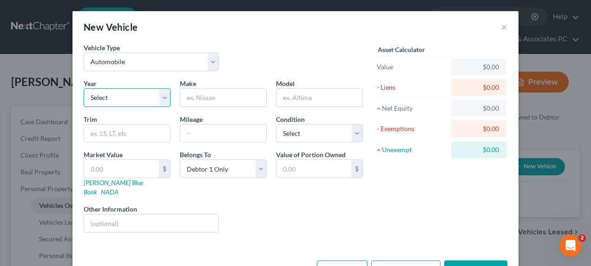
click at [115, 94] on select "Select 2026 2025 2024 2023 2022 2021 2020 2019 2018 2017 2016 2015 2014 2013 20…" at bounding box center [127, 97] width 87 height 19
click at [84, 88] on select "Select 2026 2025 2024 2023 2022 2021 2020 2019 2018 2017 2016 2015 2014 2013 20…" at bounding box center [127, 97] width 87 height 19
select select "2"
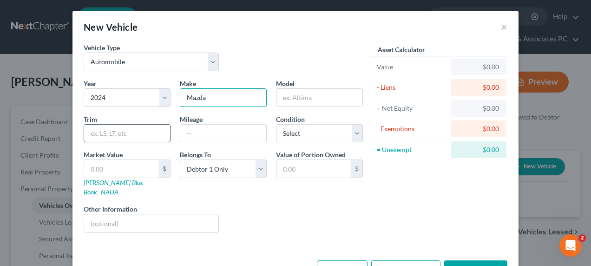
type input "Mazda"
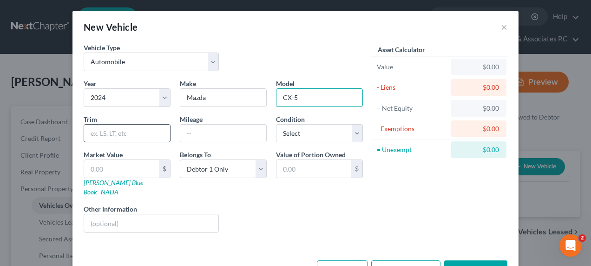
type input "CX-5"
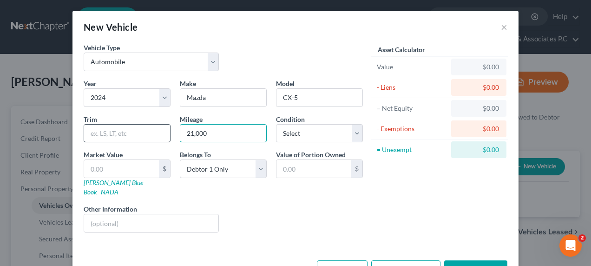
type input "21,000"
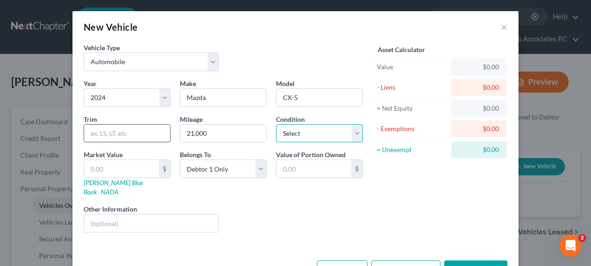
select select "2"
click at [344, 260] on button "Add Lien" at bounding box center [342, 270] width 51 height 20
select select "0"
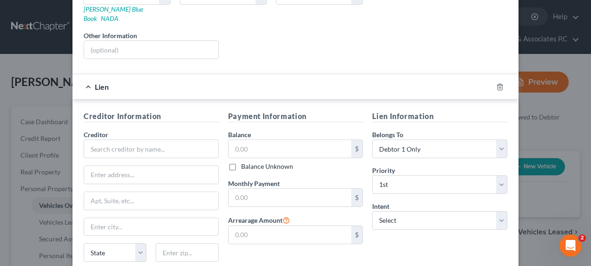
scroll to position [178, 0]
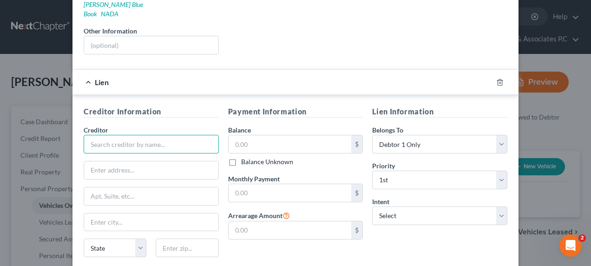
click at [114, 136] on input "text" at bounding box center [151, 144] width 135 height 19
type input "ENT Federal Credit Union"
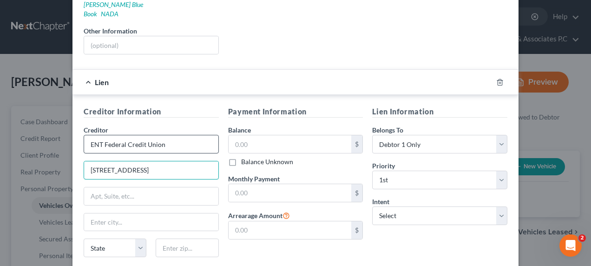
type input "6965 Mesa Ridge Parkway"
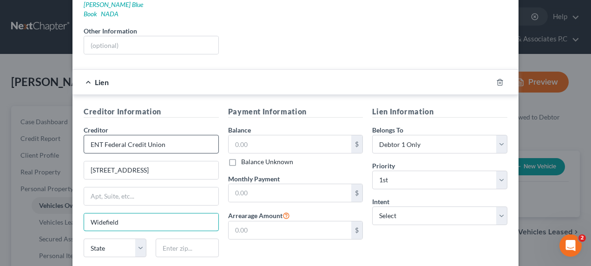
type input "Widefield"
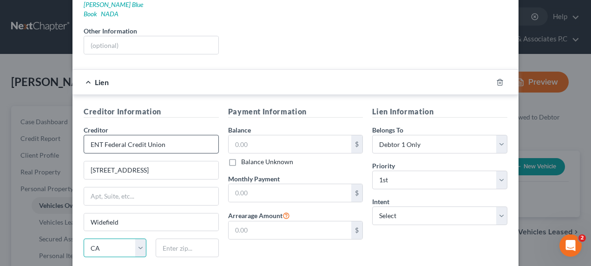
select select "5"
type input "80911"
type input "[US_STATE][GEOGRAPHIC_DATA]"
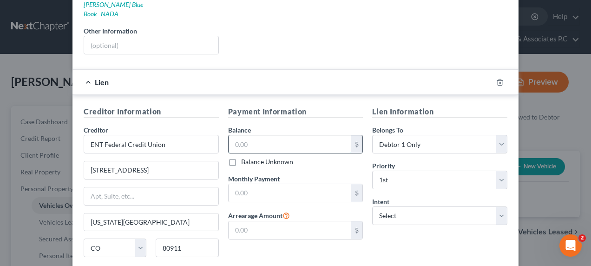
click at [261, 135] on input "text" at bounding box center [290, 144] width 123 height 18
type input "35,314.00"
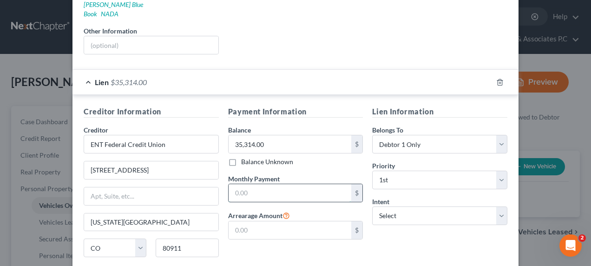
click at [236, 184] on input "text" at bounding box center [290, 193] width 123 height 18
type input "664.36"
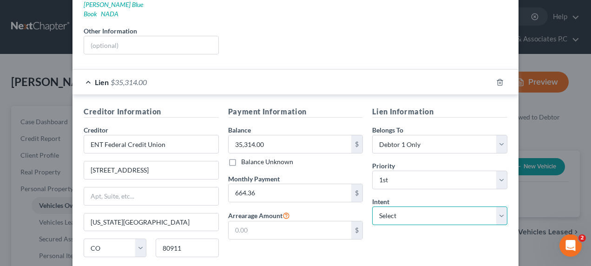
click at [395, 206] on select "Select Surrender Redeem Reaffirm Avoid Other" at bounding box center [439, 215] width 135 height 19
select select "4"
click at [372, 206] on select "Select Surrender Redeem Reaffirm Avoid Other" at bounding box center [439, 215] width 135 height 19
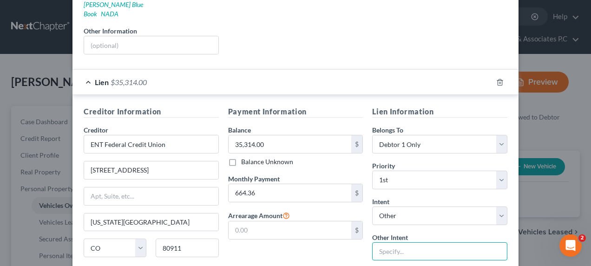
click at [386, 242] on input "text" at bounding box center [439, 251] width 135 height 19
type input "Retain"
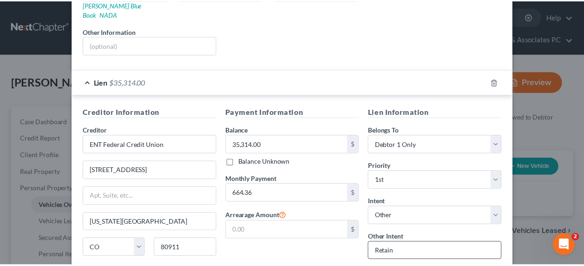
scroll to position [239, 0]
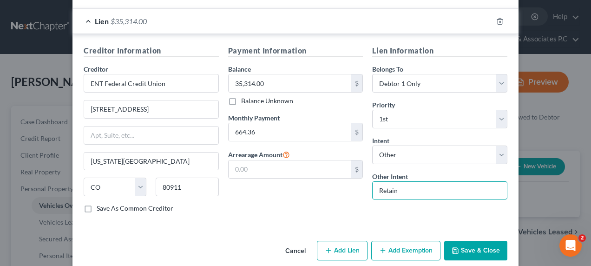
click at [415, 181] on input "Retain" at bounding box center [439, 190] width 135 height 19
type input "Retain and pay pursuant to contract"
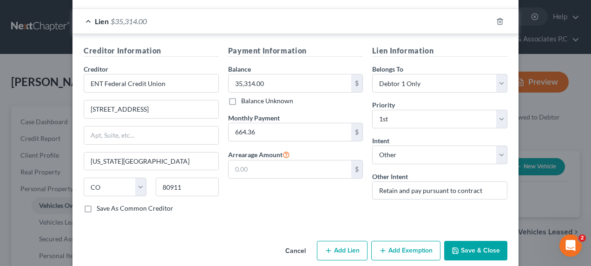
click at [469, 241] on button "Save & Close" at bounding box center [475, 251] width 63 height 20
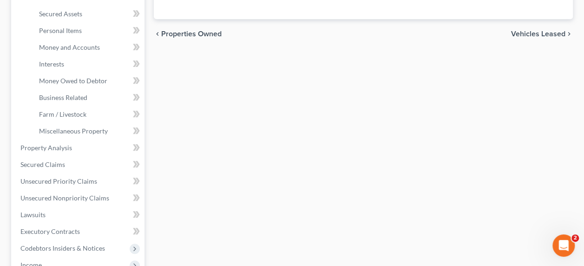
scroll to position [224, 0]
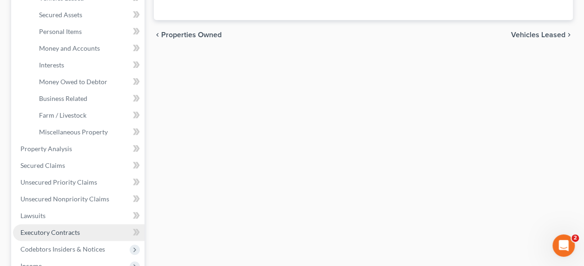
click at [111, 224] on link "Executory Contracts" at bounding box center [79, 232] width 132 height 17
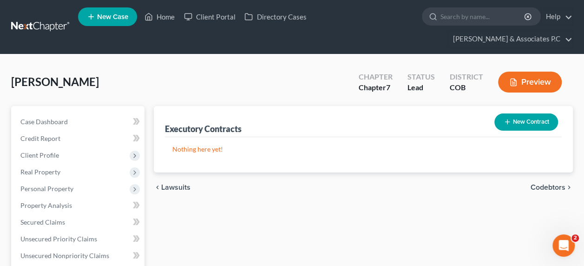
click at [529, 113] on button "New Contract" at bounding box center [527, 121] width 64 height 17
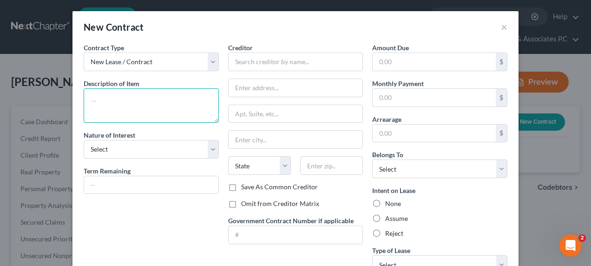
click at [115, 104] on textarea at bounding box center [151, 105] width 135 height 34
type textarea "Residential lease agreement"
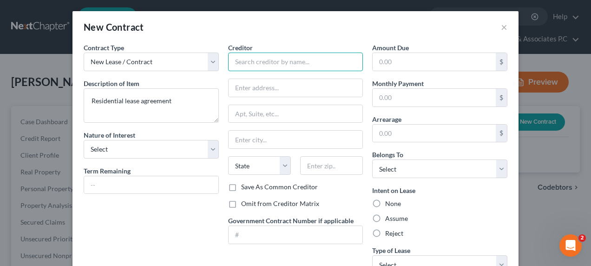
click at [241, 61] on input "text" at bounding box center [295, 62] width 135 height 19
type input "Invitation Homes"
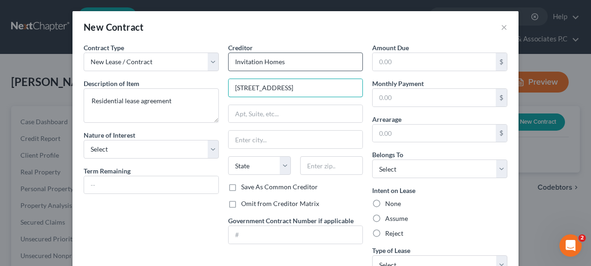
type input "519 DTC Parkway, Suite 105"
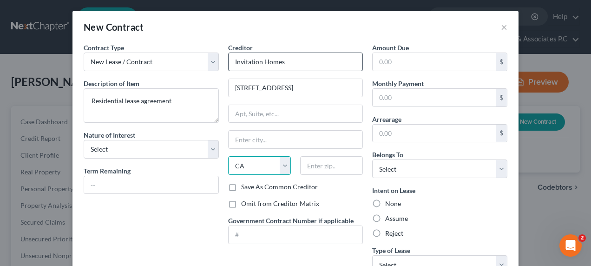
select select "5"
type input "80111"
type input "Englewood"
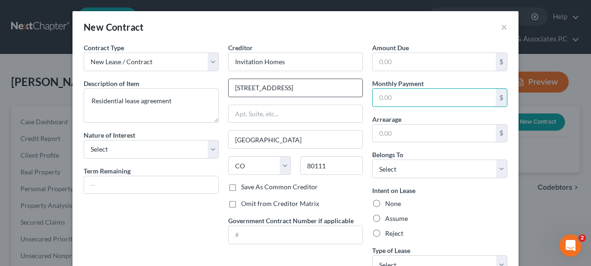
drag, startPoint x: 403, startPoint y: 99, endPoint x: 312, endPoint y: 90, distance: 90.6
click at [312, 90] on div "Contract Type New Lease / Contract New Timeshare Description of non-residential…" at bounding box center [295, 162] width 433 height 238
type input "800.00"
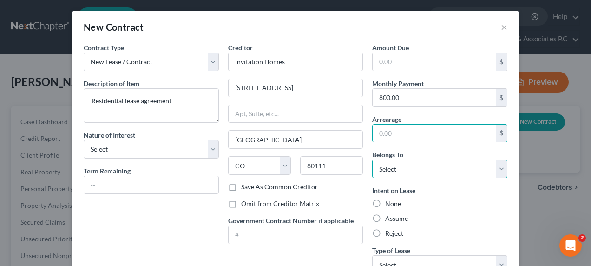
click at [389, 169] on select "Select Debtor 1 Only Debtor 2 Only Debtor 1 And Debtor 2 Only At Least One Of T…" at bounding box center [439, 168] width 135 height 19
select select "3"
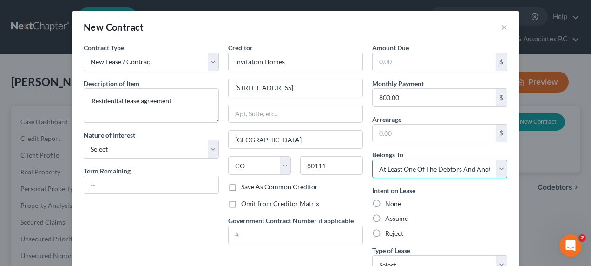
click at [372, 159] on select "Select Debtor 1 Only Debtor 2 Only Debtor 1 And Debtor 2 Only At Least One Of T…" at bounding box center [439, 168] width 135 height 19
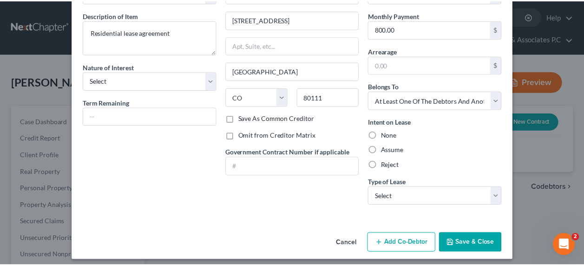
scroll to position [72, 0]
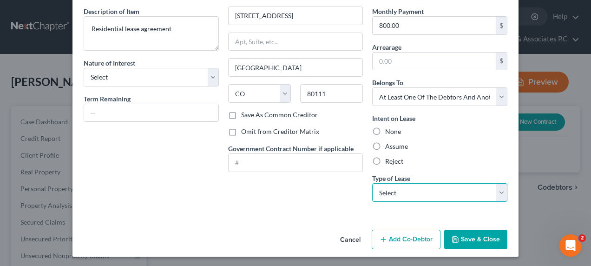
click at [496, 194] on select "Select Real Estate Car Other" at bounding box center [439, 192] width 135 height 19
select select "0"
click at [372, 183] on select "Select Real Estate Car Other" at bounding box center [439, 192] width 135 height 19
click at [469, 235] on button "Save & Close" at bounding box center [475, 240] width 63 height 20
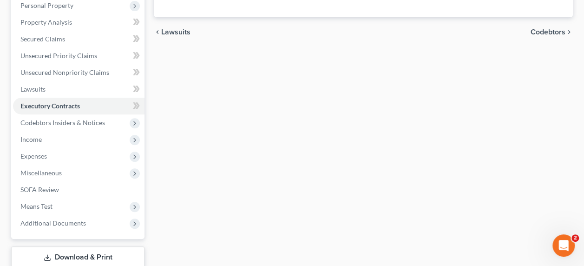
scroll to position [185, 0]
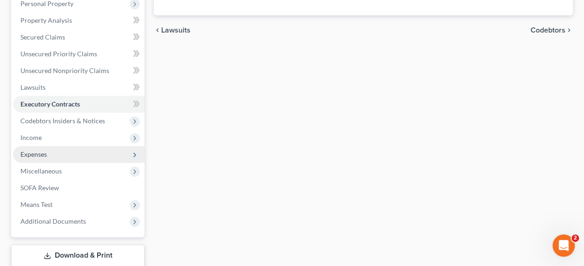
click at [60, 146] on span "Expenses" at bounding box center [79, 154] width 132 height 17
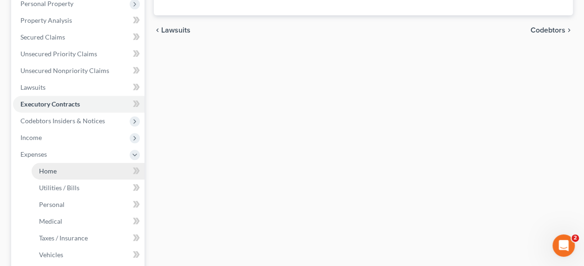
click at [53, 167] on span "Home" at bounding box center [48, 171] width 18 height 8
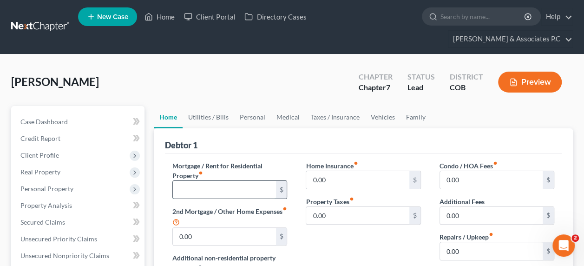
click at [209, 181] on input "text" at bounding box center [224, 190] width 103 height 18
type input "800.00"
click at [201, 106] on link "Utilities / Bills" at bounding box center [209, 117] width 52 height 22
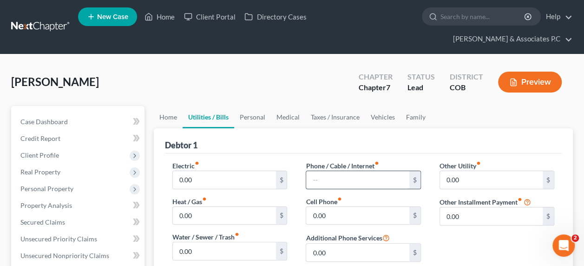
click at [331, 171] on input "text" at bounding box center [357, 180] width 103 height 18
type input "328.00"
type input "178"
type input "159"
click at [335, 171] on input "text" at bounding box center [357, 180] width 103 height 18
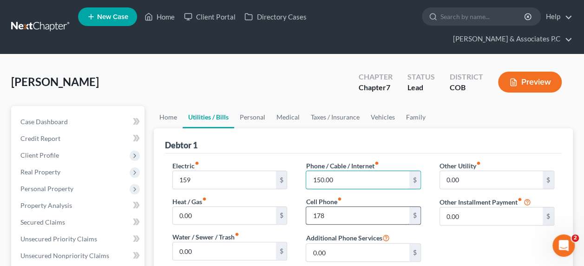
type input "150.00"
click at [337, 207] on input "178" at bounding box center [357, 216] width 103 height 18
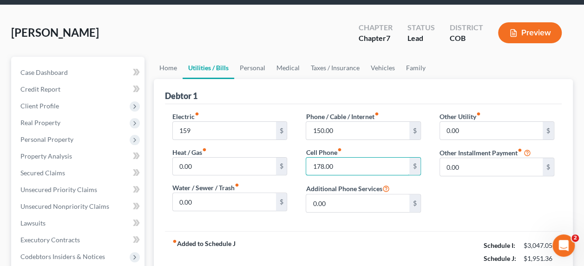
scroll to position [51, 0]
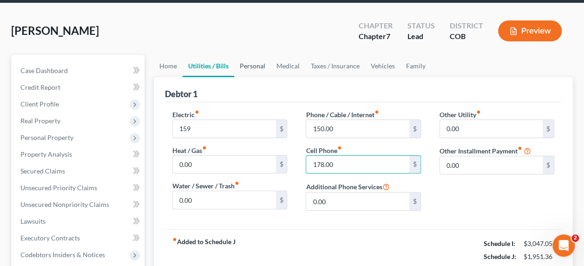
type input "178.00"
click at [246, 55] on link "Personal" at bounding box center [252, 66] width 37 height 22
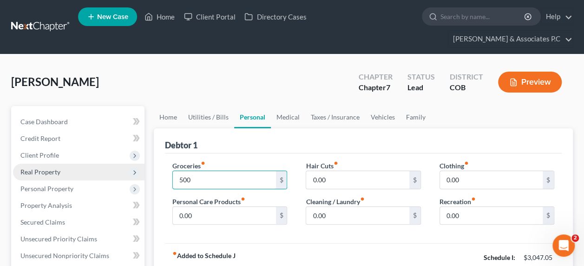
type input "500"
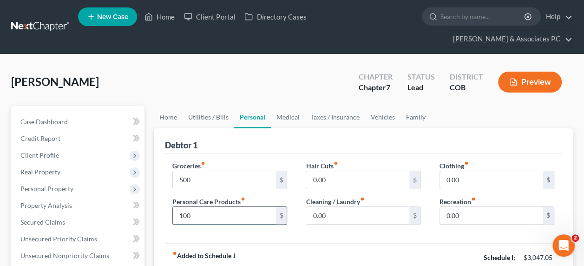
click at [206, 207] on input "100" at bounding box center [224, 216] width 103 height 18
type input "100.00"
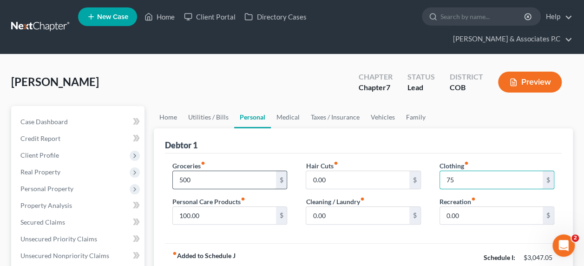
type input "7"
type input "125.00"
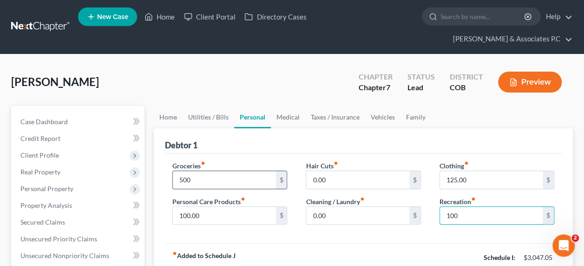
type input "100"
click at [284, 106] on link "Medical" at bounding box center [288, 117] width 34 height 22
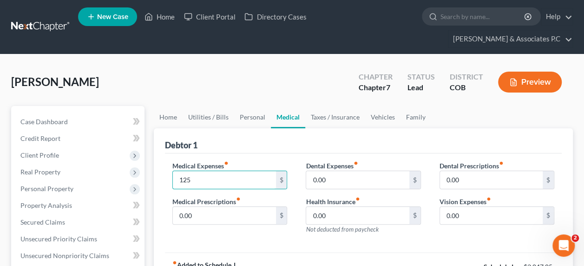
type input "125"
click at [332, 106] on link "Taxes / Insurance" at bounding box center [335, 117] width 60 height 22
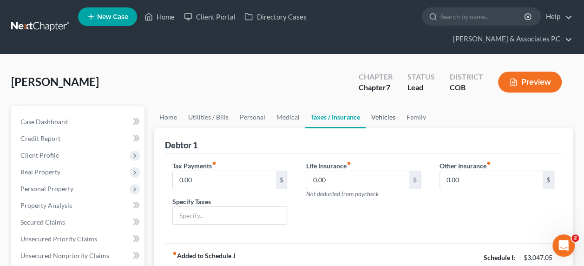
click at [381, 106] on link "Vehicles" at bounding box center [383, 117] width 35 height 22
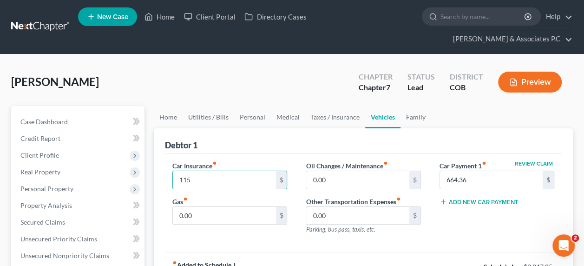
type input "115"
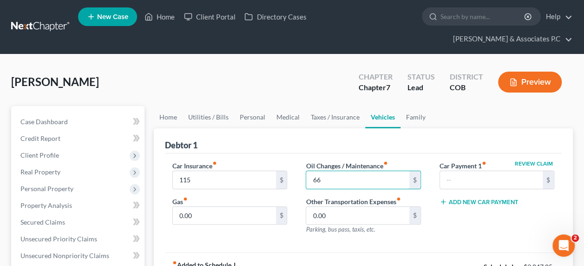
type input "6"
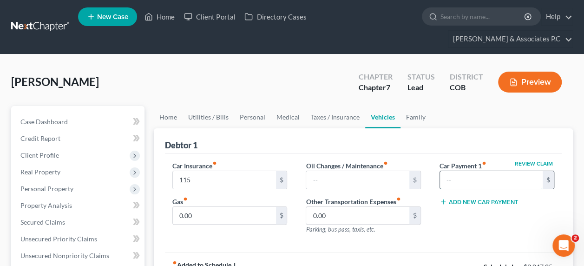
click at [467, 171] on input "text" at bounding box center [491, 180] width 103 height 18
type input "665.00"
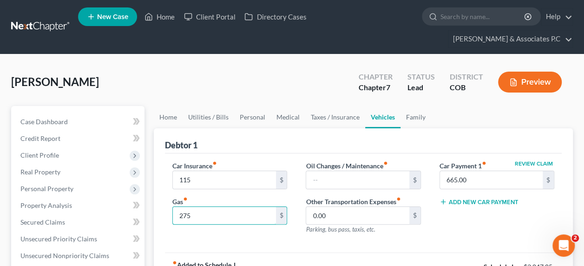
type input "275"
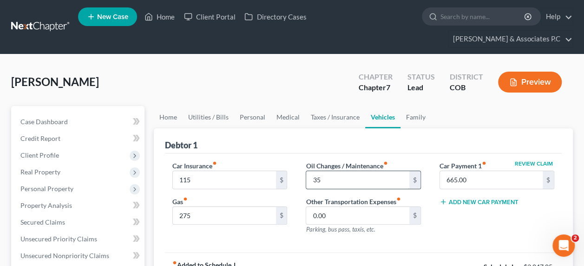
type input "35"
click at [412, 106] on link "Family" at bounding box center [416, 117] width 31 height 22
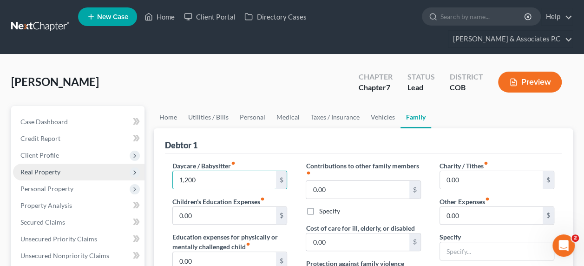
type input "1,200"
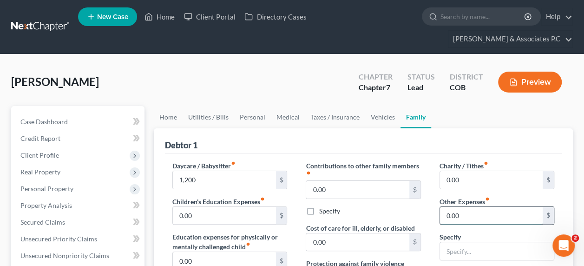
click at [463, 207] on input "0.00" at bounding box center [491, 216] width 103 height 18
type input "100.00"
click at [467, 242] on input "text" at bounding box center [497, 251] width 114 height 18
type input "Miscellaneous expenses"
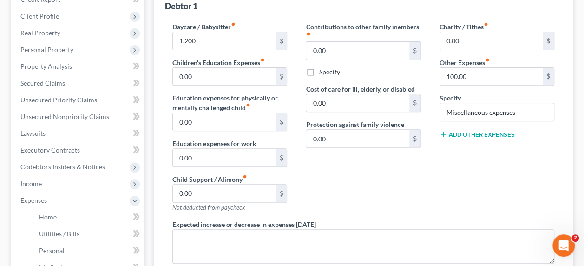
scroll to position [132, 0]
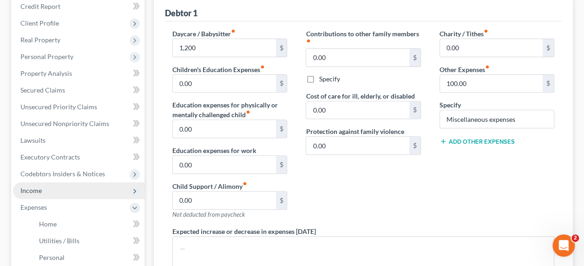
click at [42, 182] on span "Income" at bounding box center [79, 190] width 132 height 17
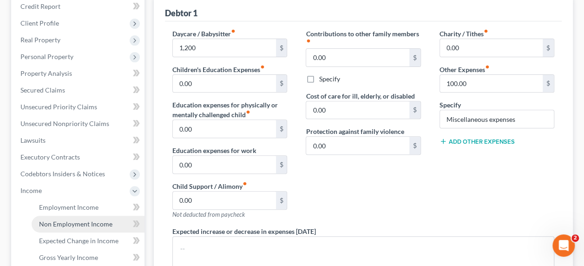
click at [69, 220] on span "Non Employment Income" at bounding box center [75, 224] width 73 height 8
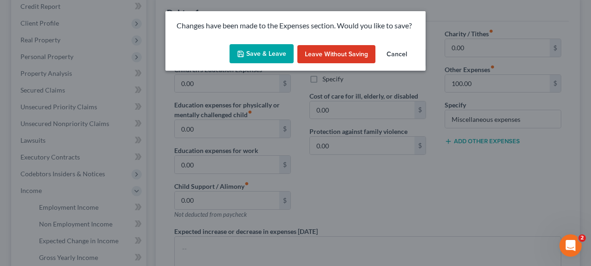
click at [257, 56] on button "Save & Leave" at bounding box center [262, 54] width 64 height 20
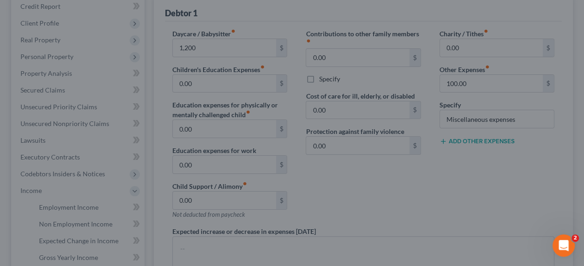
type input "1,200.00"
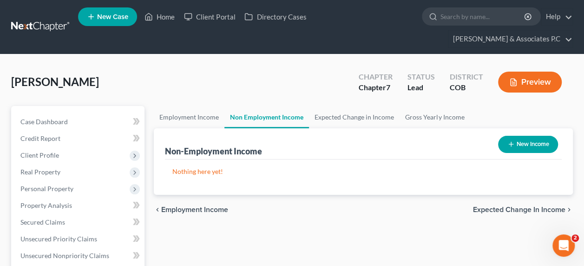
click at [532, 136] on button "New Income" at bounding box center [528, 144] width 60 height 17
select select "0"
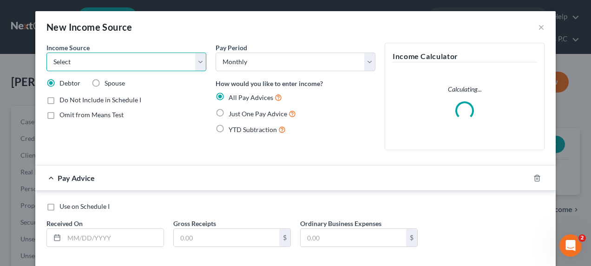
click at [110, 63] on select "Select Unemployment Disability (from employer) Pension Retirement Social Securi…" at bounding box center [126, 62] width 160 height 19
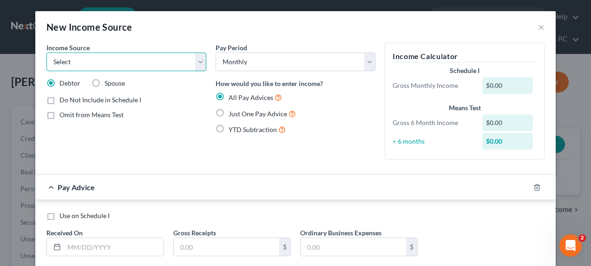
select select "7"
click at [46, 53] on select "Select Unemployment Disability (from employer) Pension Retirement Social Securi…" at bounding box center [126, 62] width 160 height 19
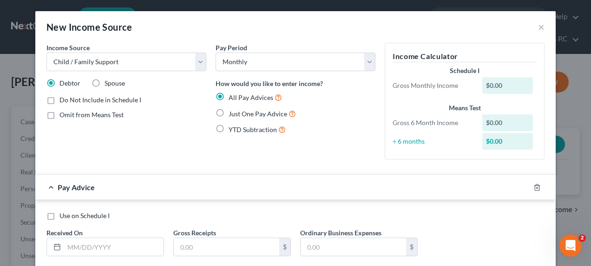
click at [229, 112] on label "Just One Pay Advice" at bounding box center [262, 113] width 67 height 11
click at [232, 112] on input "Just One Pay Advice" at bounding box center [235, 111] width 6 height 6
radio input "true"
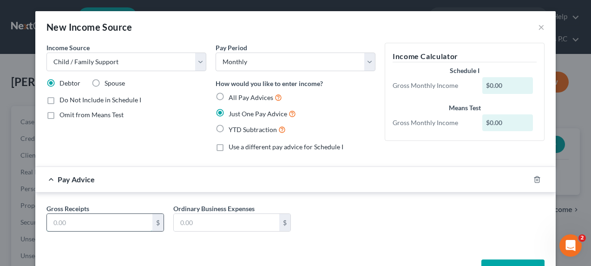
click at [68, 215] on input "text" at bounding box center [100, 223] width 106 height 18
type input "1,070.00"
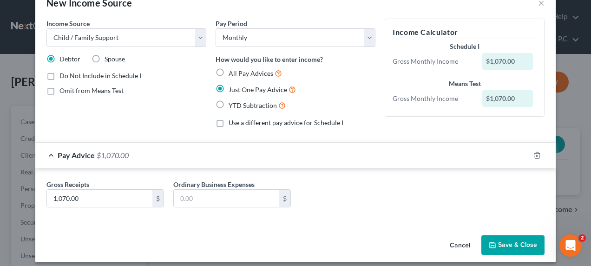
scroll to position [31, 0]
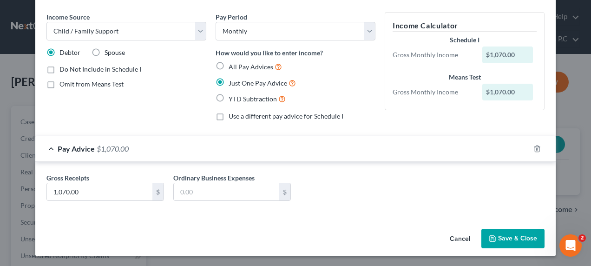
click at [509, 234] on button "Save & Close" at bounding box center [513, 239] width 63 height 20
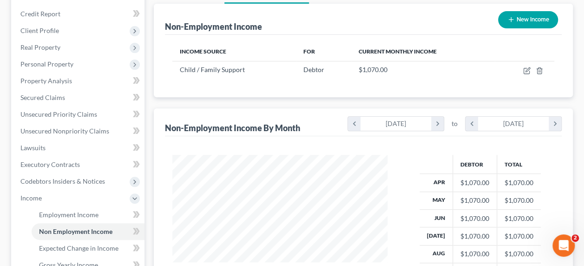
scroll to position [123, 0]
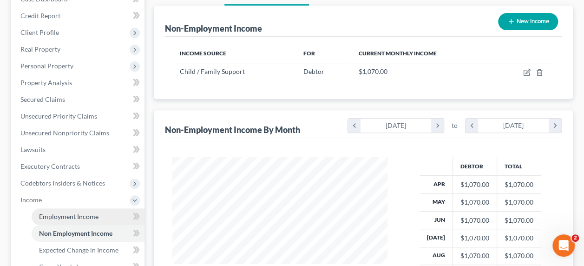
click at [75, 212] on span "Employment Income" at bounding box center [68, 216] width 59 height 8
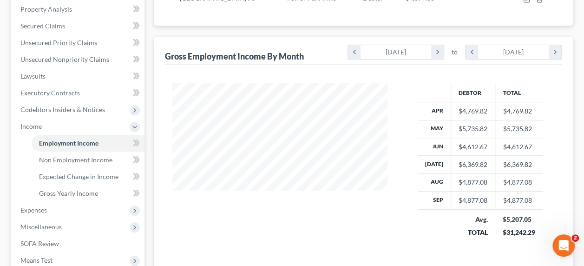
scroll to position [197, 0]
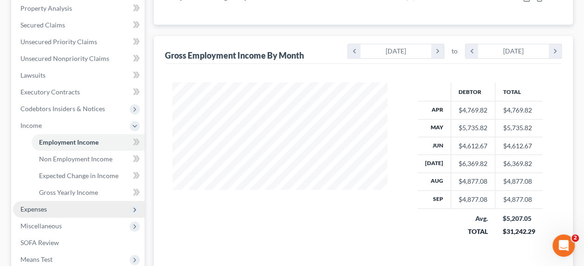
click at [62, 201] on span "Expenses" at bounding box center [79, 209] width 132 height 17
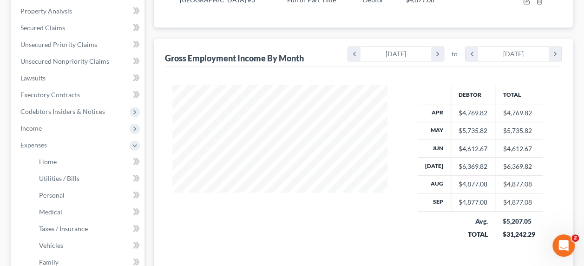
scroll to position [193, 0]
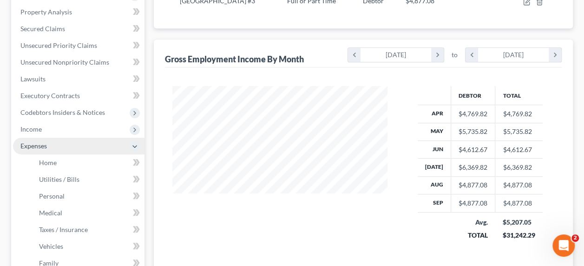
click at [43, 142] on span "Expenses" at bounding box center [33, 146] width 26 height 8
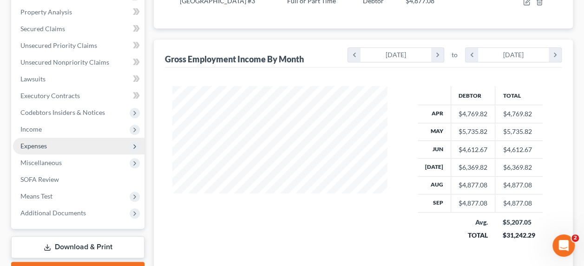
click at [43, 142] on span "Expenses" at bounding box center [33, 146] width 26 height 8
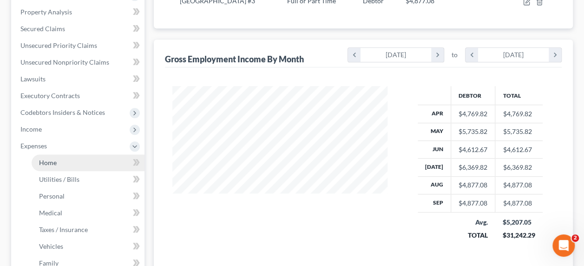
click at [93, 154] on link "Home" at bounding box center [88, 162] width 113 height 17
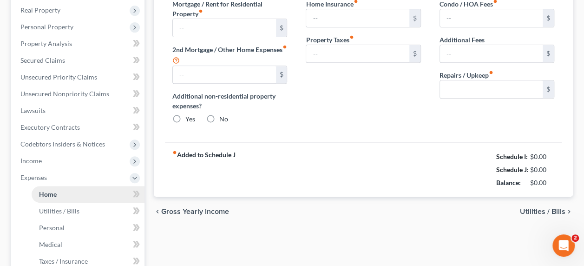
type input "800.00"
type input "0.00"
radio input "true"
type input "0.00"
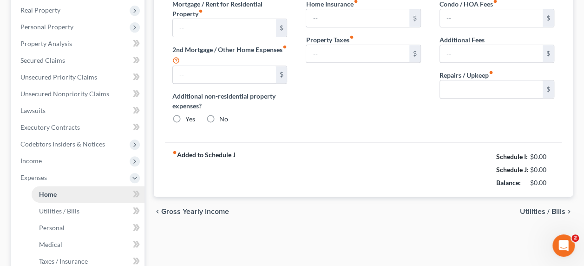
type input "0.00"
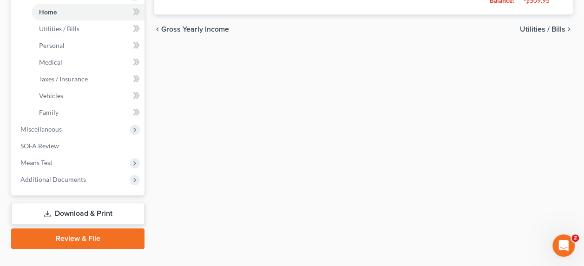
scroll to position [343, 0]
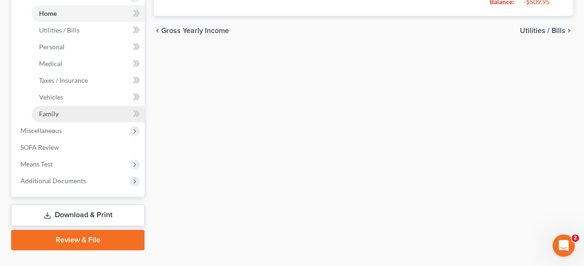
click at [53, 110] on span "Family" at bounding box center [49, 114] width 20 height 8
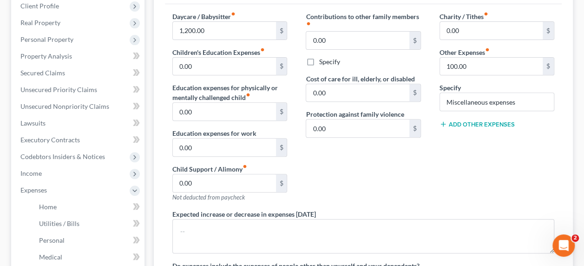
scroll to position [154, 0]
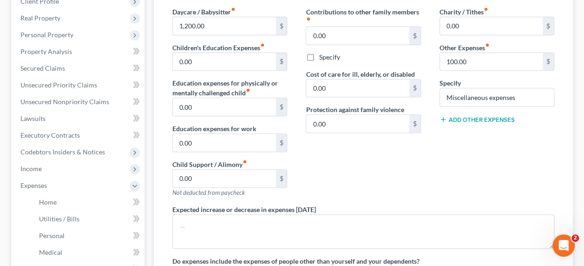
click at [444, 119] on line at bounding box center [443, 119] width 4 height 0
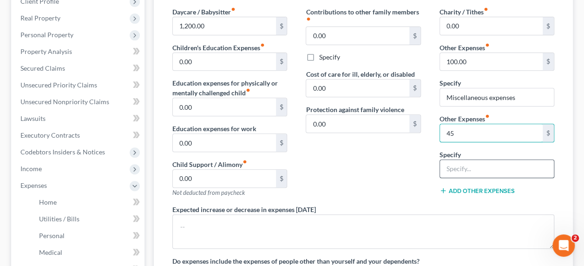
type input "45"
click at [451, 160] on input "text" at bounding box center [497, 169] width 114 height 18
type input "Gym membership"
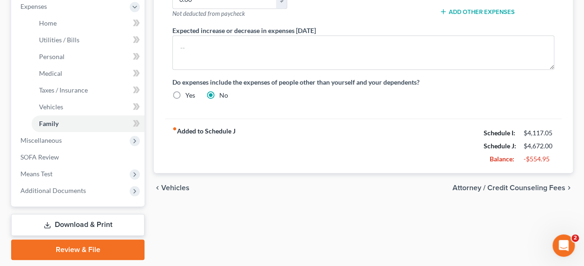
scroll to position [334, 0]
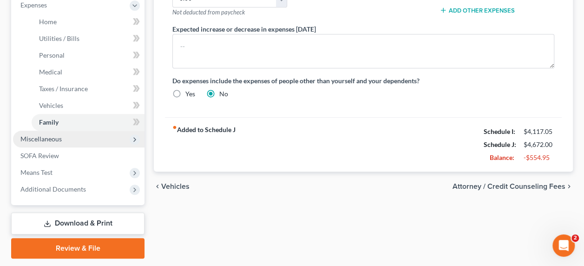
click at [33, 135] on span "Miscellaneous" at bounding box center [40, 139] width 41 height 8
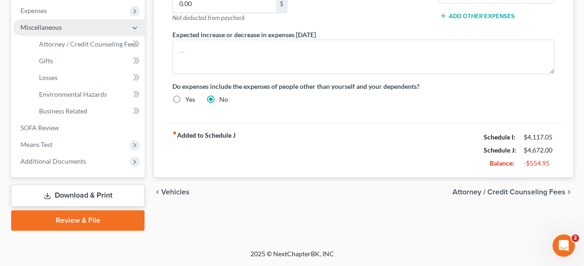
scroll to position [311, 0]
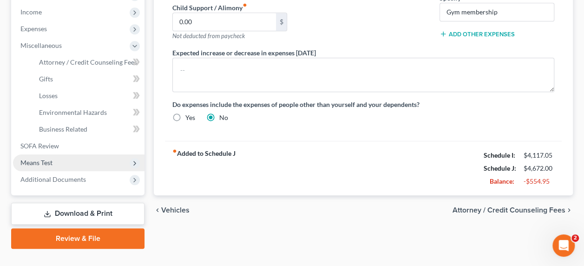
click at [53, 154] on span "Means Test" at bounding box center [79, 162] width 132 height 17
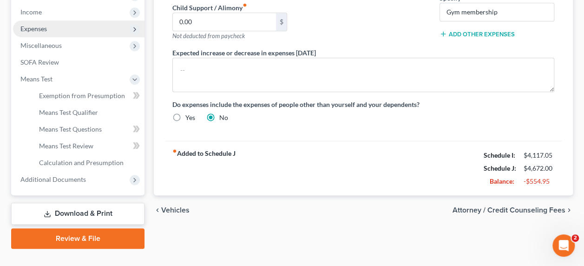
click at [37, 25] on span "Expenses" at bounding box center [33, 29] width 26 height 8
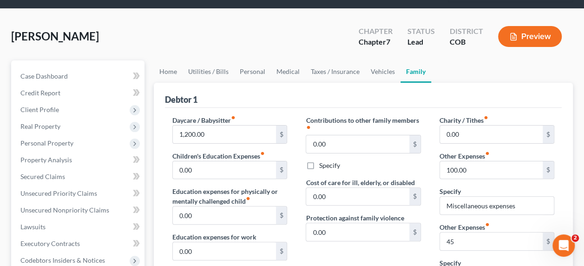
scroll to position [46, 0]
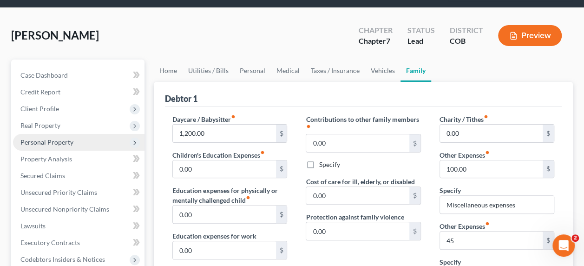
click at [60, 138] on span "Personal Property" at bounding box center [46, 142] width 53 height 8
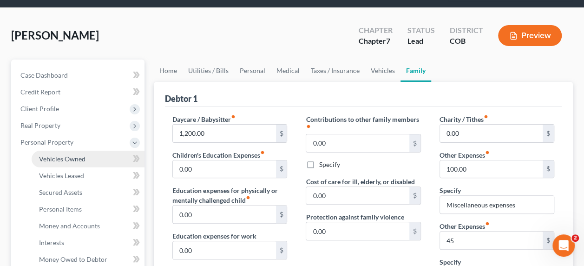
click at [60, 155] on span "Vehicles Owned" at bounding box center [62, 159] width 46 height 8
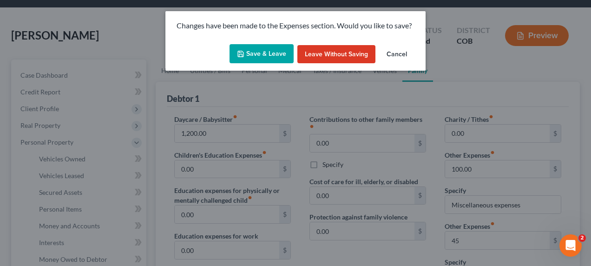
click at [266, 56] on button "Save & Leave" at bounding box center [262, 54] width 64 height 20
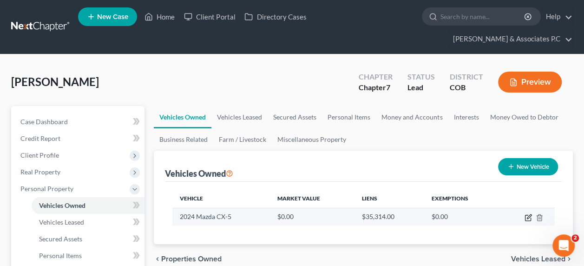
click at [527, 214] on icon "button" at bounding box center [529, 216] width 4 height 4
select select "0"
select select "2"
select select "0"
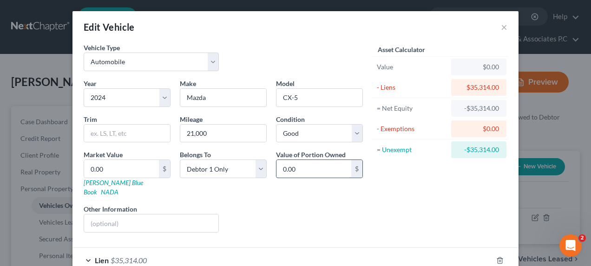
click at [296, 169] on input "0.00" at bounding box center [314, 169] width 75 height 18
type input "2"
type input "2.00"
type input "24"
type input "24.00"
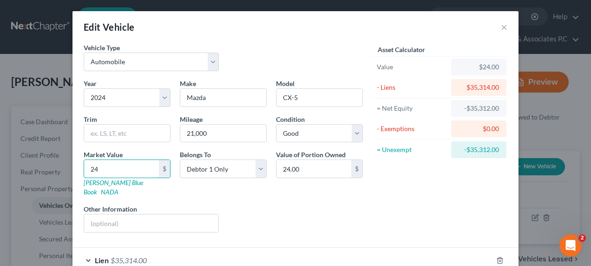
type input "240"
type input "240.00"
type input "2400"
type input "2,400.00"
type input "2,4000"
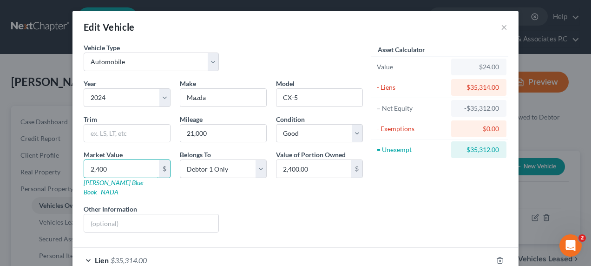
type input "24,000.00"
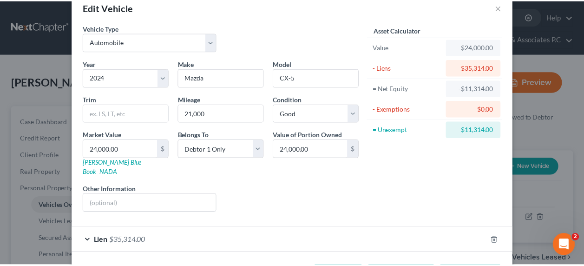
scroll to position [46, 0]
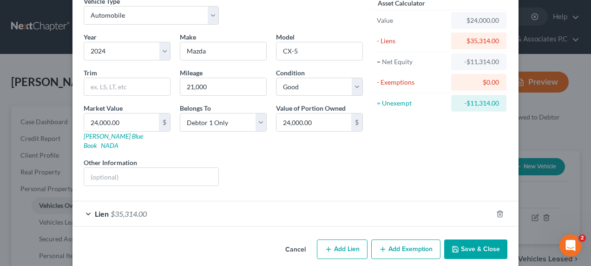
click at [473, 239] on button "Save & Close" at bounding box center [475, 249] width 63 height 20
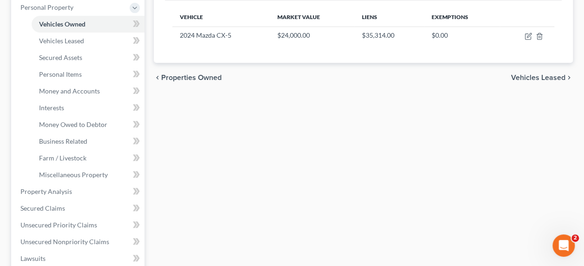
scroll to position [188, 0]
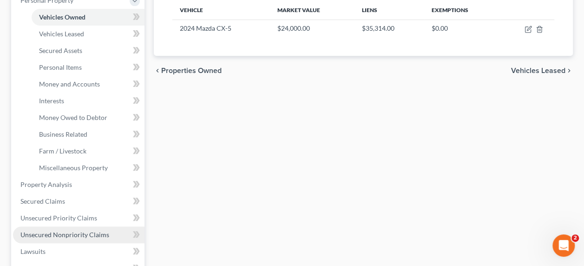
click at [89, 231] on span "Unsecured Nonpriority Claims" at bounding box center [64, 235] width 89 height 8
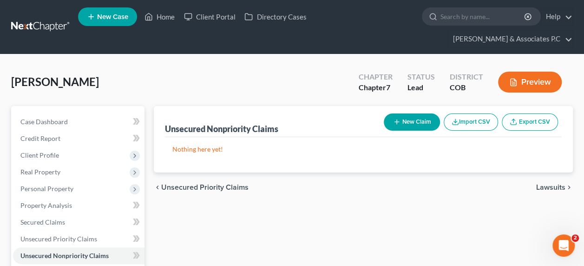
click at [417, 113] on button "New Claim" at bounding box center [412, 121] width 56 height 17
select select "0"
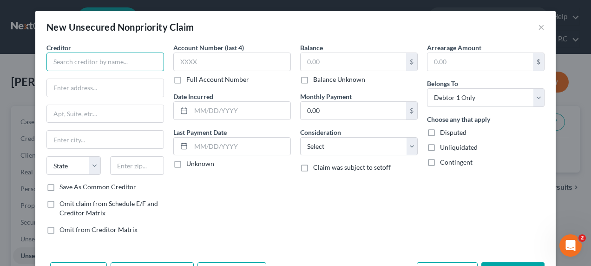
click at [89, 64] on input "text" at bounding box center [105, 62] width 118 height 19
type input "ENT Federal Credit Union"
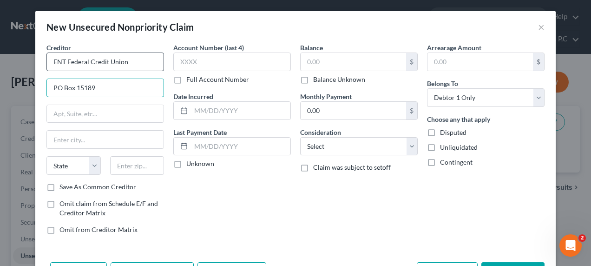
type input "PO Box 15189"
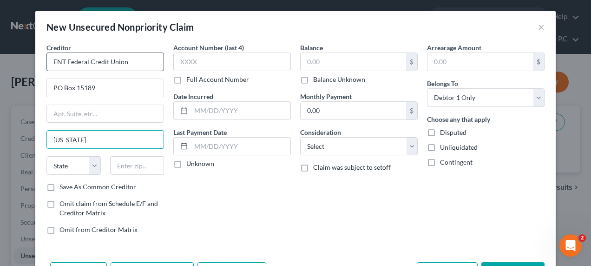
type input "[US_STATE][GEOGRAPHIC_DATA]"
select select "5"
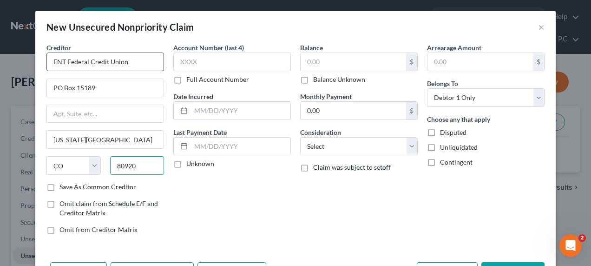
type input "80920"
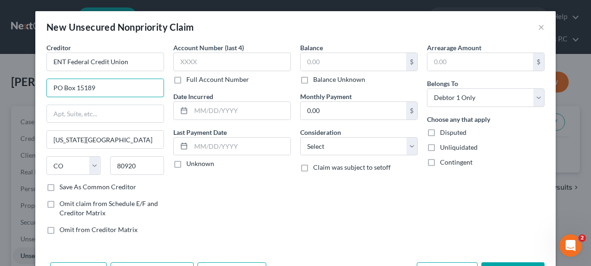
drag, startPoint x: 105, startPoint y: 91, endPoint x: 0, endPoint y: 83, distance: 105.3
click at [0, 88] on html "Home New Case Client Portal Directory Cases [PERSON_NAME] & Associates [PERSON_…" at bounding box center [295, 255] width 591 height 511
type input "7250 Campus Drive #200"
click at [59, 187] on label "Save As Common Creditor" at bounding box center [97, 186] width 77 height 9
click at [63, 187] on input "Save As Common Creditor" at bounding box center [66, 185] width 6 height 6
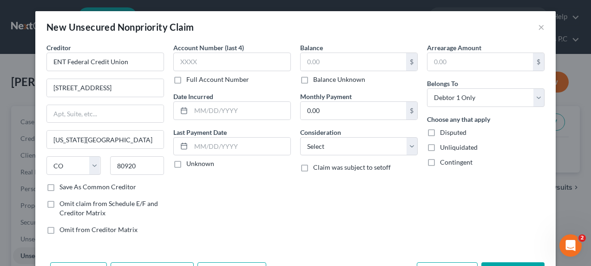
checkbox input "true"
click at [193, 64] on input "text" at bounding box center [232, 62] width 118 height 19
type input "0003"
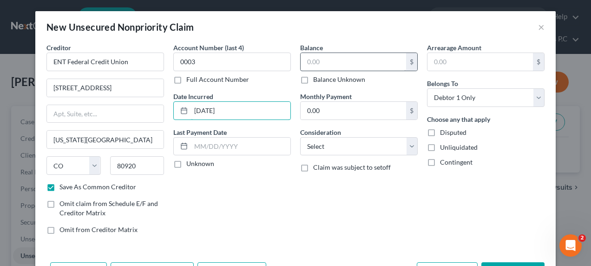
type input "09/22/2023"
click at [346, 55] on input "text" at bounding box center [354, 62] width 106 height 18
type input "6,656.00"
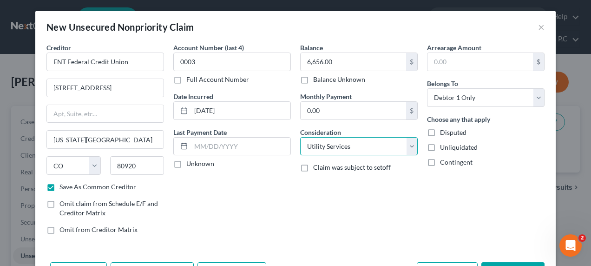
click at [408, 142] on select "Select Cable / Satellite Services Collection Agency Credit Card Debt Debt Couns…" at bounding box center [359, 146] width 118 height 19
select select "10"
click at [300, 137] on select "Select Cable / Satellite Services Collection Agency Credit Card Debt Debt Couns…" at bounding box center [359, 146] width 118 height 19
checkbox input "false"
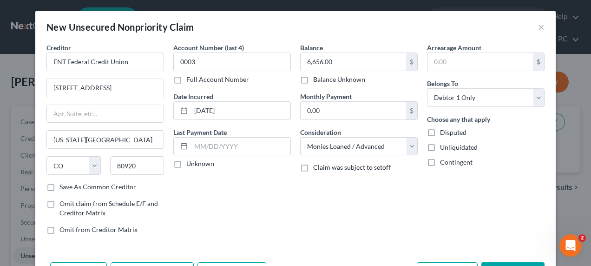
select select "0"
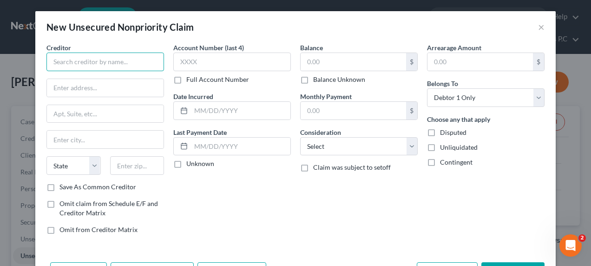
click at [100, 61] on input "text" at bounding box center [105, 62] width 118 height 19
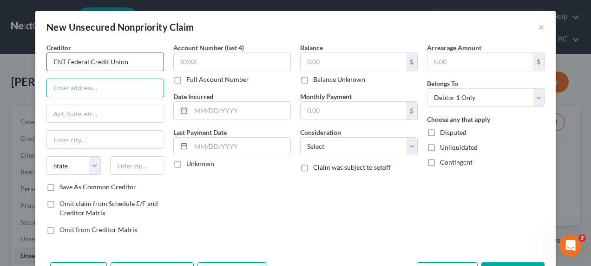
type input "ENT Federal Credit Union"
type input "2"
type input "7250 Campus Drive #200"
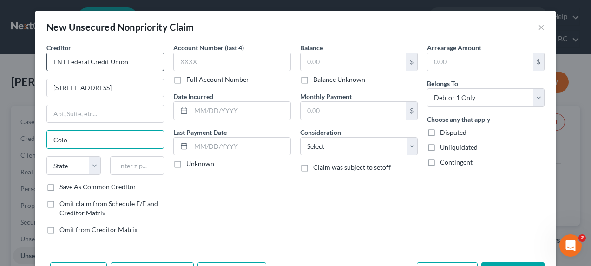
type input "[US_STATE][GEOGRAPHIC_DATA]"
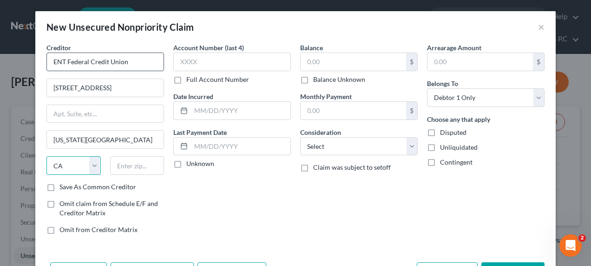
select select "5"
type input "80920"
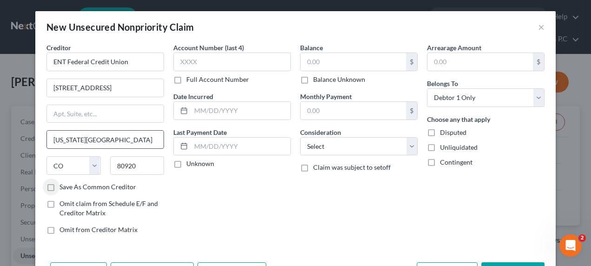
click at [63, 182] on input "Save As Common Creditor" at bounding box center [66, 185] width 6 height 6
checkbox input "true"
click at [190, 62] on input "text" at bounding box center [232, 62] width 118 height 19
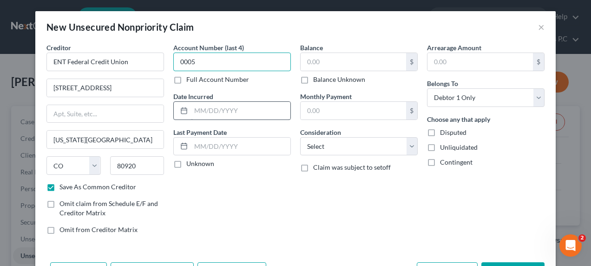
type input "0005"
click at [191, 111] on input "text" at bounding box center [240, 111] width 99 height 18
type input "06/21/2024"
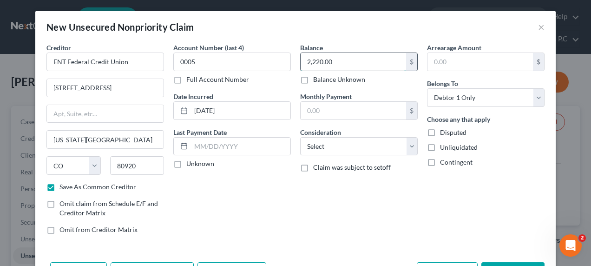
type input "2,220.00"
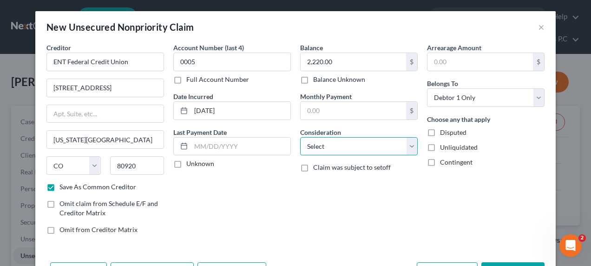
click at [366, 147] on select "Select Cable / Satellite Services Collection Agency Credit Card Debt Debt Couns…" at bounding box center [359, 146] width 118 height 19
select select "10"
click at [300, 137] on select "Select Cable / Satellite Services Collection Agency Credit Card Debt Debt Couns…" at bounding box center [359, 146] width 118 height 19
checkbox input "false"
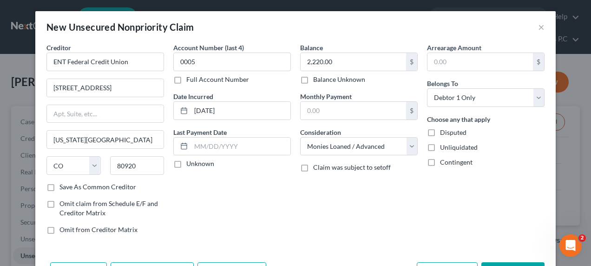
select select "0"
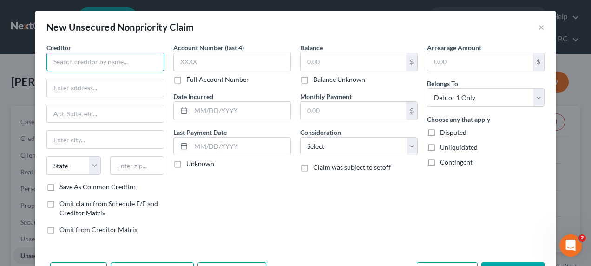
click at [63, 64] on input "text" at bounding box center [105, 62] width 118 height 19
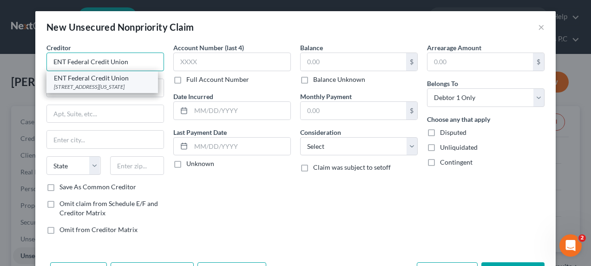
type input "ENT Federal Credit Union"
click at [66, 86] on div "7250 Campus Drive #200, Colorado Springs, CO 80920" at bounding box center [102, 87] width 97 height 8
type input "7250 Campus Drive #200"
type input "[US_STATE][GEOGRAPHIC_DATA]"
select select "5"
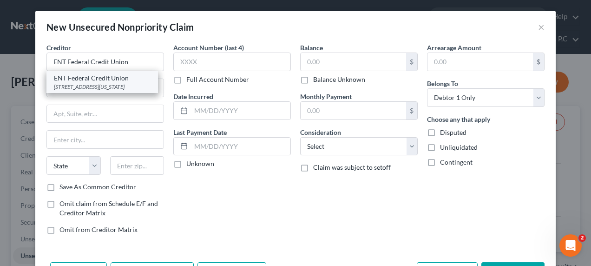
type input "80920"
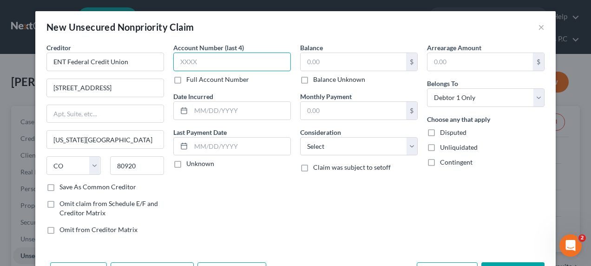
click at [204, 62] on input "text" at bounding box center [232, 62] width 118 height 19
type input "0006"
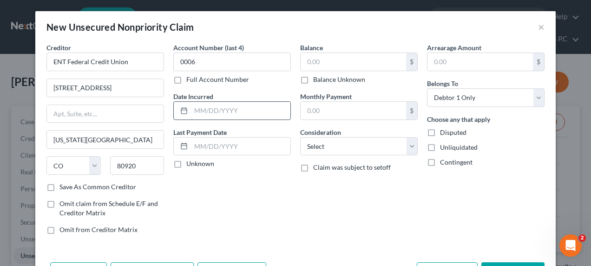
click at [192, 110] on input "text" at bounding box center [240, 111] width 99 height 18
type input "07/30/2024"
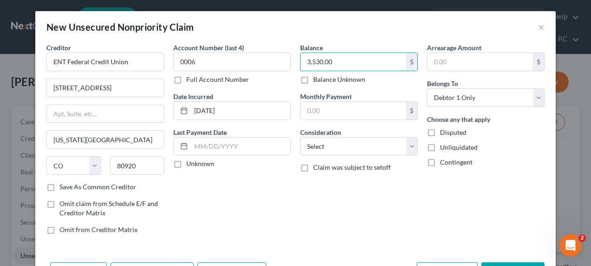
type input "3,530.00"
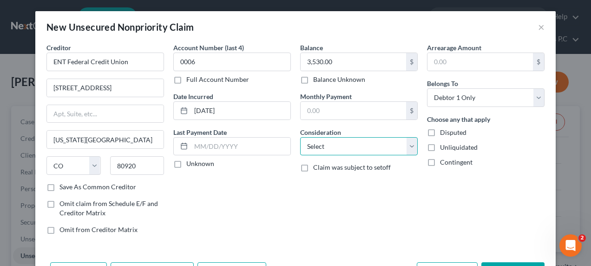
click at [367, 145] on select "Select Cable / Satellite Services Collection Agency Credit Card Debt Debt Couns…" at bounding box center [359, 146] width 118 height 19
select select "10"
click at [300, 137] on select "Select Cable / Satellite Services Collection Agency Credit Card Debt Debt Couns…" at bounding box center [359, 146] width 118 height 19
select select "0"
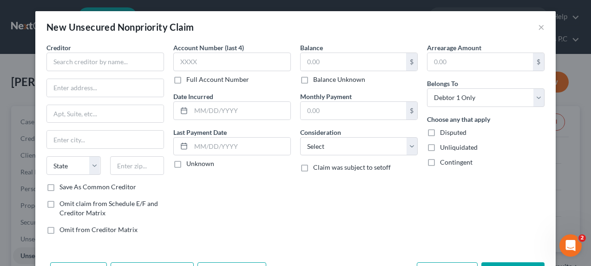
type input "0.00"
click at [105, 58] on input "text" at bounding box center [105, 62] width 118 height 19
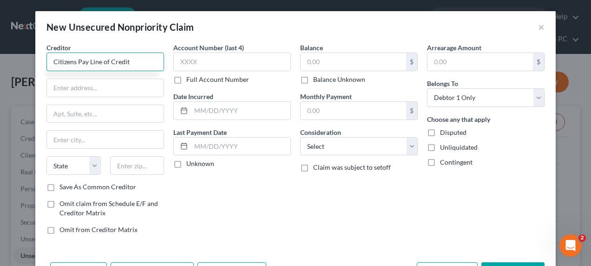
type input "Citizens Pay Line of Credit"
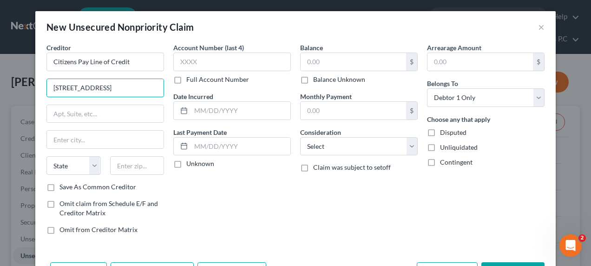
type input "480 Jefferson Blvd"
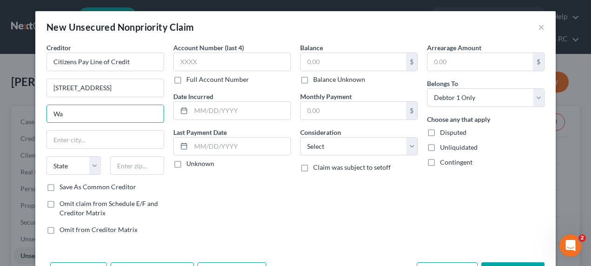
type input "W"
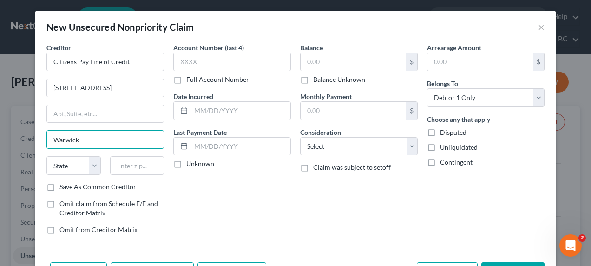
type input "Warwick"
select select "41"
type input "02886"
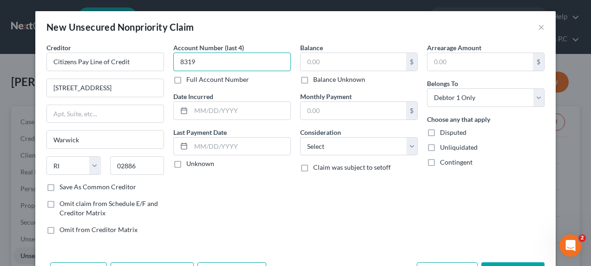
type input "8319"
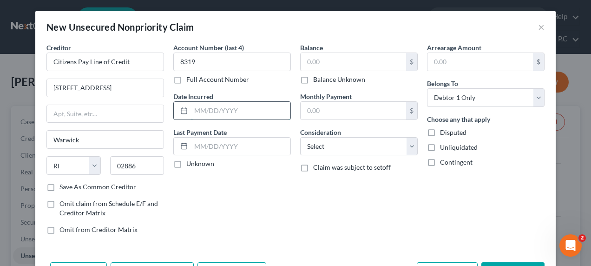
click at [191, 110] on input "text" at bounding box center [240, 111] width 99 height 18
type input "06/07/2022"
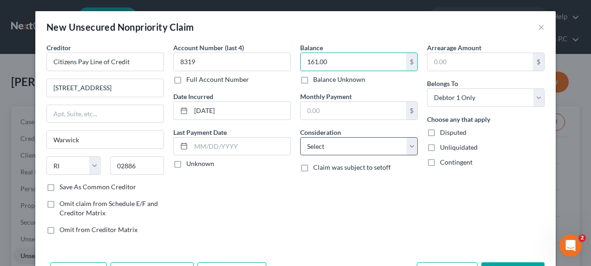
type input "161.00"
click at [314, 149] on select "Select Cable / Satellite Services Collection Agency Credit Card Debt Debt Couns…" at bounding box center [359, 146] width 118 height 19
select select "10"
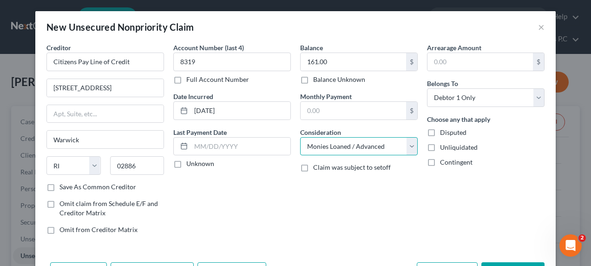
click at [300, 137] on select "Select Cable / Satellite Services Collection Agency Credit Card Debt Debt Couns…" at bounding box center [359, 146] width 118 height 19
select select "0"
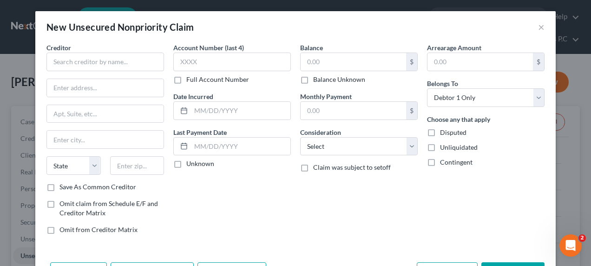
type input "0.00"
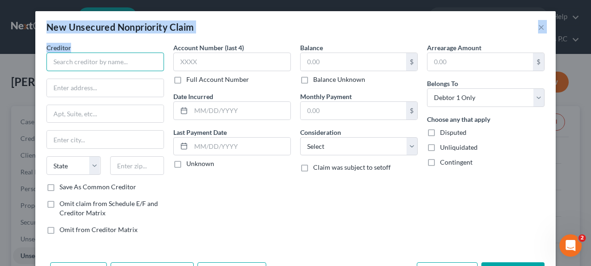
click at [96, 63] on input "text" at bounding box center [105, 62] width 118 height 19
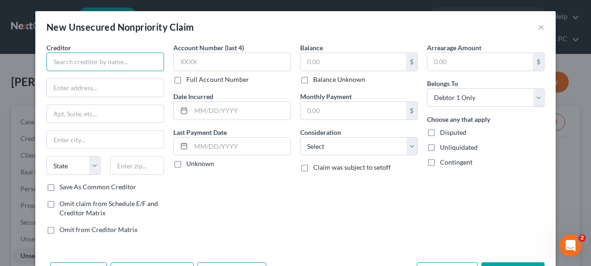
click at [96, 63] on input "text" at bounding box center [105, 62] width 118 height 19
type input "Capital One Bank"
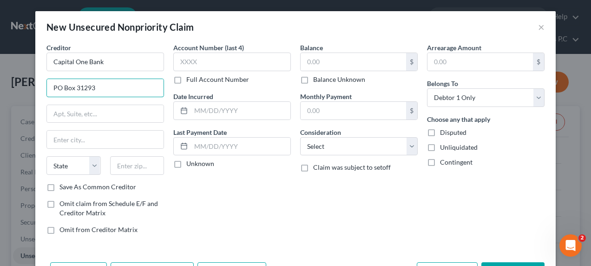
type input "PO Box 31293"
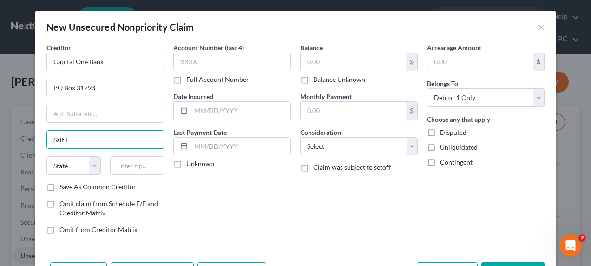
type input "[GEOGRAPHIC_DATA]"
click at [59, 168] on select "State [US_STATE] AK AR AZ CA CO CT DE DC [GEOGRAPHIC_DATA] [GEOGRAPHIC_DATA] GU…" at bounding box center [73, 165] width 54 height 19
select select "46"
click at [46, 156] on select "State [US_STATE] AK AR AZ CA CO CT DE DC [GEOGRAPHIC_DATA] [GEOGRAPHIC_DATA] GU…" at bounding box center [73, 165] width 54 height 19
click at [119, 160] on input "text" at bounding box center [137, 165] width 54 height 19
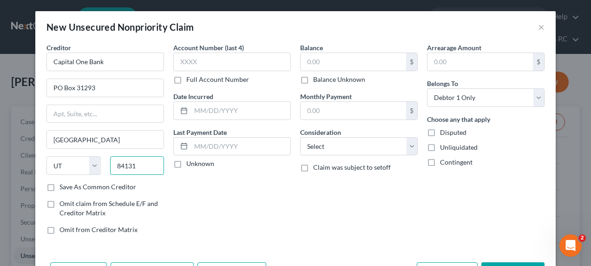
type input "84131"
click at [63, 182] on input "Save As Common Creditor" at bounding box center [66, 185] width 6 height 6
checkbox input "true"
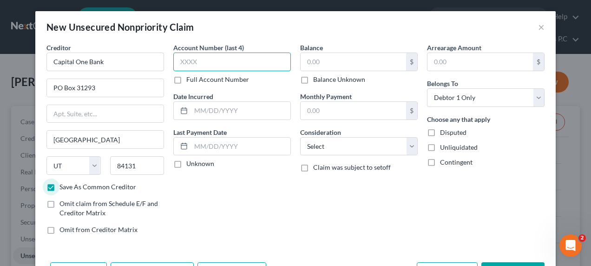
click at [177, 63] on input "text" at bounding box center [232, 62] width 118 height 19
type input "0015"
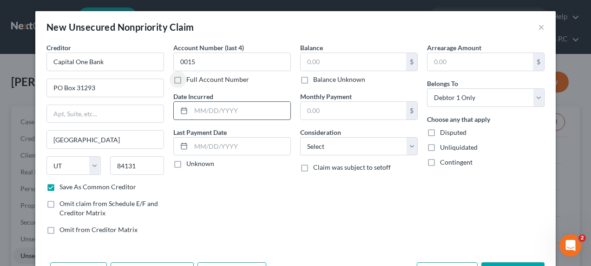
click at [192, 110] on input "text" at bounding box center [240, 111] width 99 height 18
type input "08/27/2016"
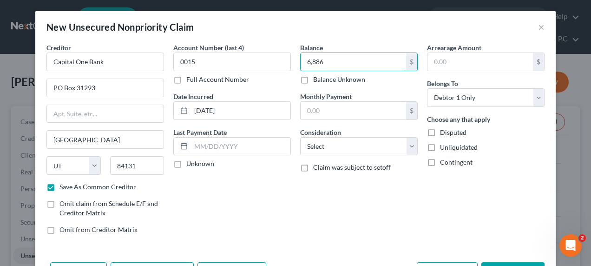
type input "6,886"
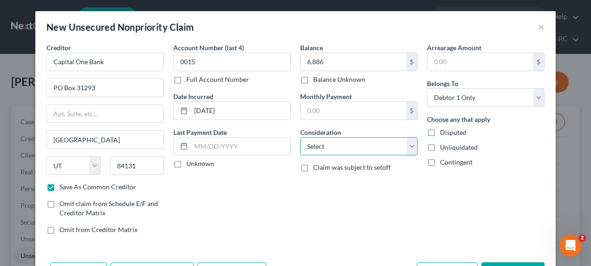
click at [328, 144] on select "Select Cable / Satellite Services Collection Agency Credit Card Debt Debt Couns…" at bounding box center [359, 146] width 118 height 19
select select "2"
click at [300, 137] on select "Select Cable / Satellite Services Collection Agency Credit Card Debt Debt Couns…" at bounding box center [359, 146] width 118 height 19
checkbox input "false"
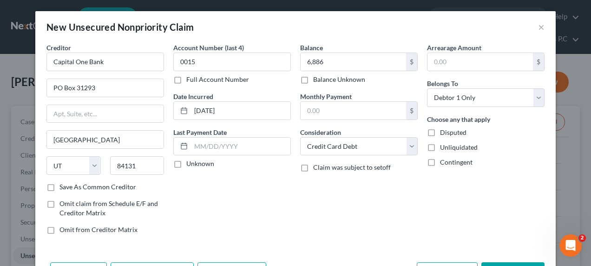
select select "0"
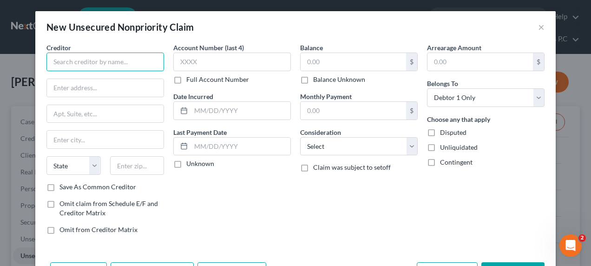
click at [71, 61] on input "text" at bounding box center [105, 62] width 118 height 19
type input "Upstart/Customers Bank"
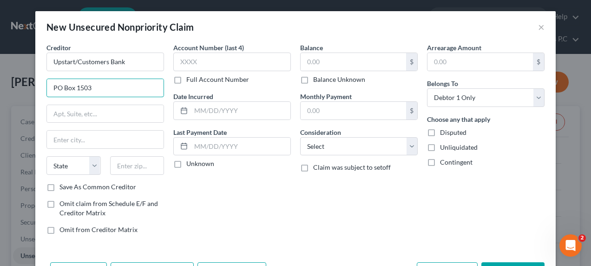
type input "PO Box 1503"
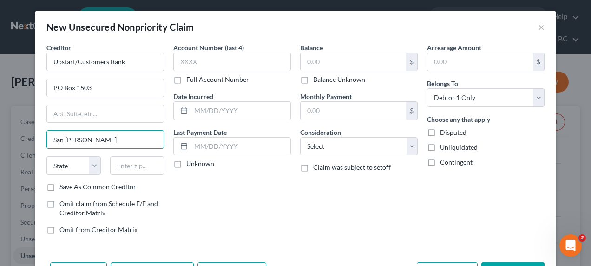
type input "San Carlos"
select select "4"
type input "94070"
click at [63, 182] on input "Save As Common Creditor" at bounding box center [66, 185] width 6 height 6
checkbox input "true"
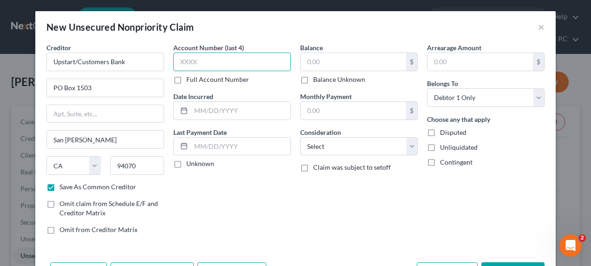
click at [178, 59] on input "text" at bounding box center [232, 62] width 118 height 19
type input "5899"
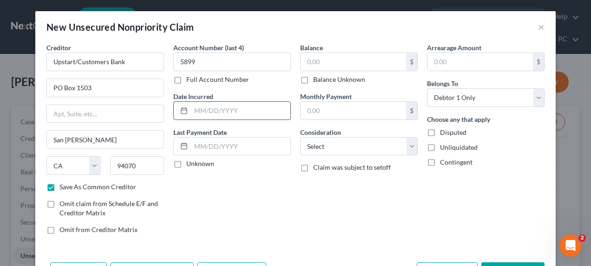
click at [191, 106] on input "text" at bounding box center [240, 111] width 99 height 18
type input "06/04/2024"
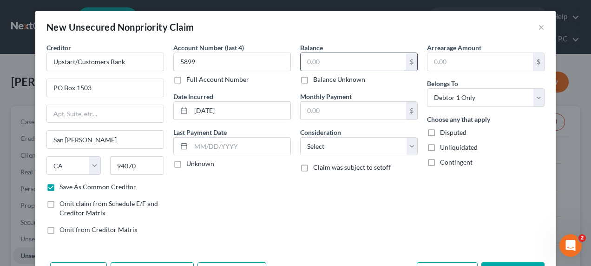
click at [302, 61] on input "text" at bounding box center [354, 62] width 106 height 18
click at [303, 60] on input "text" at bounding box center [354, 62] width 106 height 18
type input "1,963.00"
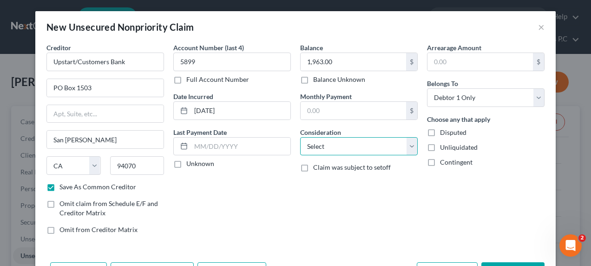
click at [319, 146] on select "Select Cable / Satellite Services Collection Agency Credit Card Debt Debt Couns…" at bounding box center [359, 146] width 118 height 19
select select "10"
click at [300, 137] on select "Select Cable / Satellite Services Collection Agency Credit Card Debt Debt Couns…" at bounding box center [359, 146] width 118 height 19
checkbox input "false"
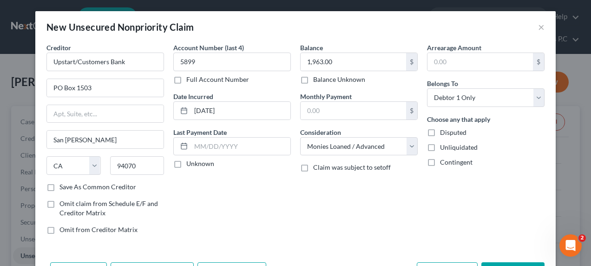
select select "0"
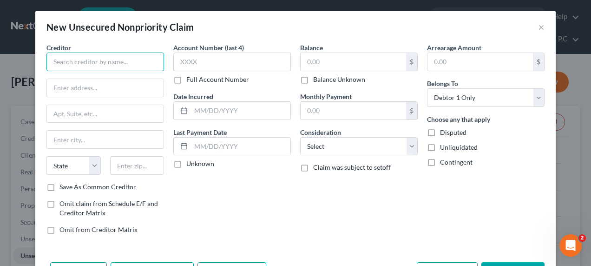
click at [80, 59] on input "text" at bounding box center [105, 62] width 118 height 19
type input "Lendmark"
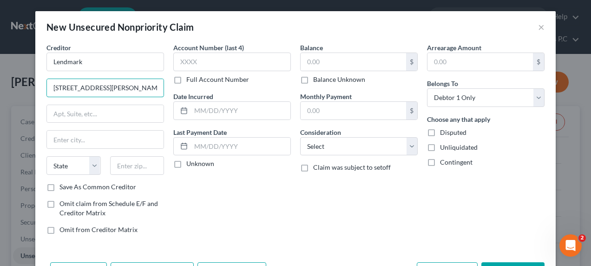
type input "2118 Usher Street"
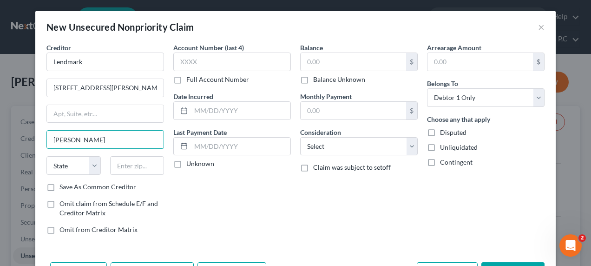
type input "Covington"
select select "10"
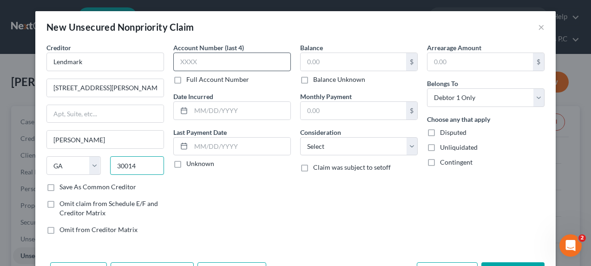
type input "30014"
click at [178, 60] on input "text" at bounding box center [232, 62] width 118 height 19
type input "2704"
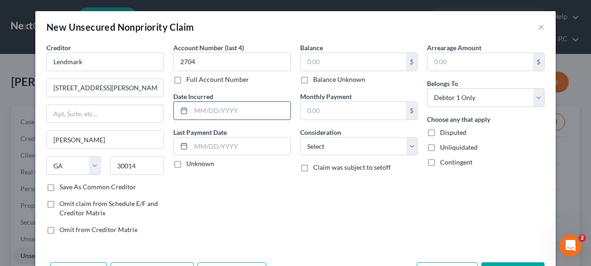
click at [192, 112] on input "text" at bounding box center [240, 111] width 99 height 18
type input "08/02/2024"
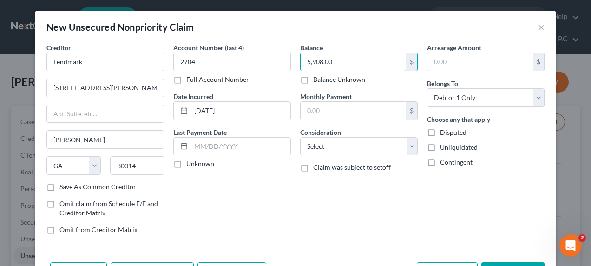
type input "5,908.00"
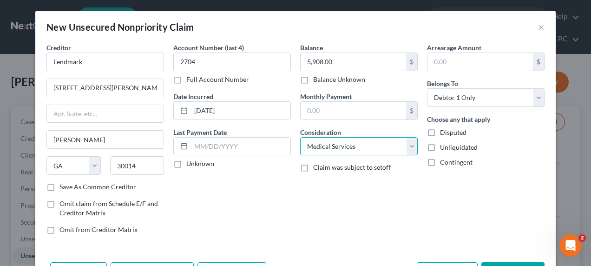
select select "10"
select select "0"
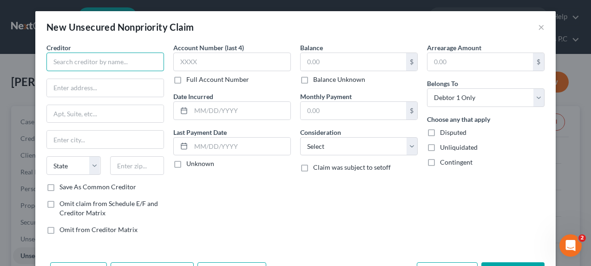
click at [85, 62] on input "text" at bounding box center [105, 62] width 118 height 19
type input "Dept of Education/Aidvantage"
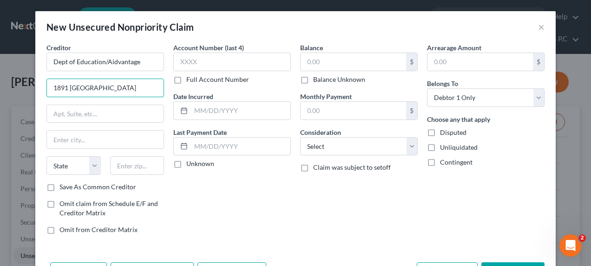
type input "1891 Metro Center Drive"
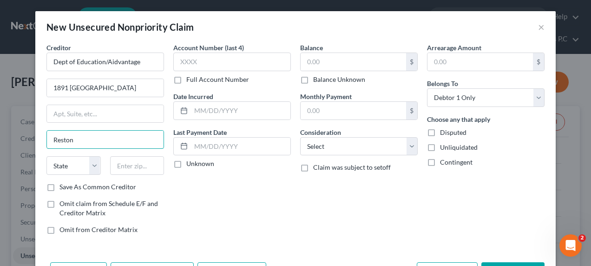
type input "Reston"
select select "48"
type input "20190"
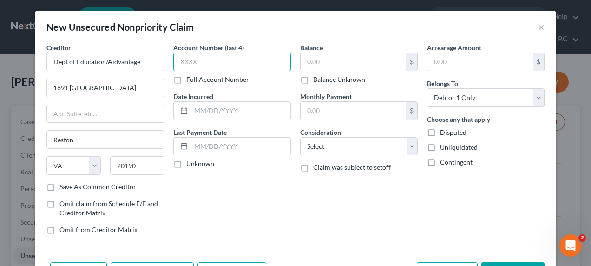
click at [188, 63] on input "text" at bounding box center [232, 62] width 118 height 19
type input "Mult"
click at [186, 80] on label "Full Account Number" at bounding box center [217, 79] width 63 height 9
click at [190, 80] on input "Full Account Number" at bounding box center [193, 78] width 6 height 6
click at [199, 64] on input "Mult" at bounding box center [232, 62] width 118 height 19
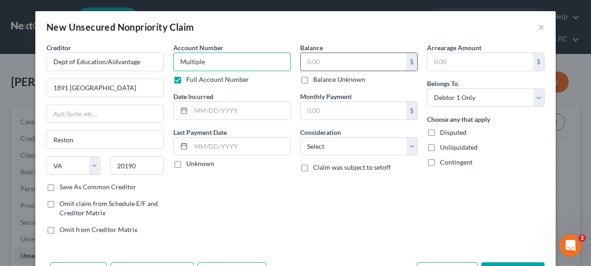
type input "Multiple"
click at [304, 68] on input "text" at bounding box center [354, 62] width 106 height 18
type input "72,158"
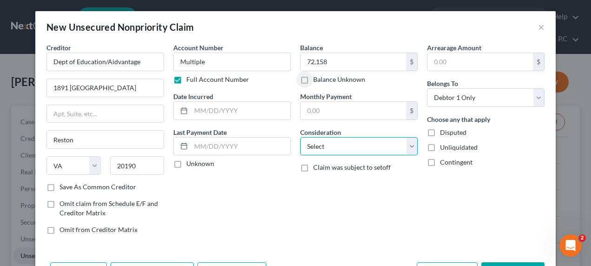
click at [326, 147] on select "Select Cable / Satellite Services Collection Agency Credit Card Debt Debt Couns…" at bounding box center [359, 146] width 118 height 19
select select "17"
click at [300, 137] on select "Select Cable / Satellite Services Collection Agency Credit Card Debt Debt Couns…" at bounding box center [359, 146] width 118 height 19
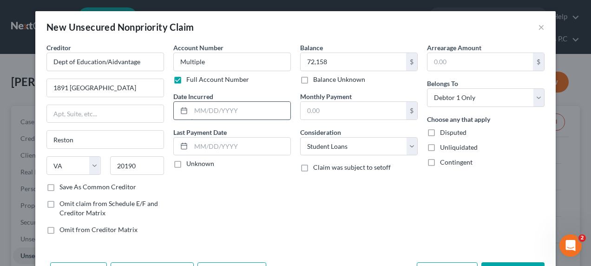
click at [191, 111] on input "text" at bounding box center [240, 111] width 99 height 18
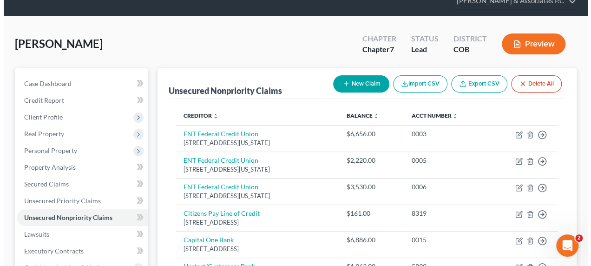
scroll to position [36, 0]
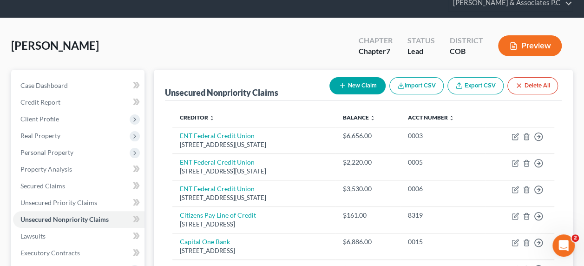
click at [360, 77] on button "New Claim" at bounding box center [358, 85] width 56 height 17
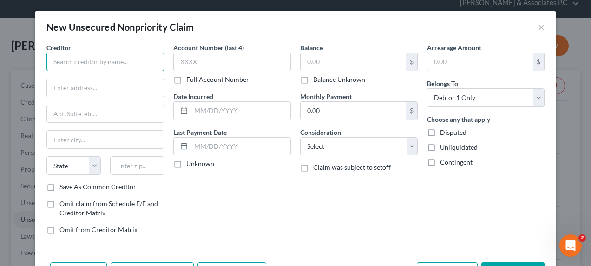
click at [86, 66] on input "text" at bounding box center [105, 62] width 118 height 19
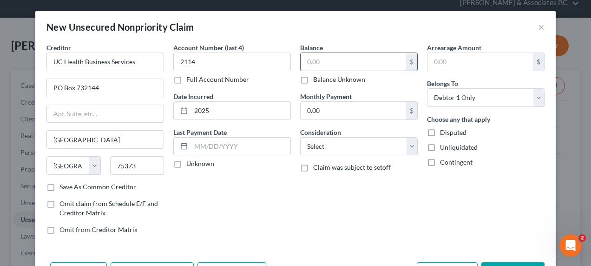
click at [306, 59] on input "text" at bounding box center [354, 62] width 106 height 18
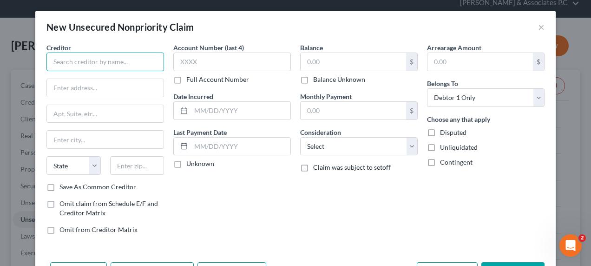
click at [82, 60] on input "text" at bounding box center [105, 62] width 118 height 19
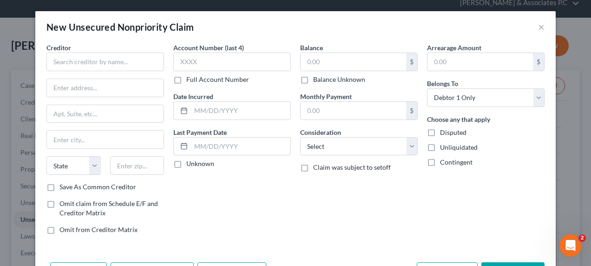
drag, startPoint x: 586, startPoint y: 193, endPoint x: 415, endPoint y: 220, distance: 172.7
click at [415, 220] on div "Balance $ Balance Unknown Balance Undetermined $ Balance Unknown Monthly Paymen…" at bounding box center [359, 142] width 127 height 199
drag, startPoint x: 503, startPoint y: 218, endPoint x: 506, endPoint y: 231, distance: 12.4
click at [506, 231] on div "Arrearage Amount $ Belongs To * Select Debtor 1 Only Debtor 2 Only Debtor 1 And…" at bounding box center [486, 142] width 127 height 199
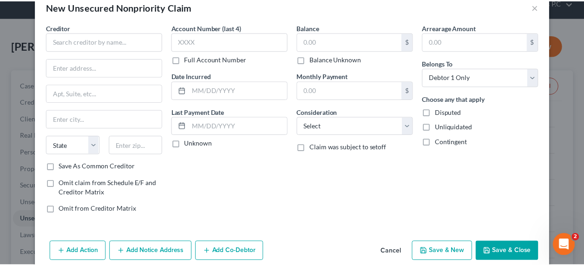
scroll to position [33, 0]
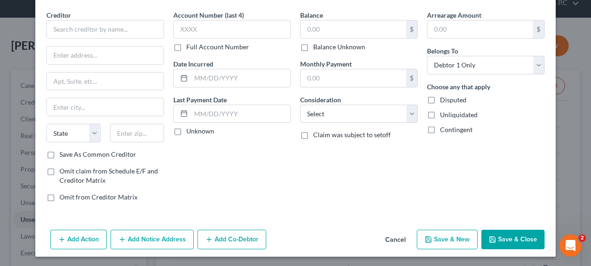
click at [390, 238] on button "Cancel" at bounding box center [395, 240] width 35 height 19
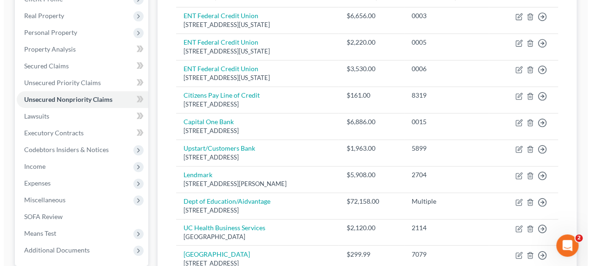
scroll to position [159, 0]
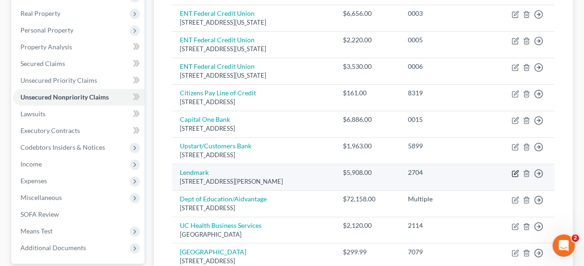
click at [515, 170] on icon "button" at bounding box center [516, 172] width 4 height 4
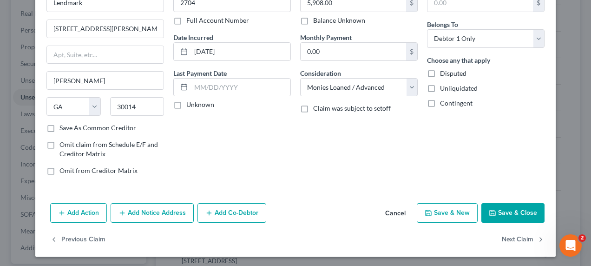
scroll to position [59, 0]
click at [142, 215] on button "Add Notice Address" at bounding box center [152, 213] width 83 height 20
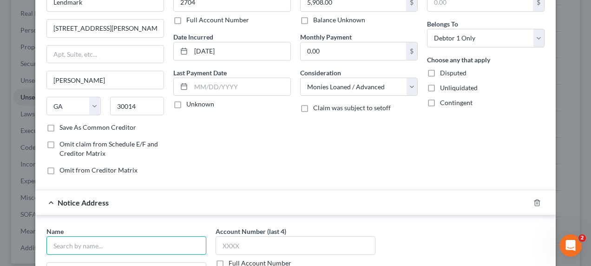
click at [97, 247] on input "text" at bounding box center [126, 245] width 160 height 19
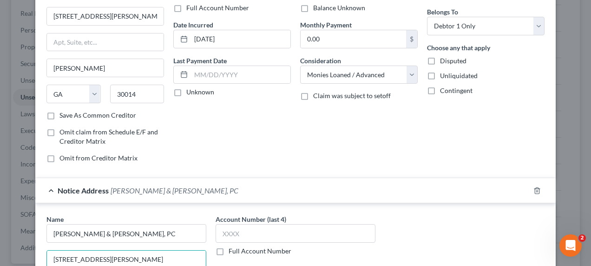
scroll to position [221, 0]
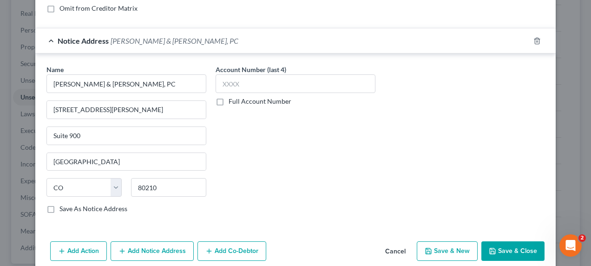
click at [514, 249] on button "Save & Close" at bounding box center [513, 251] width 63 height 20
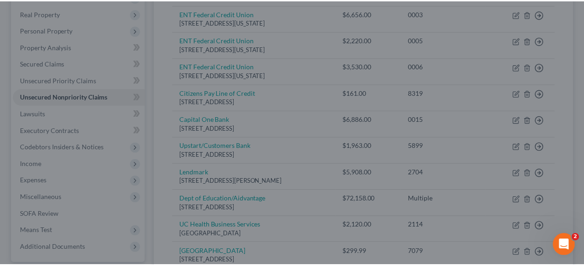
scroll to position [0, 0]
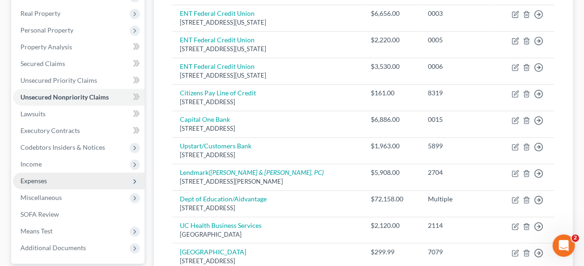
click at [136, 178] on icon at bounding box center [134, 181] width 7 height 7
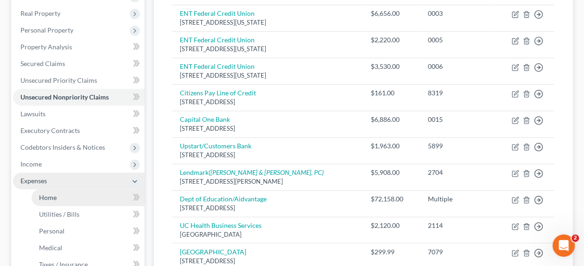
click at [83, 189] on link "Home" at bounding box center [88, 197] width 113 height 17
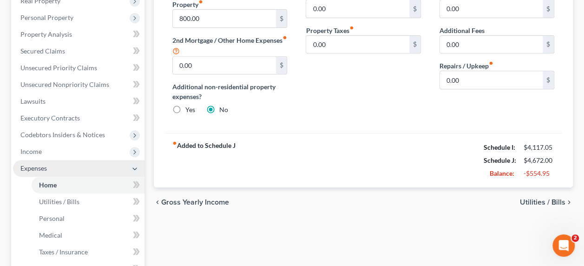
scroll to position [169, 0]
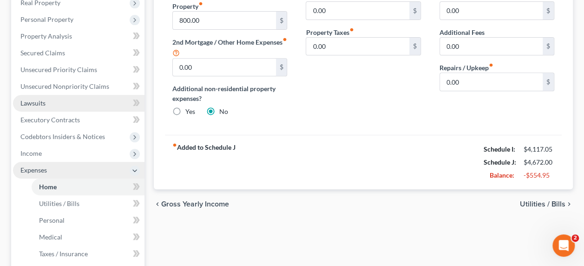
click at [31, 99] on span "Lawsuits" at bounding box center [32, 103] width 25 height 8
